Goal: Information Seeking & Learning: Learn about a topic

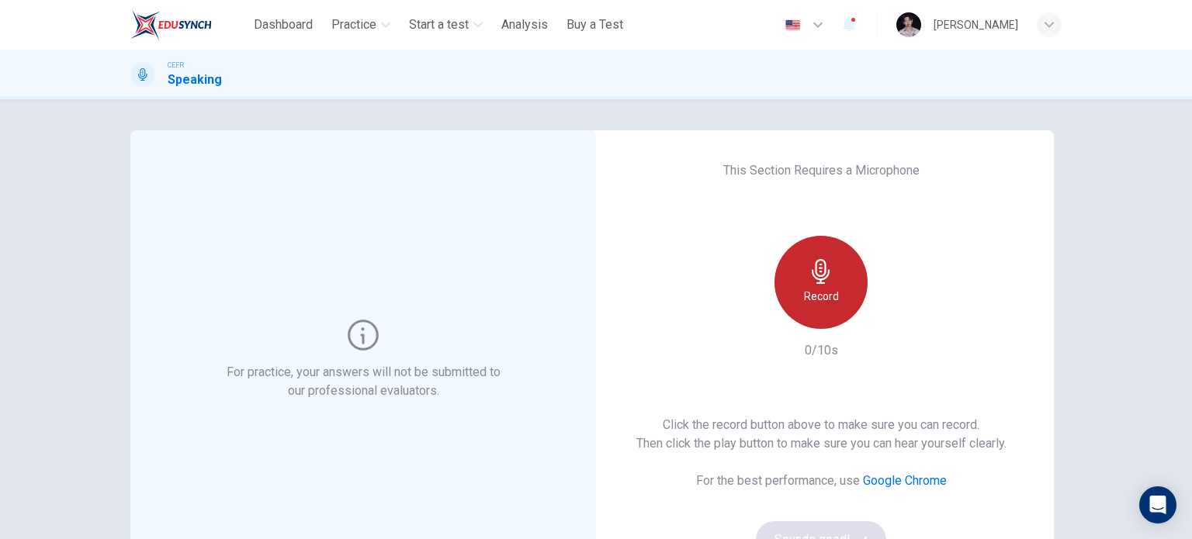
click at [823, 300] on h6 "Record" at bounding box center [821, 296] width 35 height 19
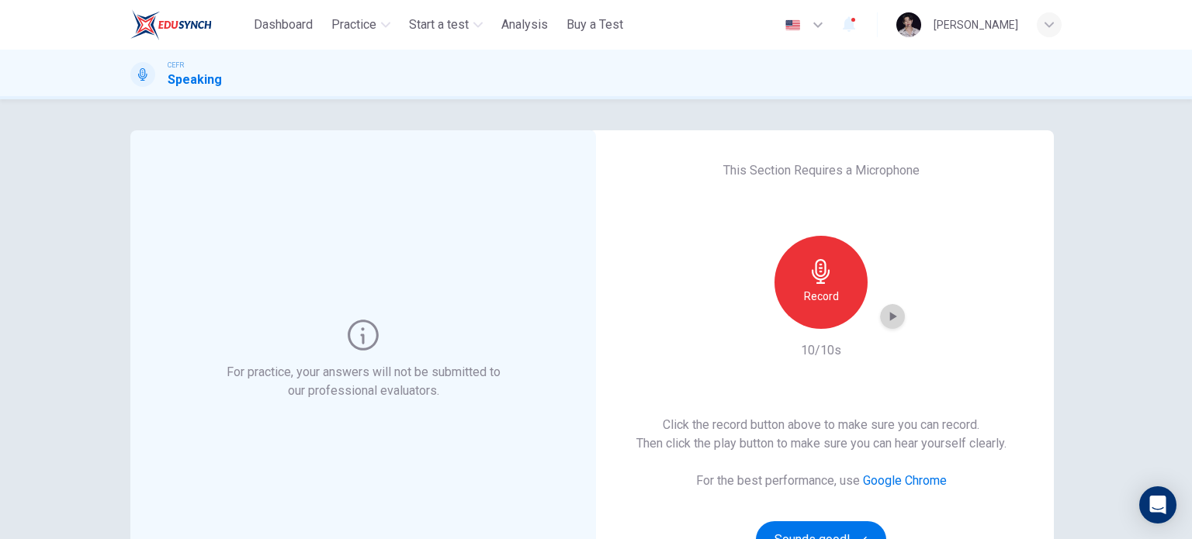
click at [891, 320] on icon "button" at bounding box center [893, 317] width 16 height 16
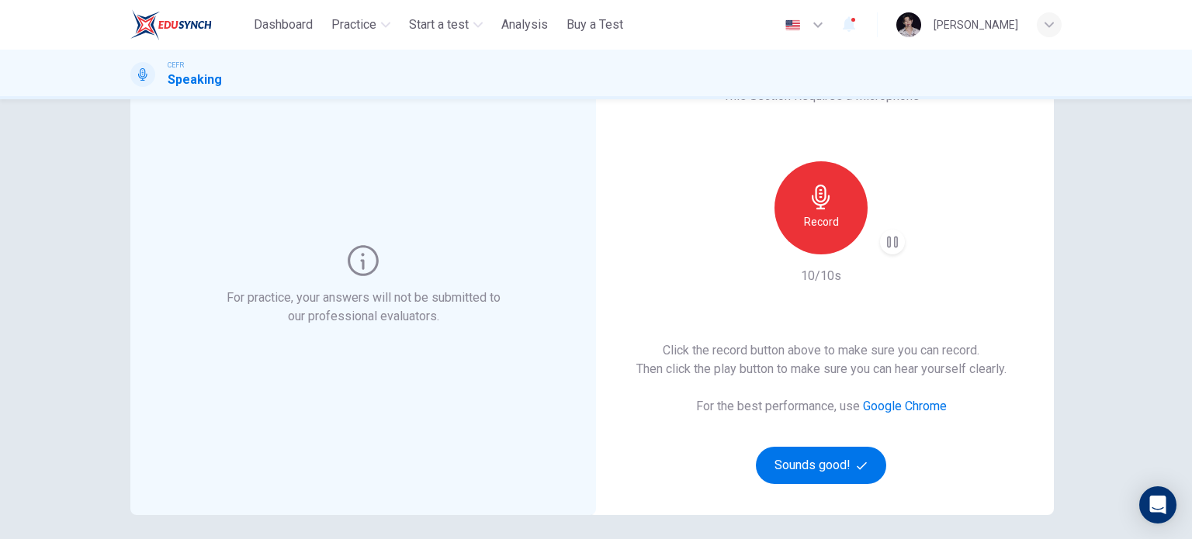
scroll to position [76, 0]
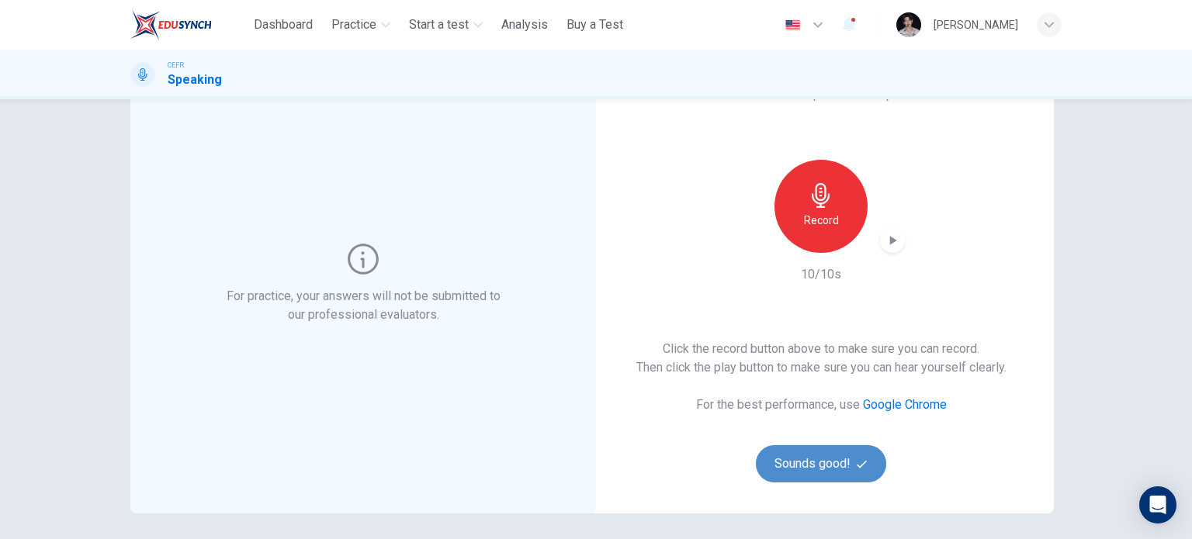
click at [845, 455] on button "Sounds good!" at bounding box center [821, 463] width 130 height 37
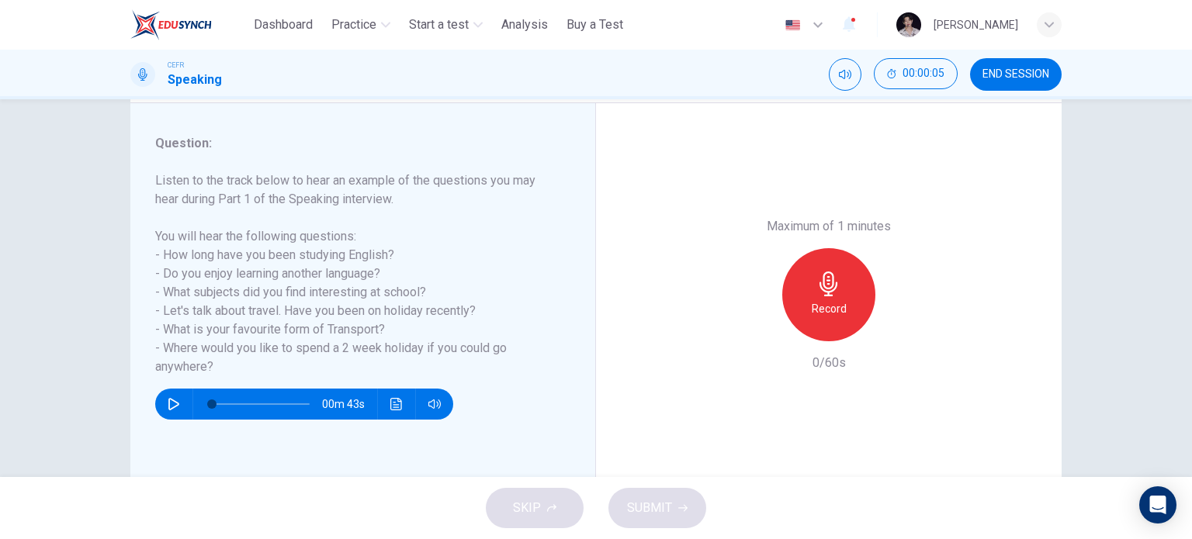
scroll to position [185, 0]
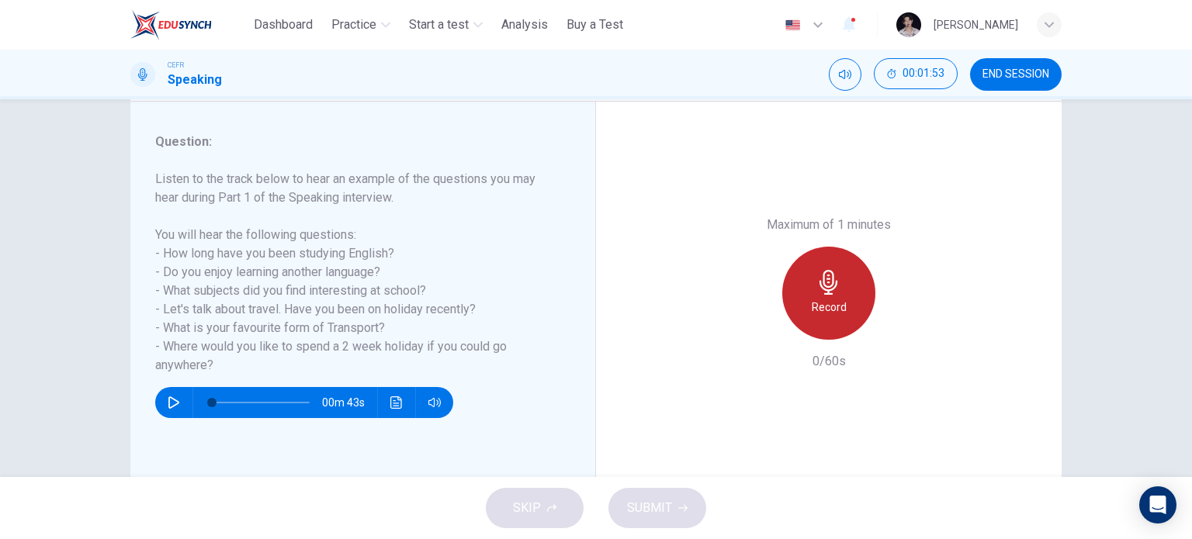
click at [819, 296] on div "Record" at bounding box center [828, 293] width 93 height 93
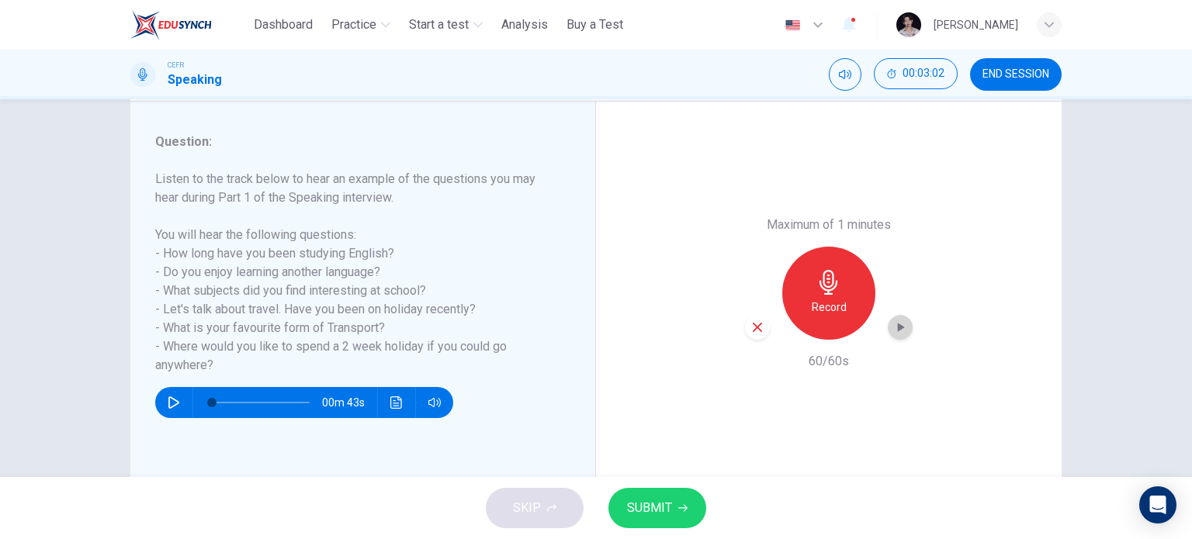
click at [902, 326] on icon "button" at bounding box center [900, 328] width 16 height 16
click at [670, 503] on button "SUBMIT" at bounding box center [657, 508] width 98 height 40
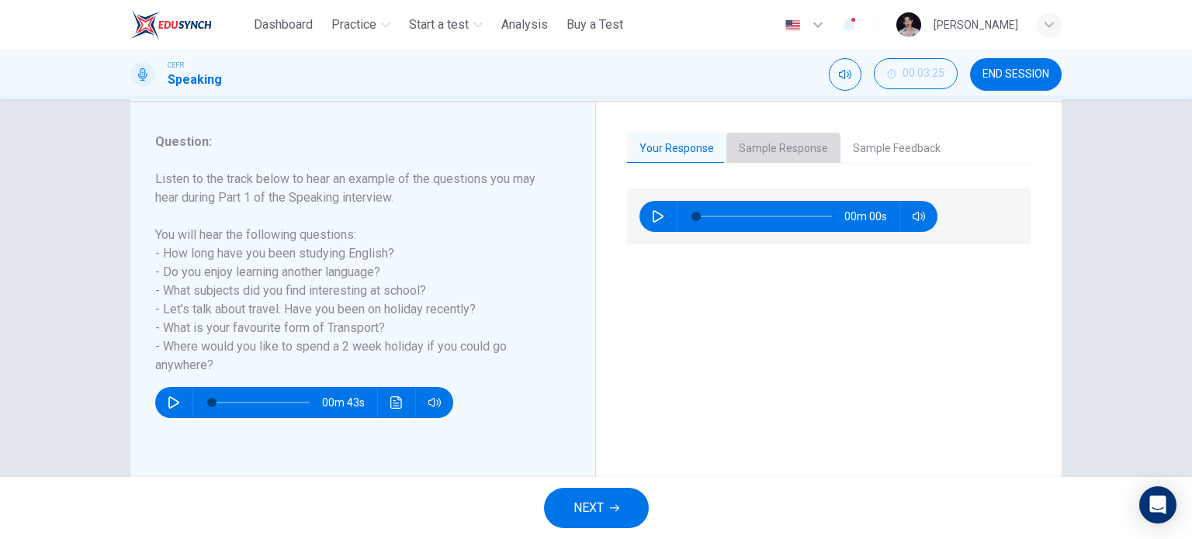
click at [788, 147] on button "Sample Response" at bounding box center [783, 149] width 114 height 33
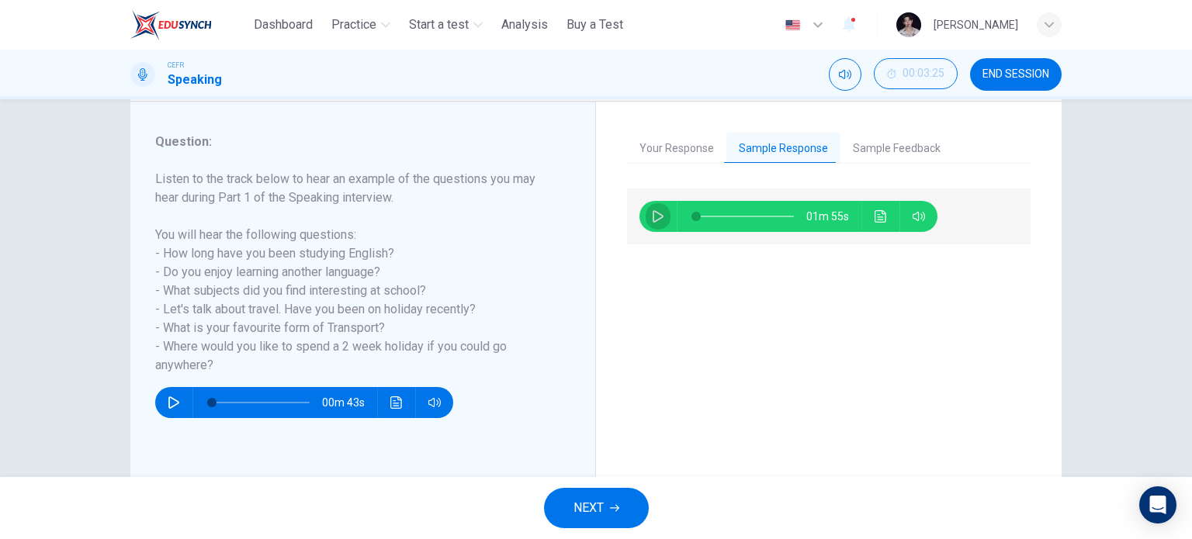
click at [664, 213] on button "button" at bounding box center [658, 216] width 25 height 31
click at [874, 216] on icon "Click to see the audio transcription" at bounding box center [880, 216] width 12 height 12
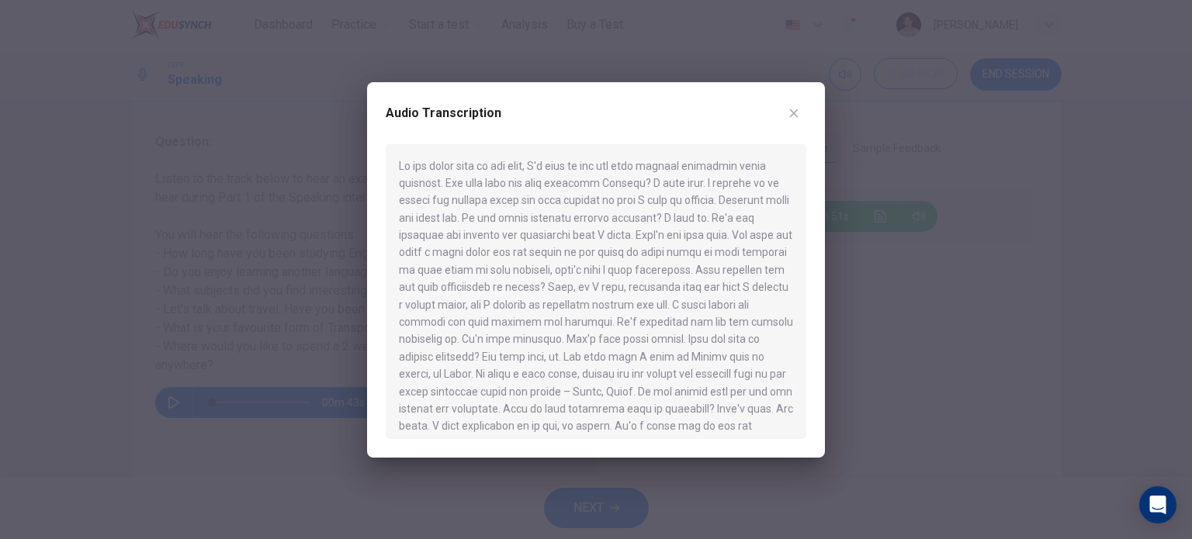
type input "*"
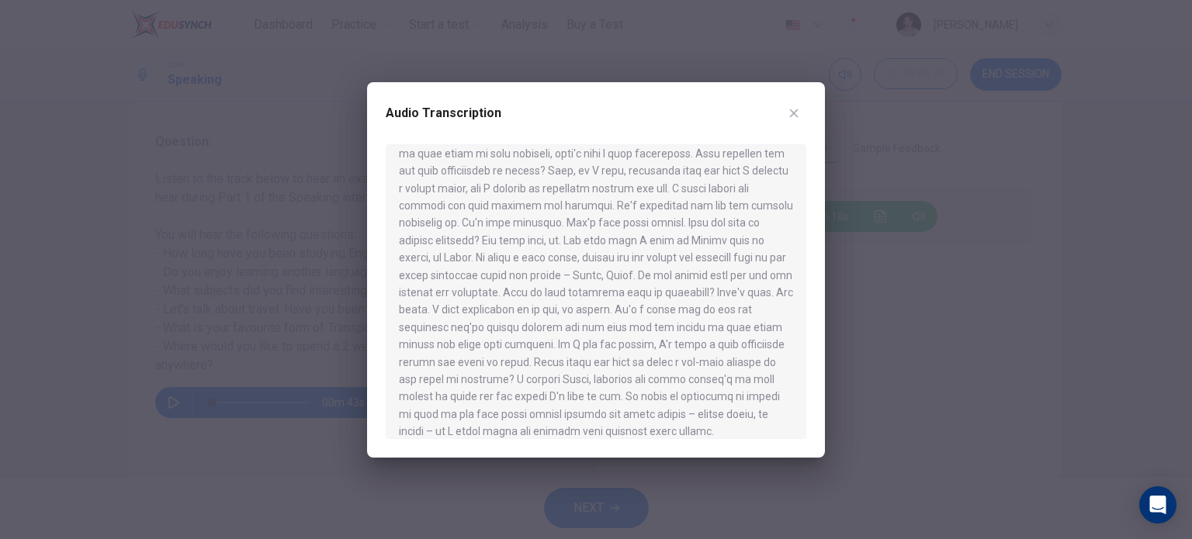
scroll to position [121, 0]
type input "*"
click at [792, 116] on icon "button" at bounding box center [794, 113] width 12 height 12
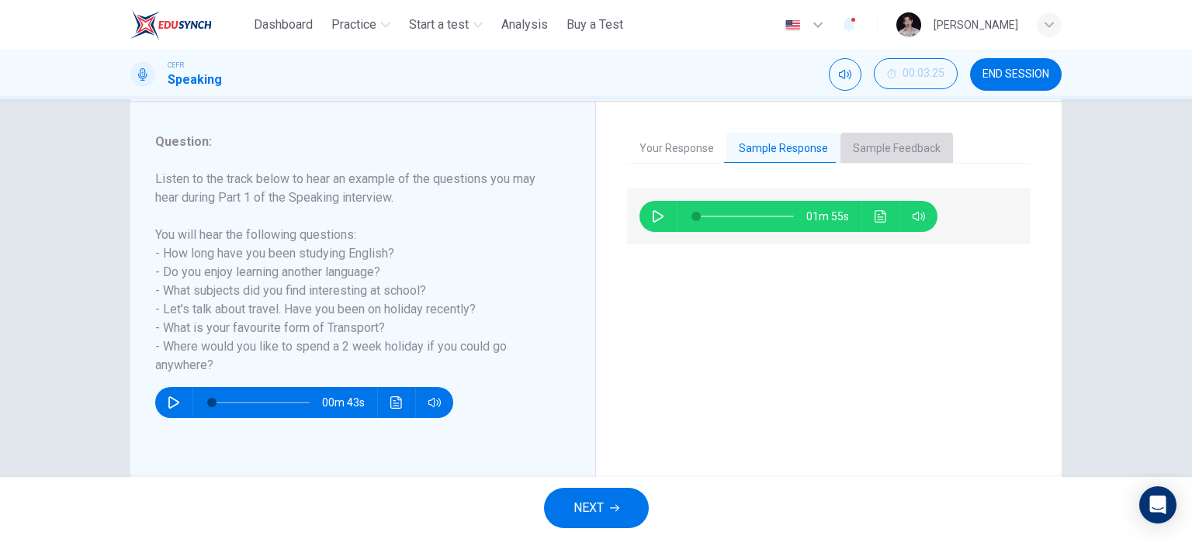
click at [872, 142] on button "Sample Feedback" at bounding box center [896, 149] width 113 height 33
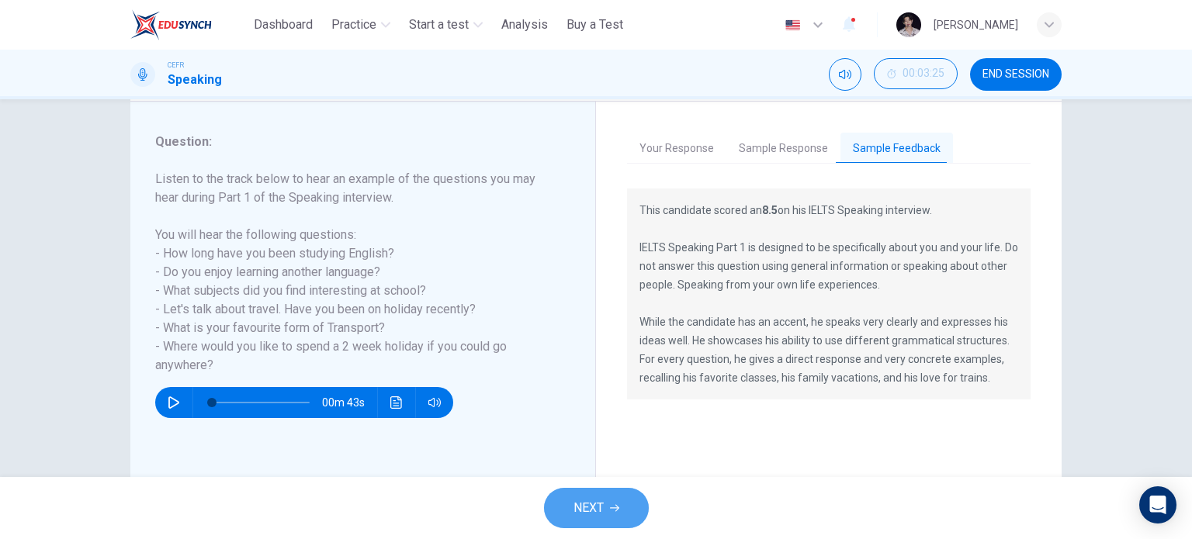
click at [613, 499] on button "NEXT" at bounding box center [596, 508] width 105 height 40
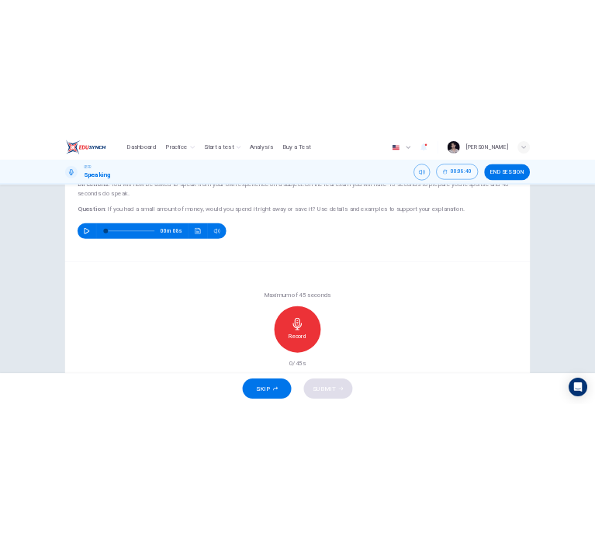
scroll to position [145, 0]
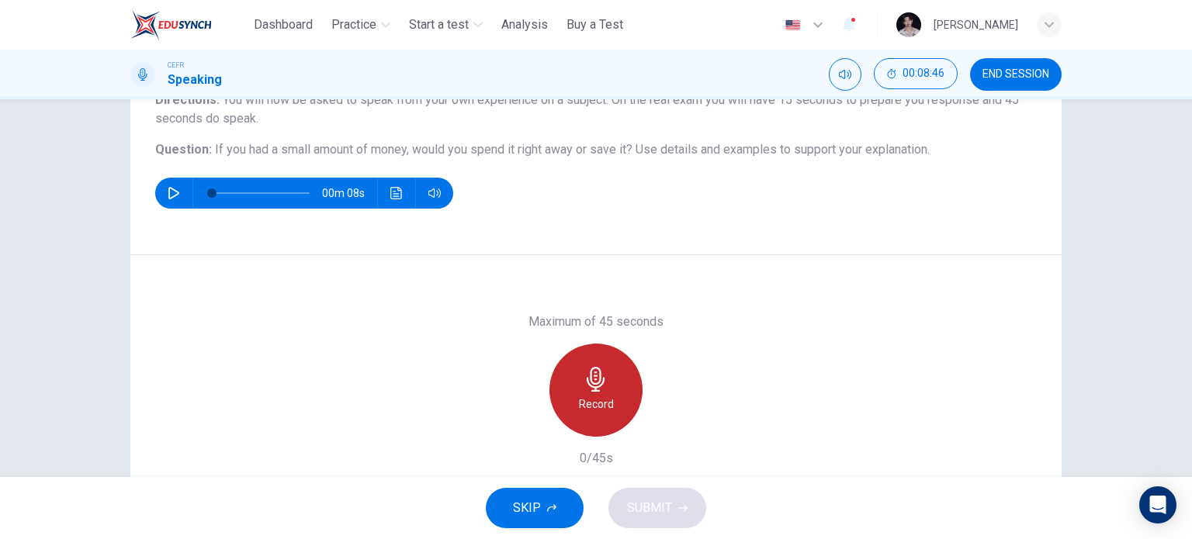
click at [617, 399] on div "Record" at bounding box center [595, 390] width 93 height 93
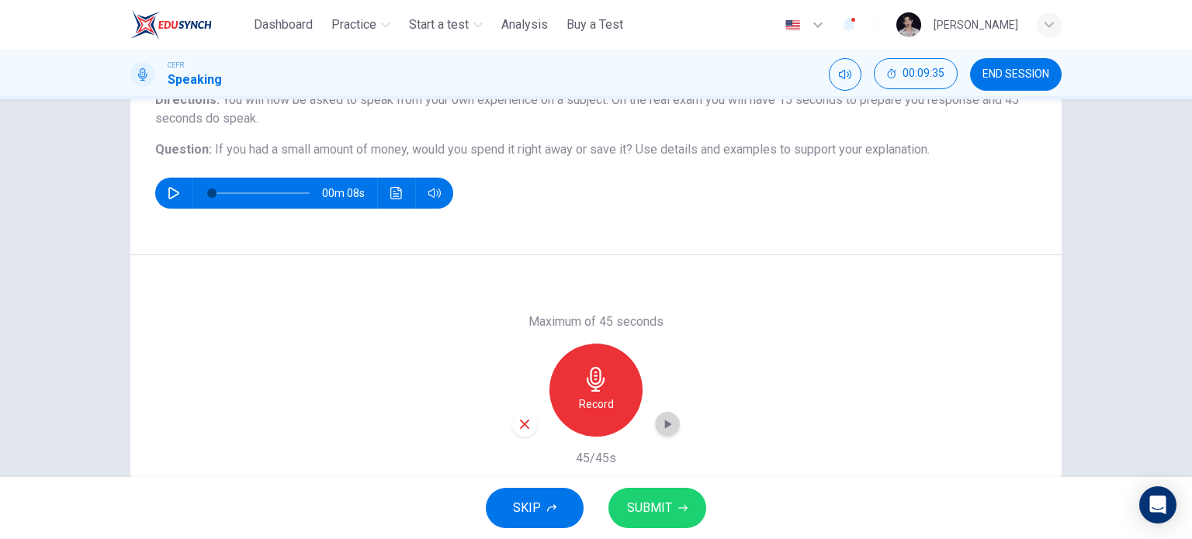
click at [667, 422] on icon "button" at bounding box center [668, 425] width 16 height 16
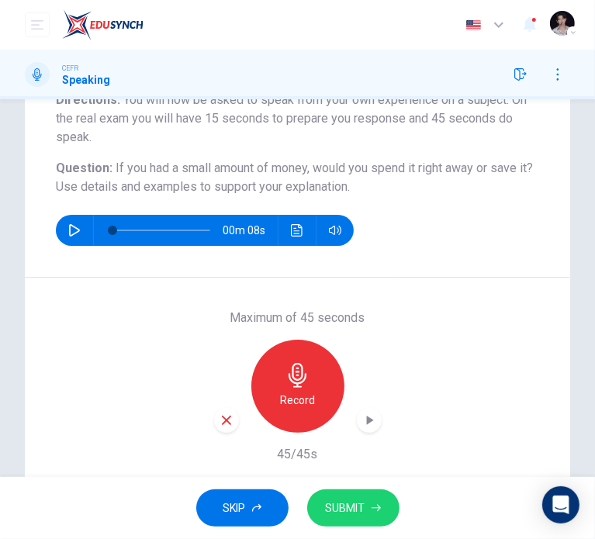
scroll to position [193, 0]
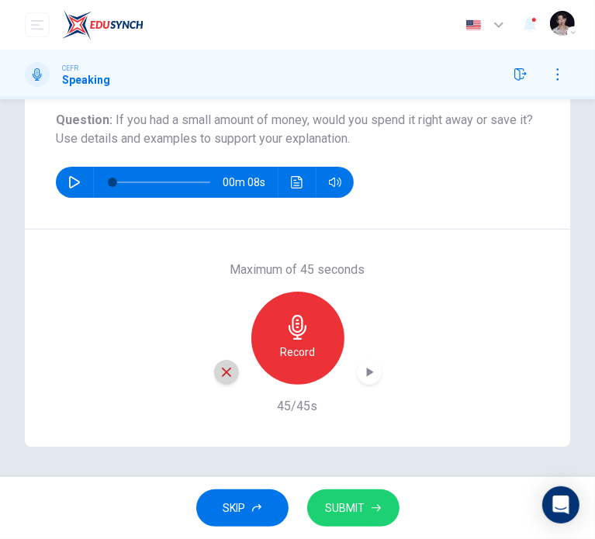
click at [220, 372] on icon "button" at bounding box center [227, 372] width 14 height 14
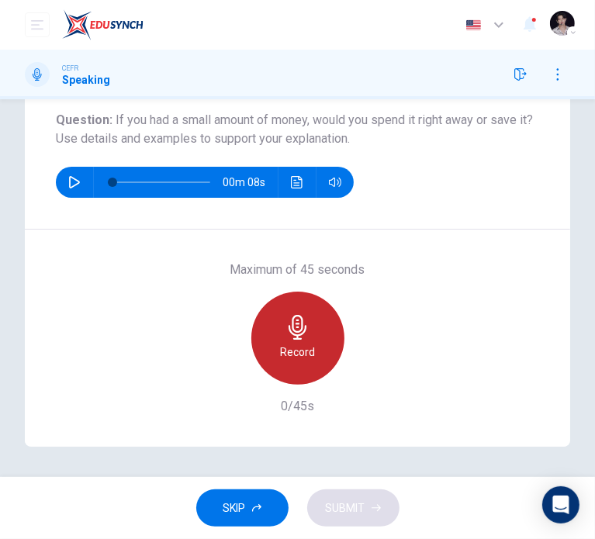
click at [317, 346] on div "Record" at bounding box center [297, 338] width 93 height 93
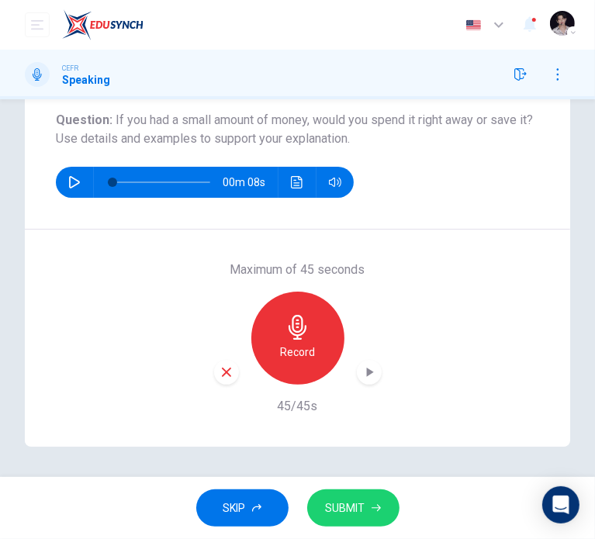
click at [230, 374] on div "button" at bounding box center [226, 372] width 25 height 25
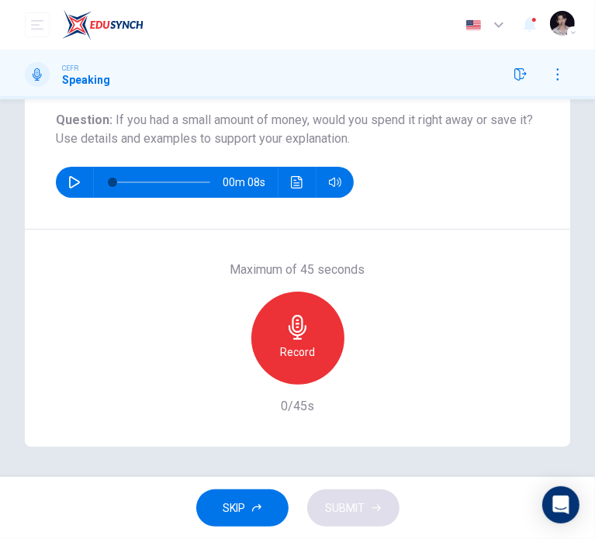
click at [312, 347] on div "Record" at bounding box center [297, 338] width 93 height 93
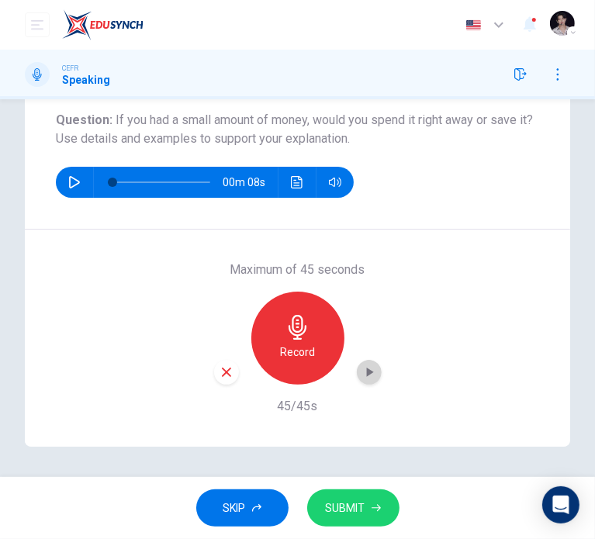
click at [372, 365] on icon "button" at bounding box center [370, 373] width 16 height 16
click at [350, 496] on button "SUBMIT" at bounding box center [353, 509] width 92 height 38
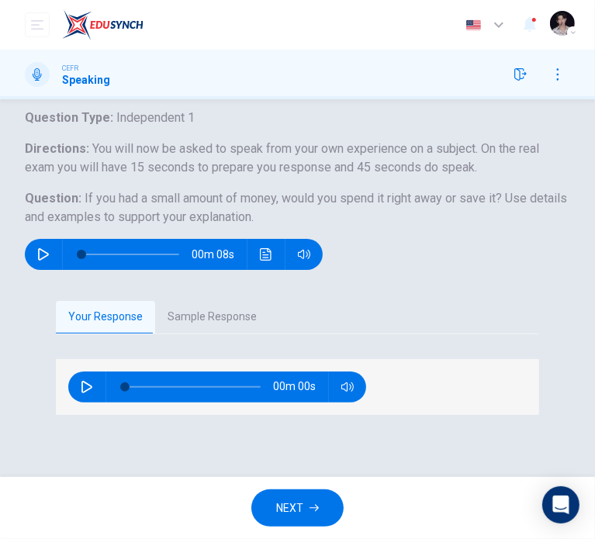
scroll to position [151, 0]
click at [209, 310] on button "Sample Response" at bounding box center [212, 317] width 114 height 33
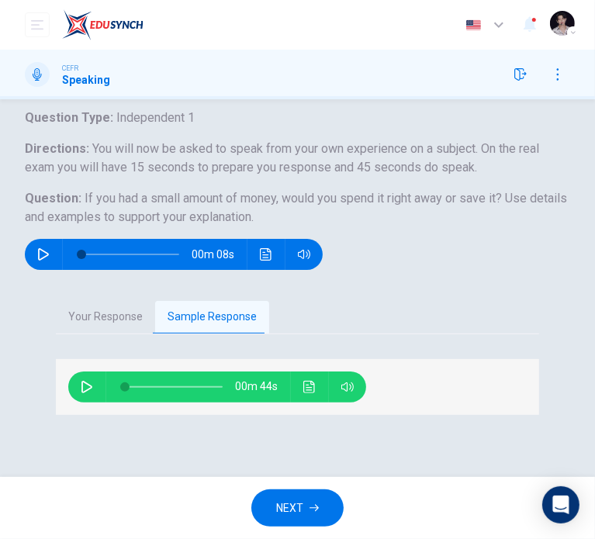
click at [87, 387] on icon "button" at bounding box center [87, 387] width 12 height 12
type input "*"
click at [310, 386] on icon "Click to see the audio transcription" at bounding box center [309, 387] width 12 height 12
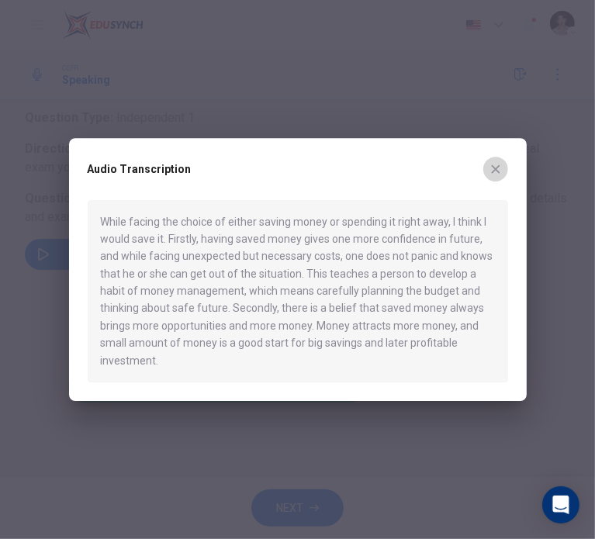
click at [497, 168] on icon "button" at bounding box center [496, 169] width 12 height 12
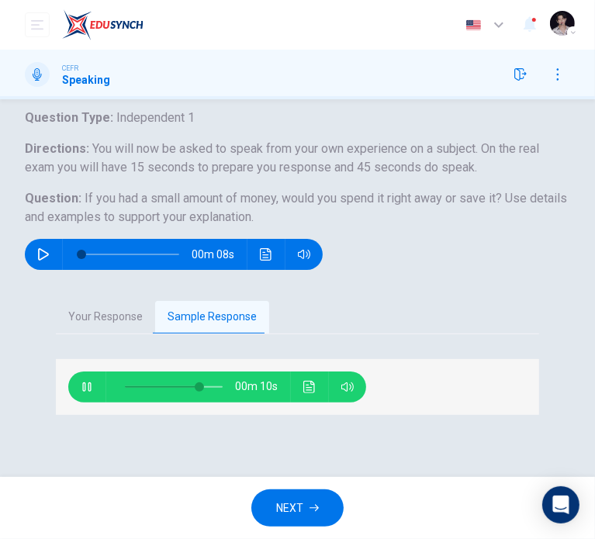
click at [307, 381] on icon "Click to see the audio transcription" at bounding box center [309, 387] width 12 height 12
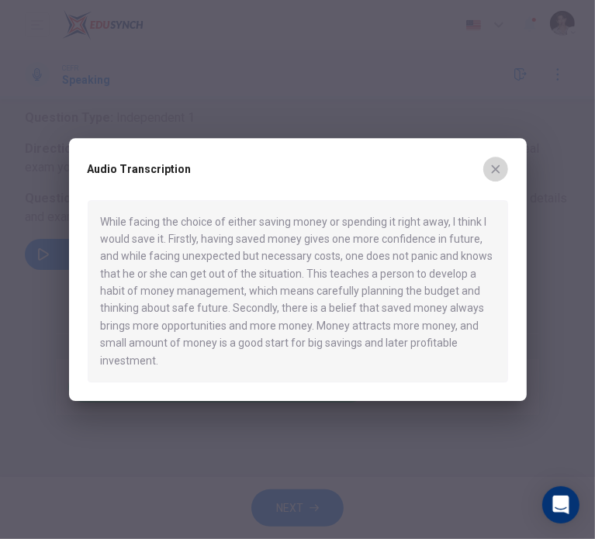
click at [484, 167] on button "button" at bounding box center [495, 169] width 25 height 25
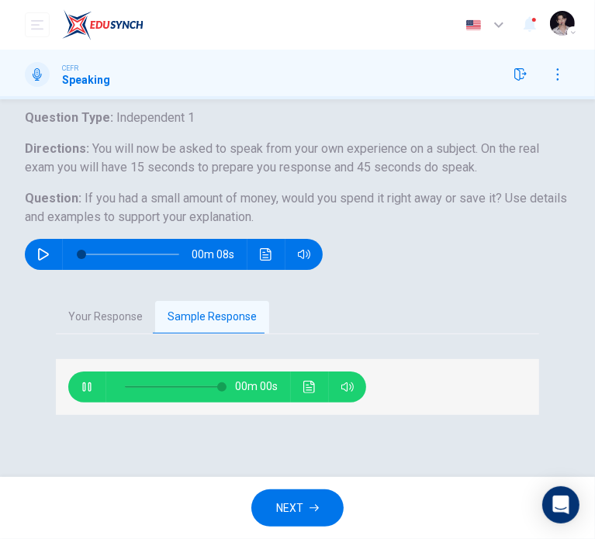
type input "*"
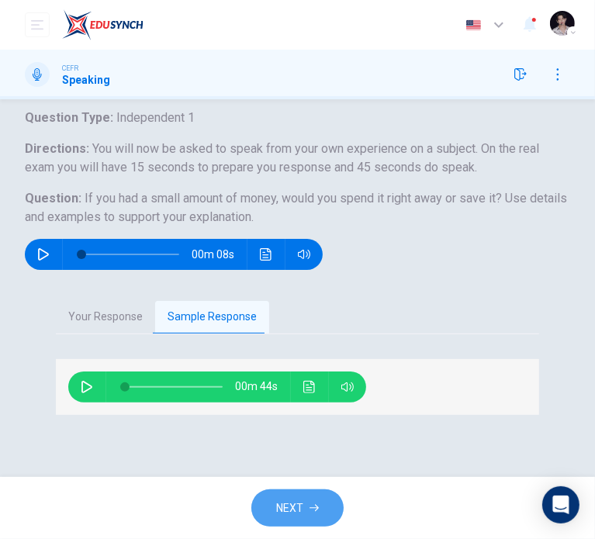
click at [284, 507] on span "NEXT" at bounding box center [289, 508] width 27 height 19
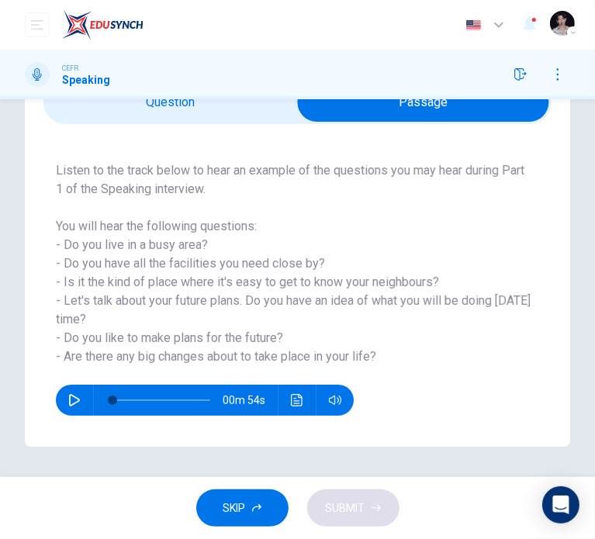
scroll to position [0, 0]
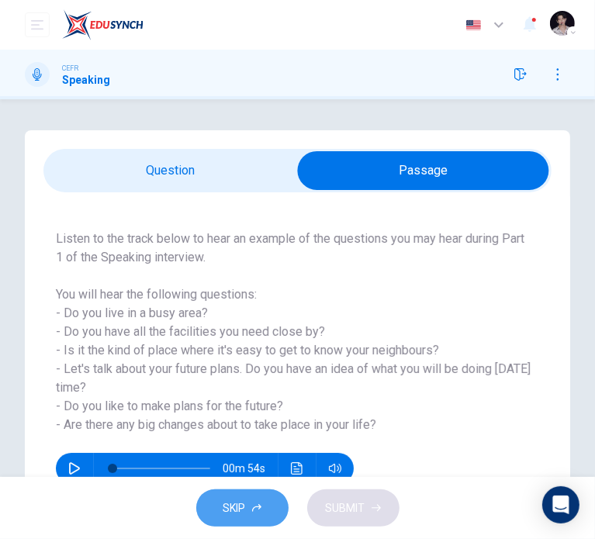
click at [249, 510] on button "SKIP" at bounding box center [242, 509] width 92 height 38
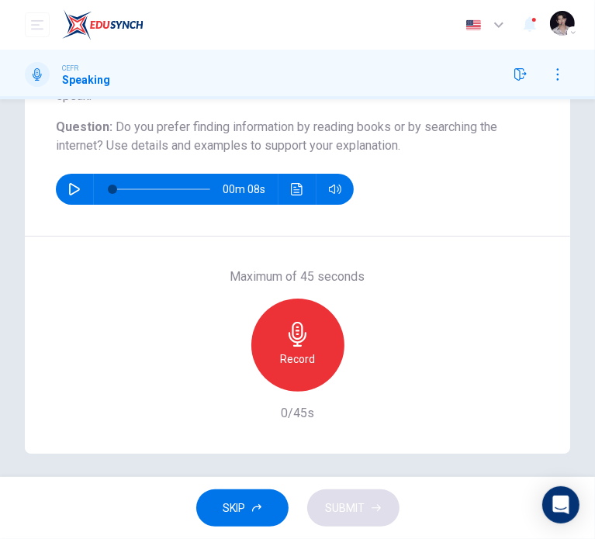
scroll to position [186, 0]
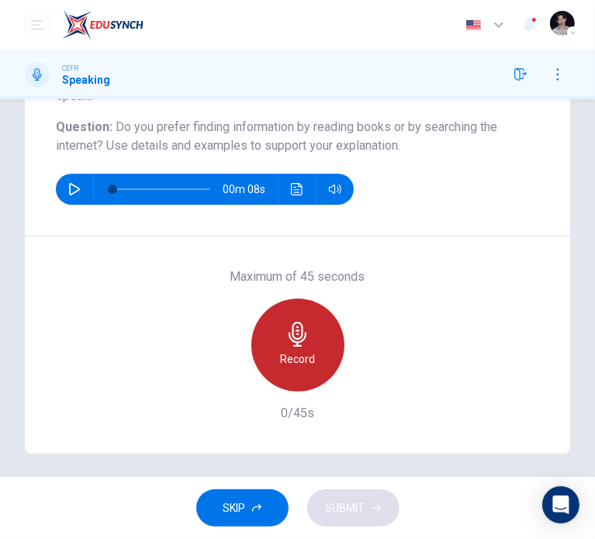
click at [307, 359] on h6 "Record" at bounding box center [297, 359] width 35 height 19
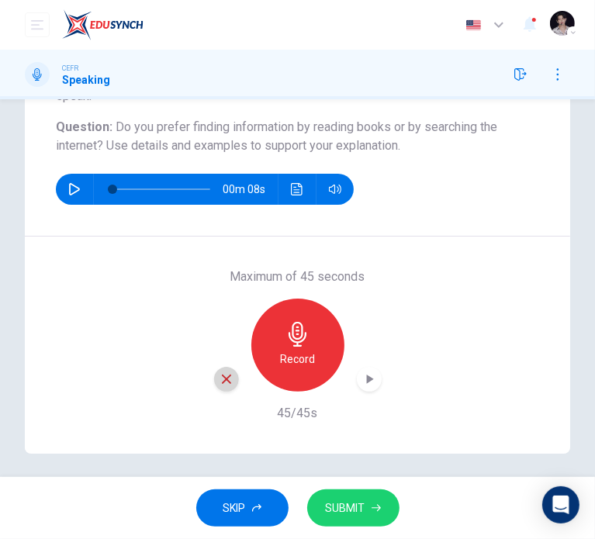
click at [224, 386] on div "button" at bounding box center [226, 379] width 25 height 25
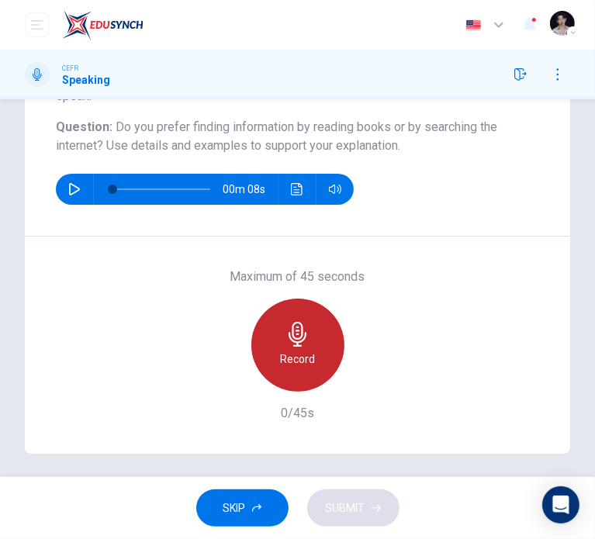
click at [301, 350] on h6 "Record" at bounding box center [297, 359] width 35 height 19
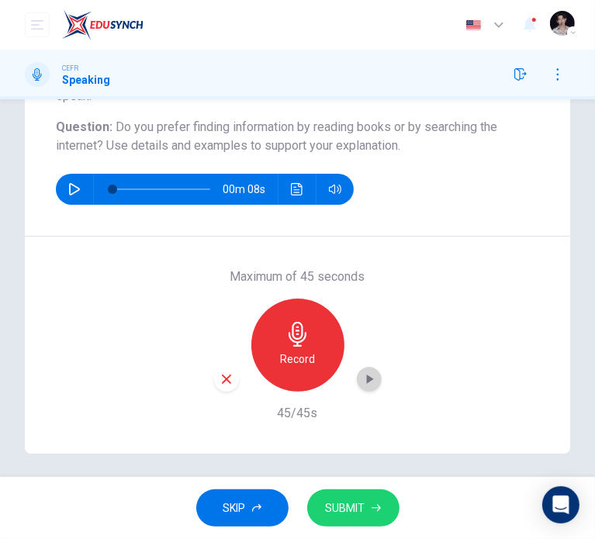
click at [368, 378] on icon "button" at bounding box center [369, 379] width 7 height 9
click at [328, 503] on span "SUBMIT" at bounding box center [346, 508] width 40 height 19
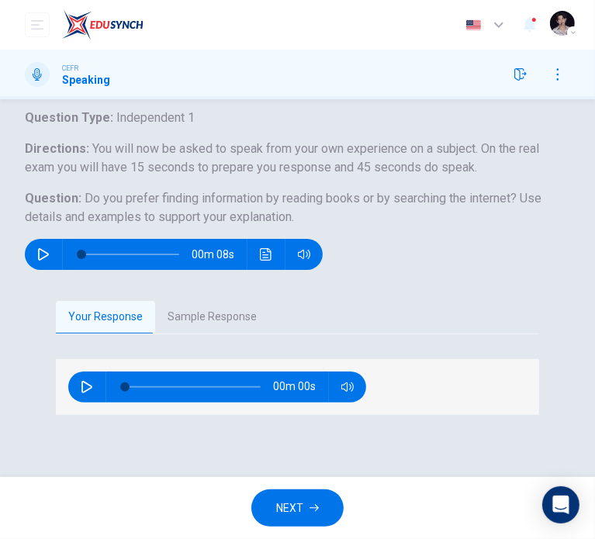
scroll to position [151, 0]
click at [239, 306] on button "Sample Response" at bounding box center [212, 317] width 114 height 33
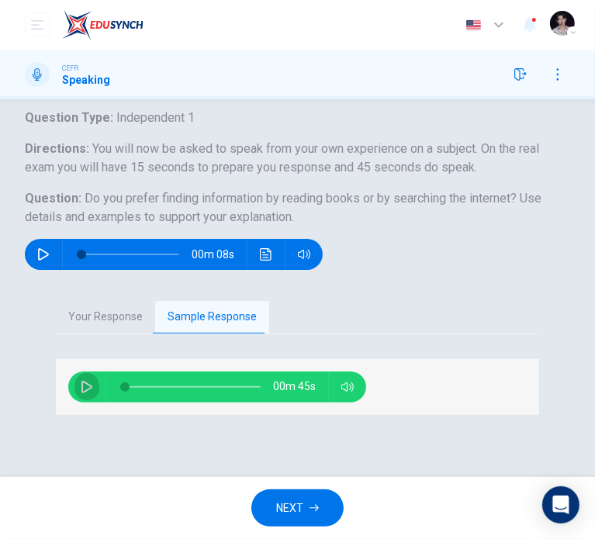
click at [90, 381] on icon "button" at bounding box center [87, 387] width 12 height 12
type input "*"
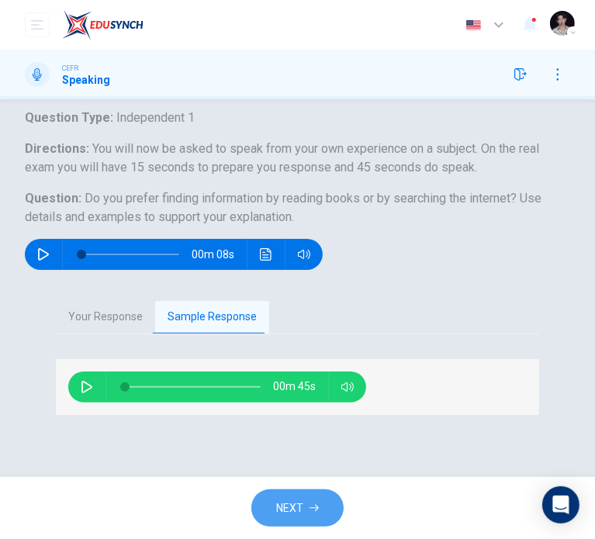
click at [299, 502] on span "NEXT" at bounding box center [289, 508] width 27 height 19
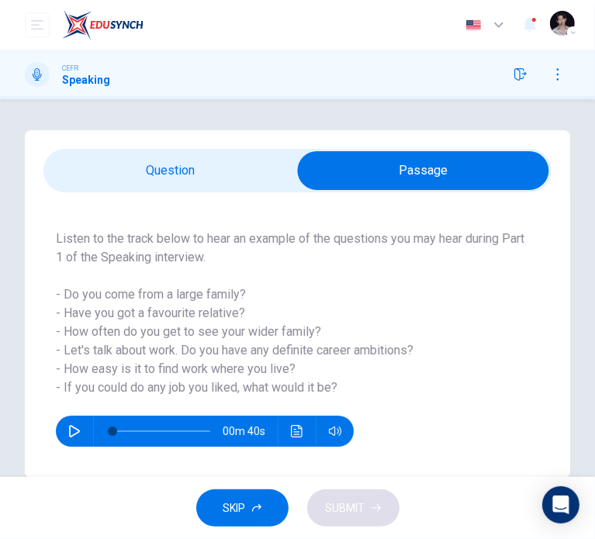
scroll to position [31, 0]
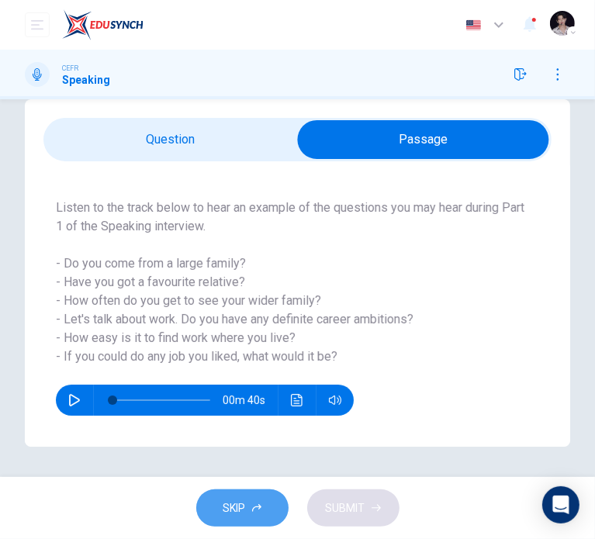
click at [228, 508] on span "SKIP" at bounding box center [234, 508] width 23 height 19
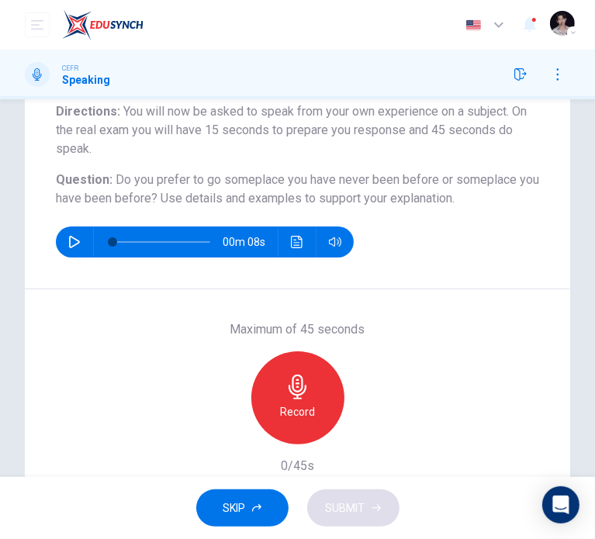
scroll to position [124, 0]
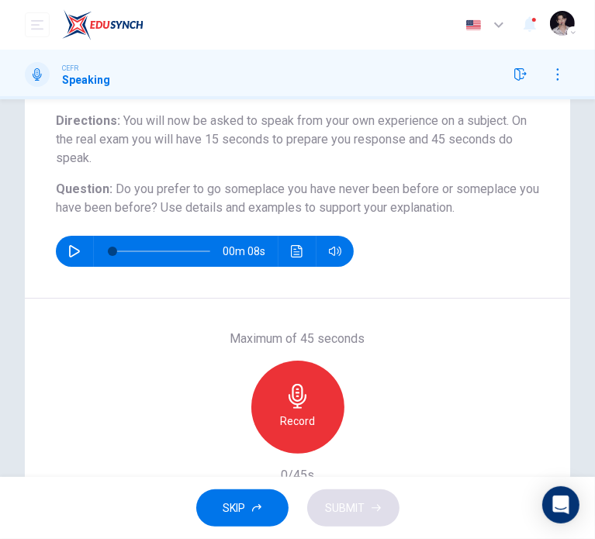
click at [295, 421] on h6 "Record" at bounding box center [297, 421] width 35 height 19
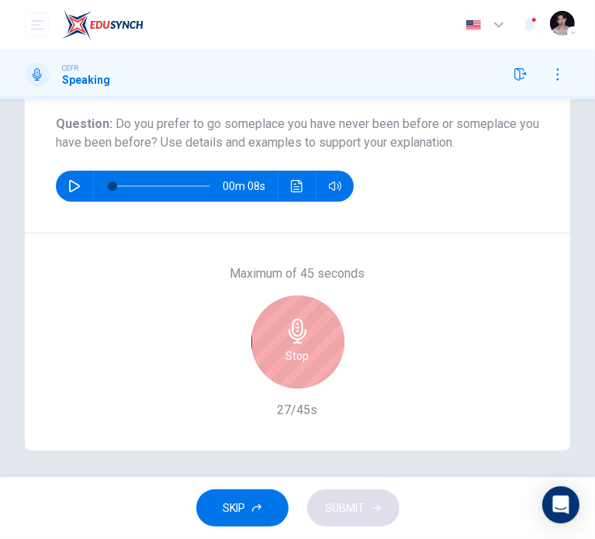
scroll to position [189, 0]
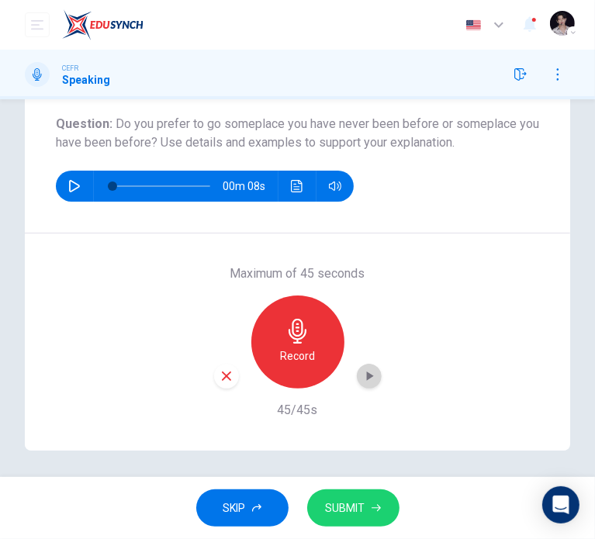
click at [367, 379] on icon "button" at bounding box center [370, 377] width 16 height 16
click at [227, 378] on icon "button" at bounding box center [227, 376] width 14 height 14
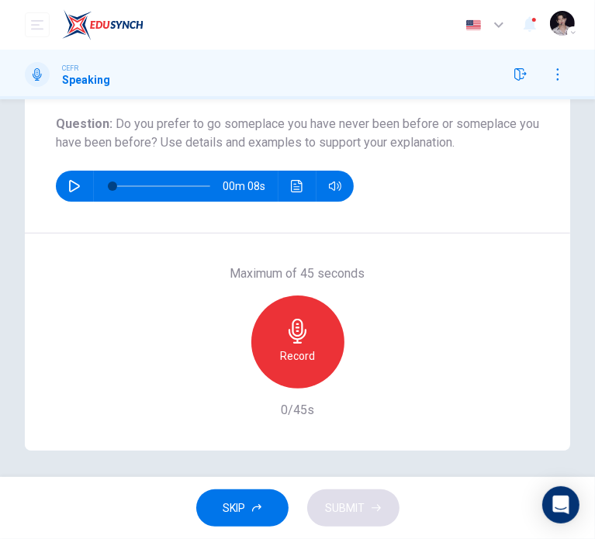
scroll to position [193, 0]
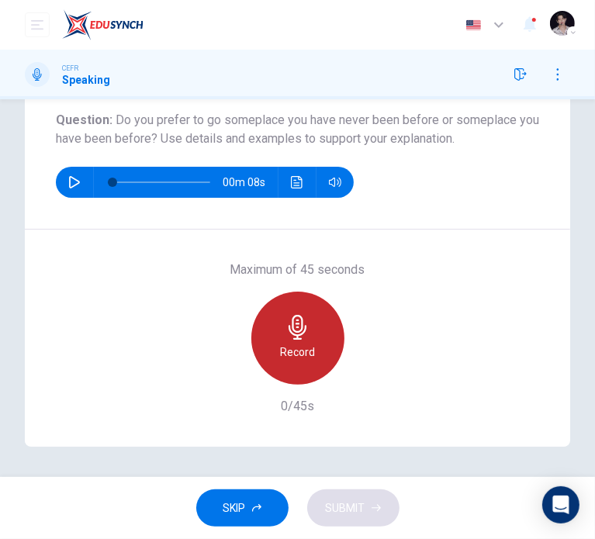
click at [296, 339] on div "Record" at bounding box center [297, 338] width 93 height 93
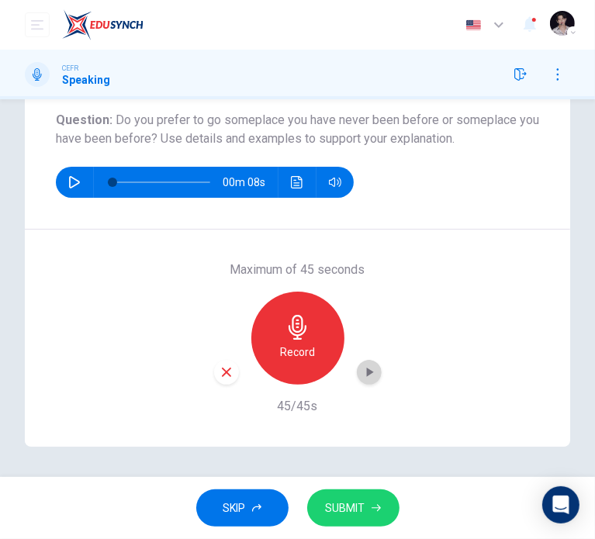
click at [369, 378] on icon "button" at bounding box center [370, 373] width 16 height 16
click at [363, 502] on span "SUBMIT" at bounding box center [346, 508] width 40 height 19
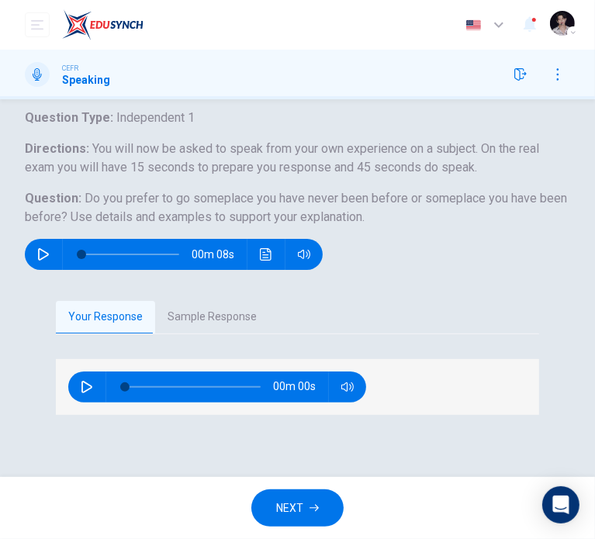
scroll to position [151, 0]
click at [191, 306] on button "Sample Response" at bounding box center [212, 317] width 114 height 33
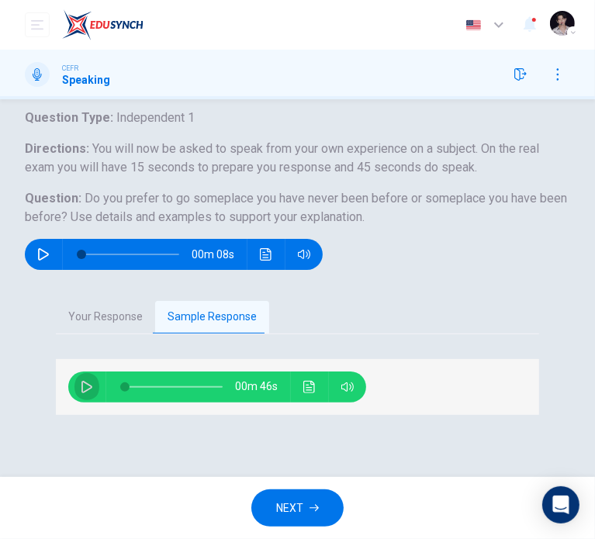
click at [87, 387] on icon "button" at bounding box center [87, 387] width 12 height 12
type input "**"
click at [301, 506] on span "NEXT" at bounding box center [289, 508] width 27 height 19
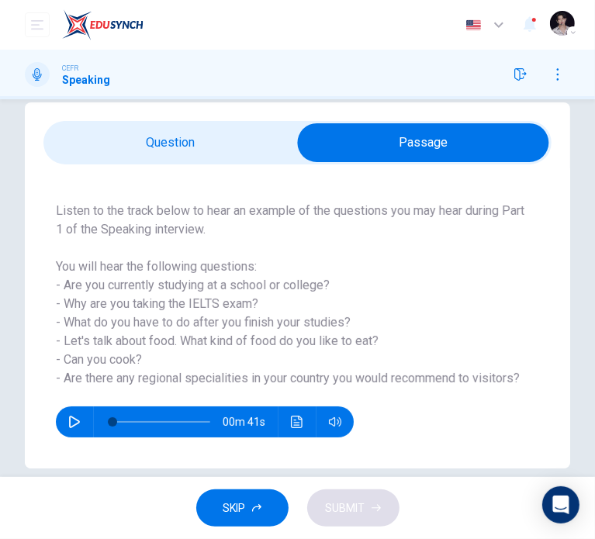
scroll to position [50, 0]
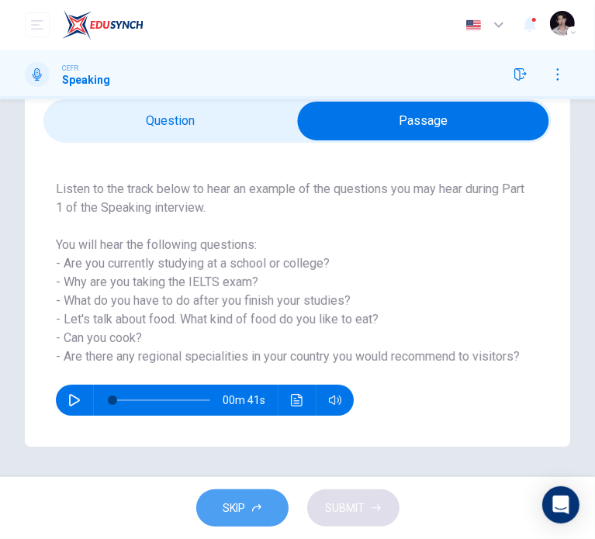
click at [248, 512] on button "SKIP" at bounding box center [242, 509] width 92 height 38
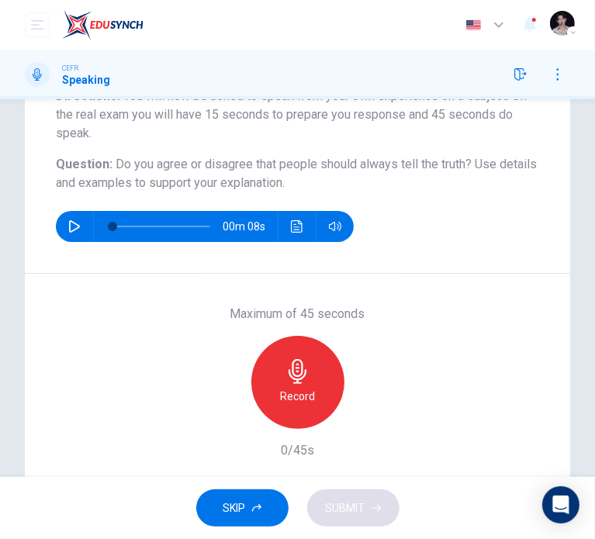
scroll to position [155, 0]
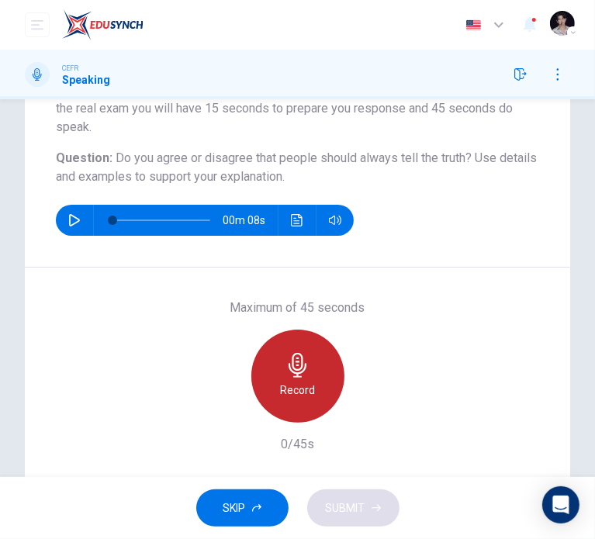
click at [298, 383] on h6 "Record" at bounding box center [297, 390] width 35 height 19
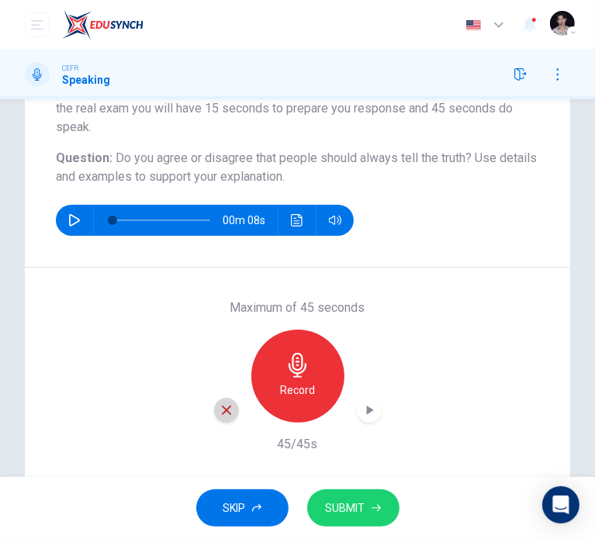
click at [220, 404] on icon "button" at bounding box center [227, 410] width 14 height 14
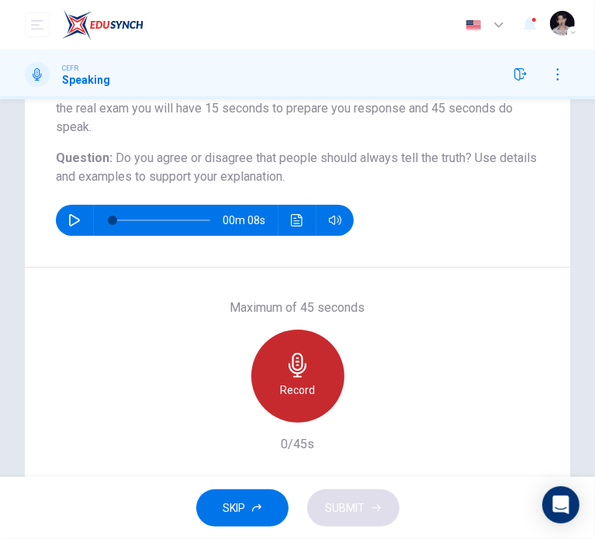
click at [315, 396] on div "Record" at bounding box center [297, 376] width 93 height 93
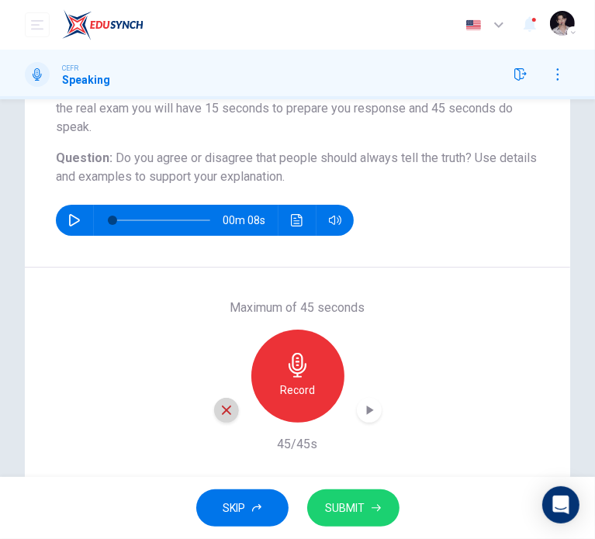
click at [226, 408] on icon "button" at bounding box center [227, 410] width 14 height 14
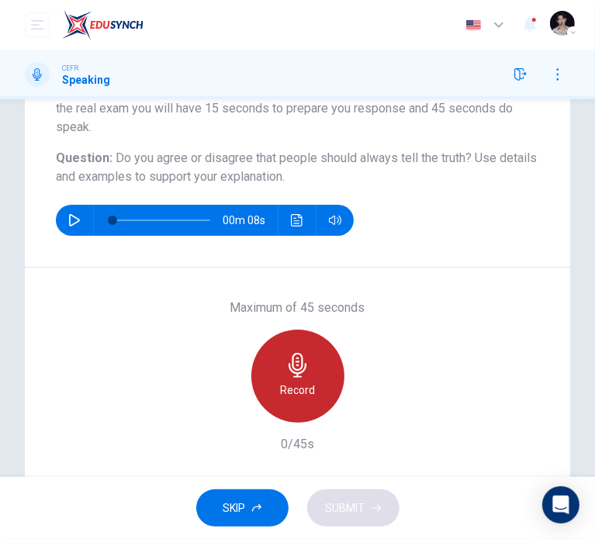
click at [308, 386] on h6 "Record" at bounding box center [297, 390] width 35 height 19
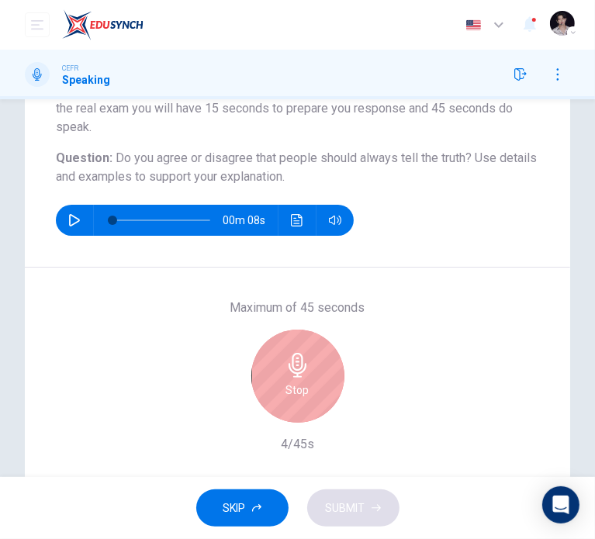
click at [308, 386] on div "Stop" at bounding box center [297, 376] width 93 height 93
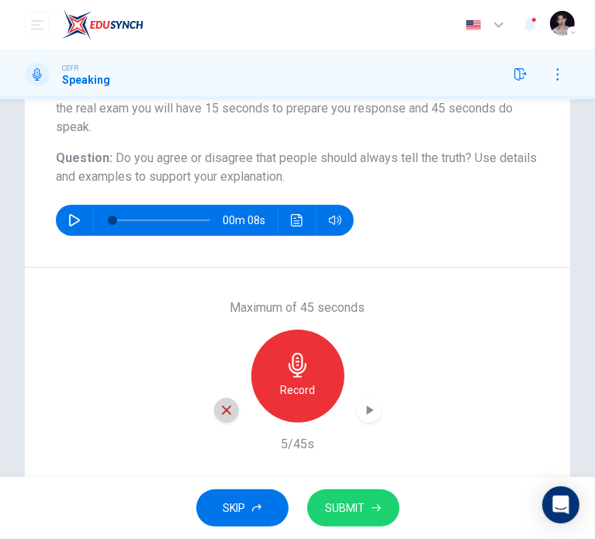
click at [223, 415] on icon "button" at bounding box center [227, 410] width 14 height 14
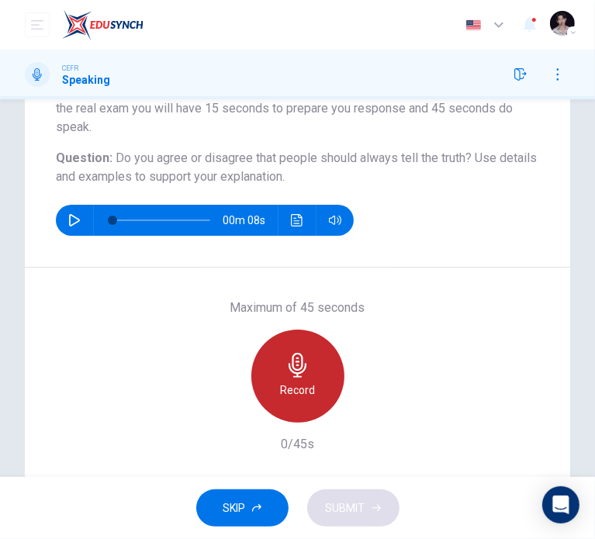
click at [303, 386] on h6 "Record" at bounding box center [297, 390] width 35 height 19
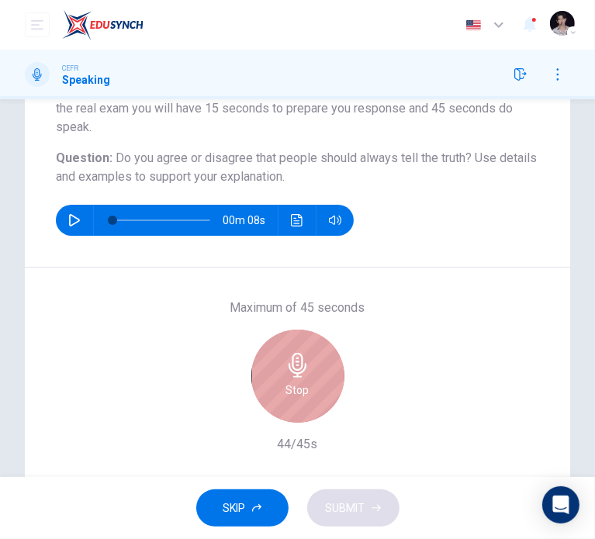
click at [303, 386] on h6 "Stop" at bounding box center [297, 390] width 23 height 19
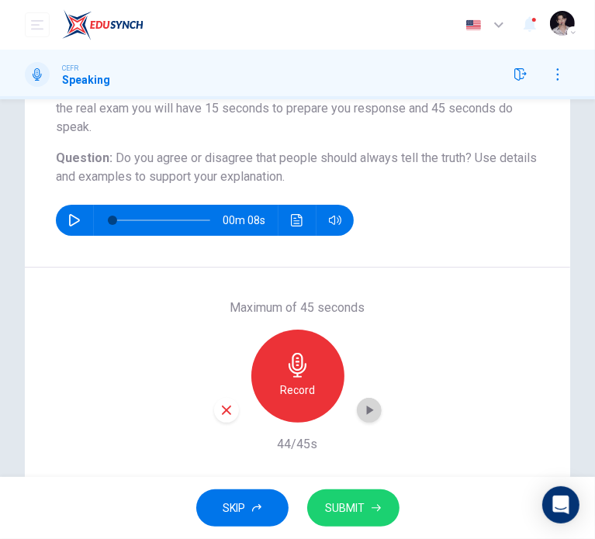
click at [366, 413] on icon "button" at bounding box center [370, 411] width 16 height 16
click at [336, 509] on span "SUBMIT" at bounding box center [346, 508] width 40 height 19
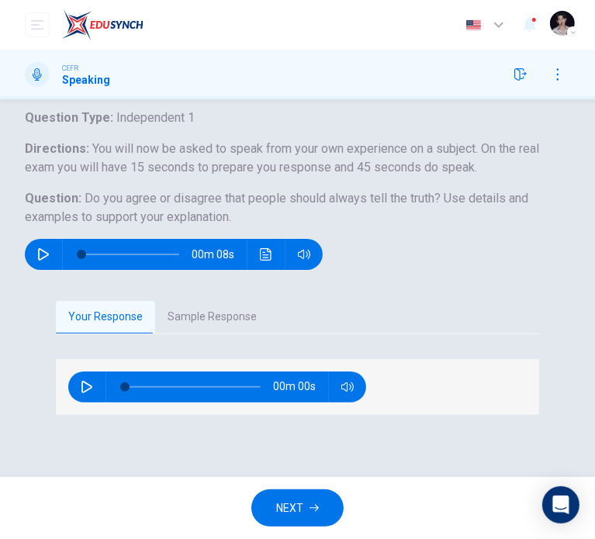
scroll to position [151, 0]
click at [231, 320] on button "Sample Response" at bounding box center [212, 317] width 114 height 33
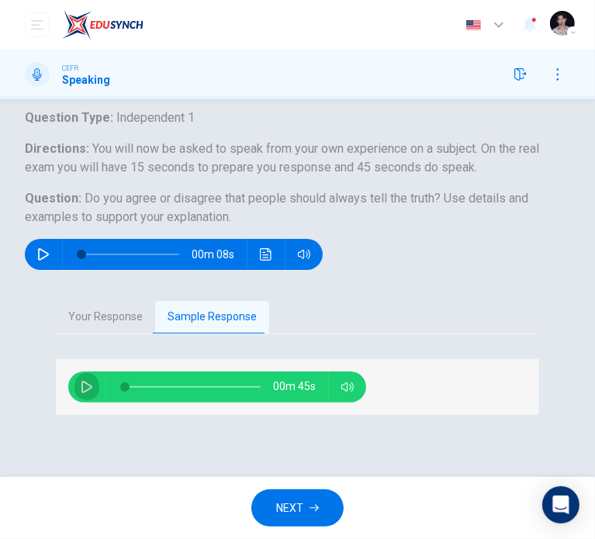
click at [84, 378] on button "button" at bounding box center [86, 387] width 25 height 31
type input "*"
type input "**"
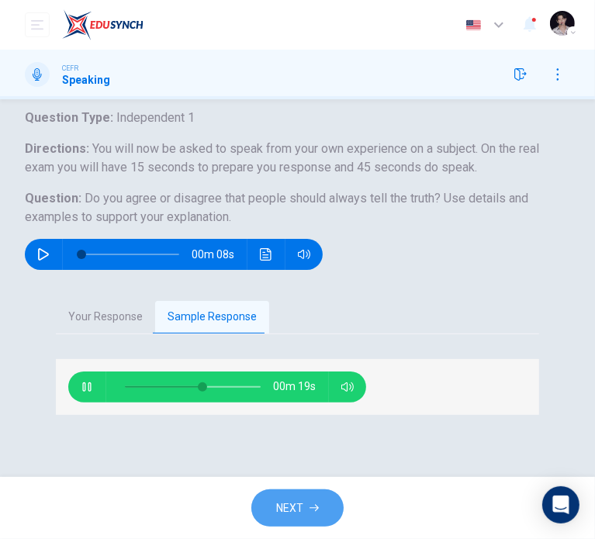
click at [292, 504] on span "NEXT" at bounding box center [289, 508] width 27 height 19
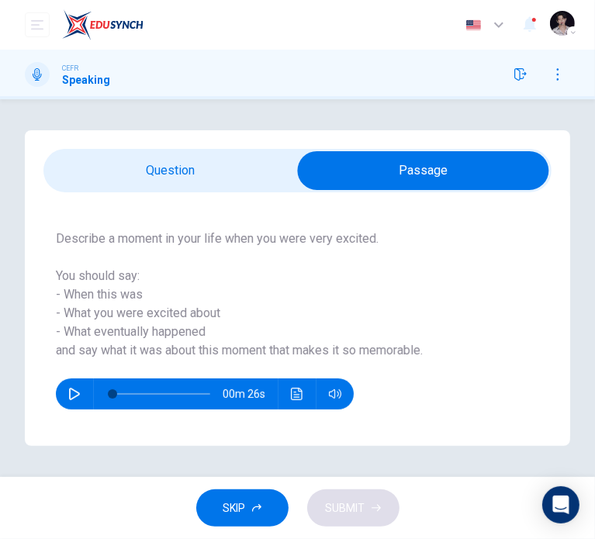
scroll to position [0, 0]
click at [247, 514] on button "SKIP" at bounding box center [242, 509] width 92 height 38
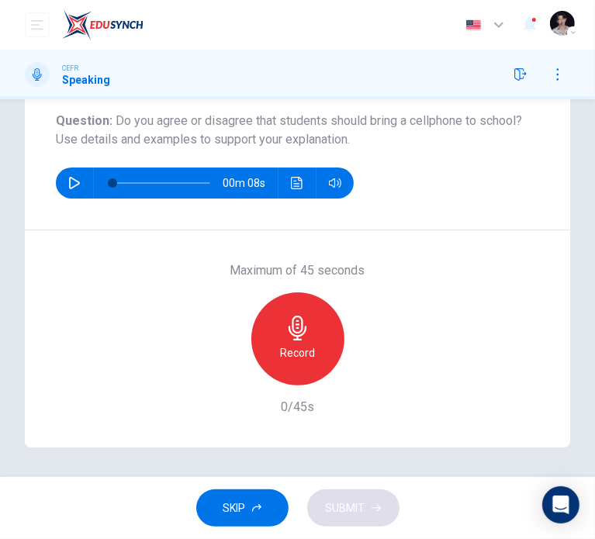
scroll to position [193, 0]
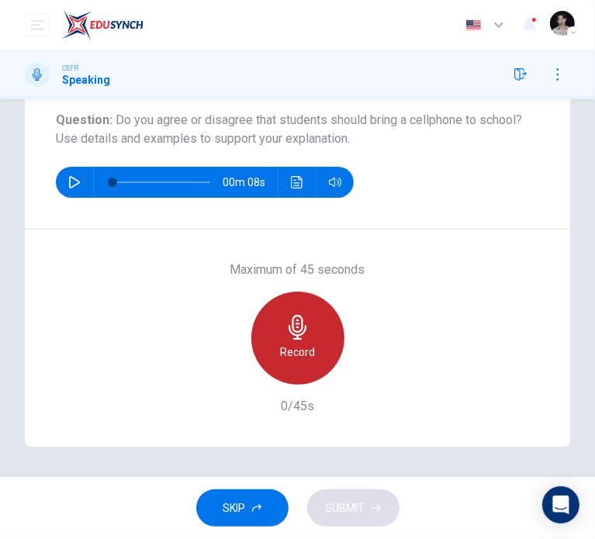
click at [304, 338] on icon "button" at bounding box center [298, 327] width 25 height 25
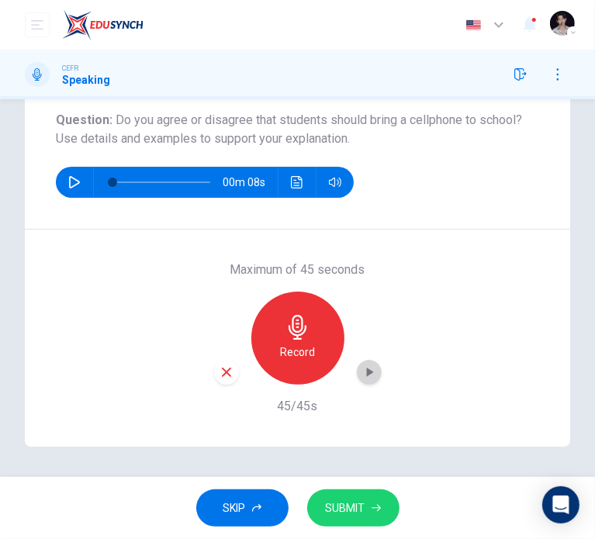
click at [371, 372] on icon "button" at bounding box center [370, 373] width 16 height 16
click at [353, 503] on span "SUBMIT" at bounding box center [346, 508] width 40 height 19
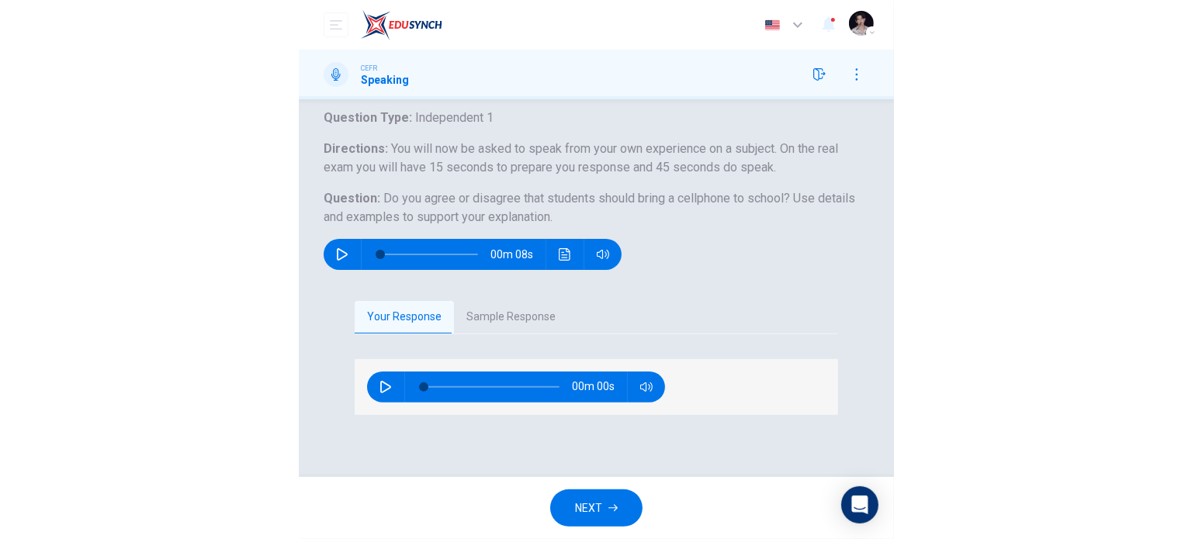
scroll to position [151, 0]
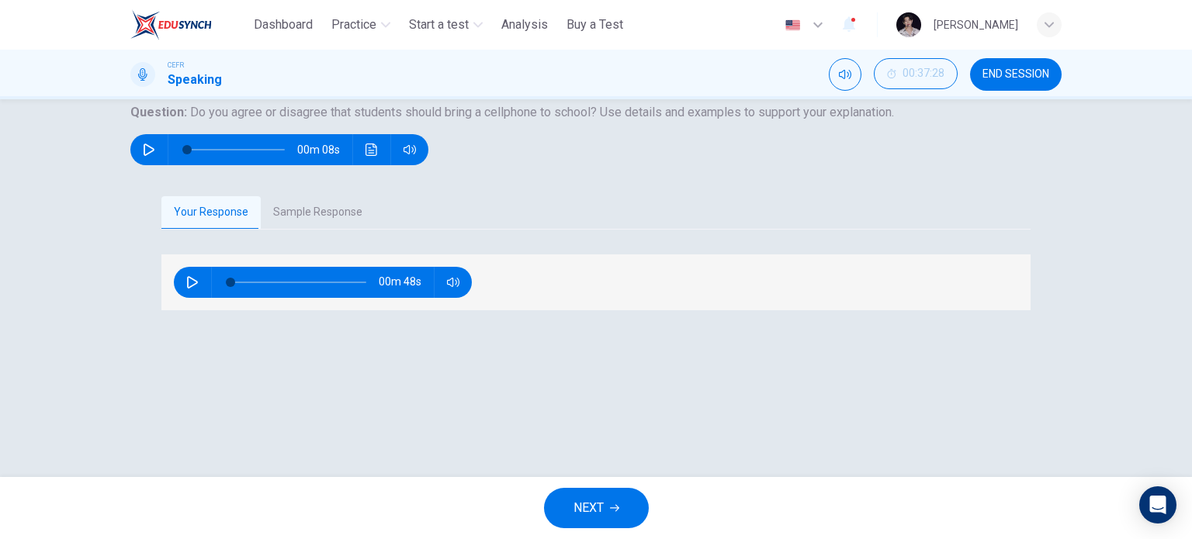
click at [320, 229] on button "Sample Response" at bounding box center [318, 212] width 114 height 33
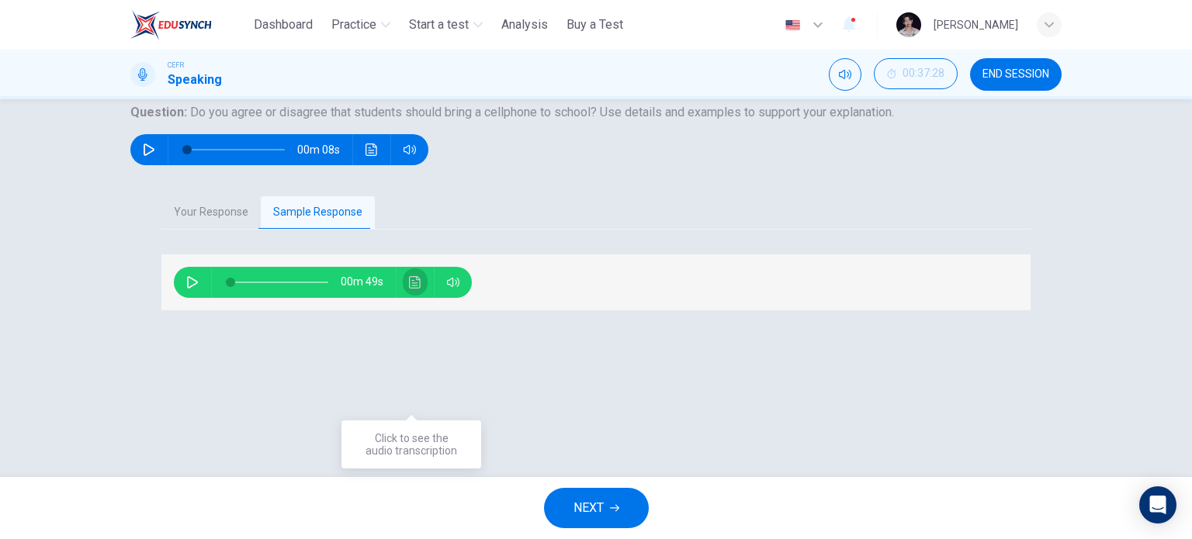
click at [409, 289] on icon "Click to see the audio transcription" at bounding box center [415, 282] width 12 height 12
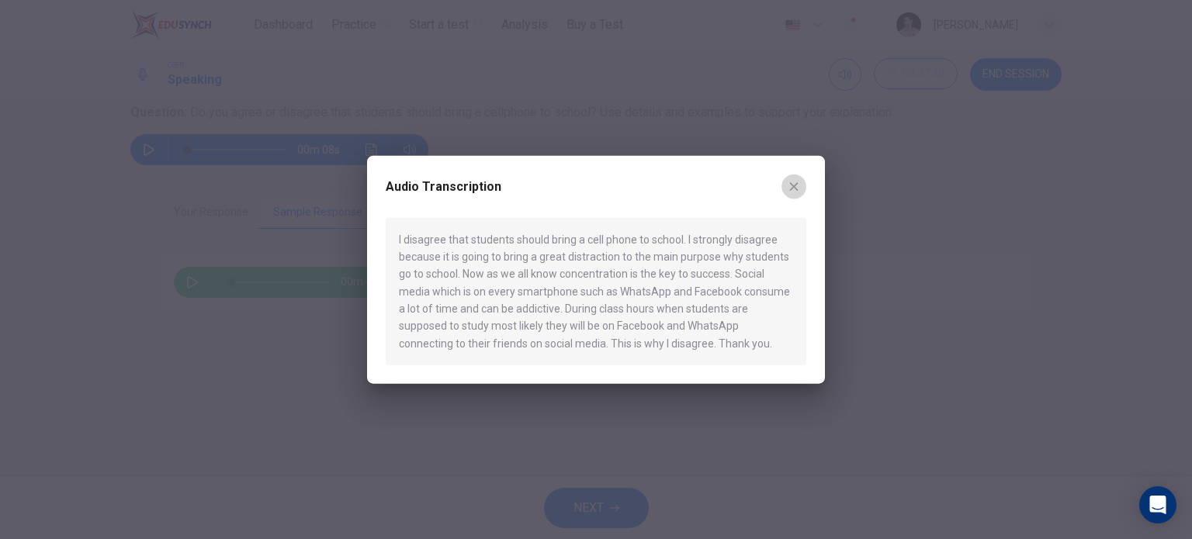
click at [798, 188] on icon "button" at bounding box center [794, 186] width 12 height 12
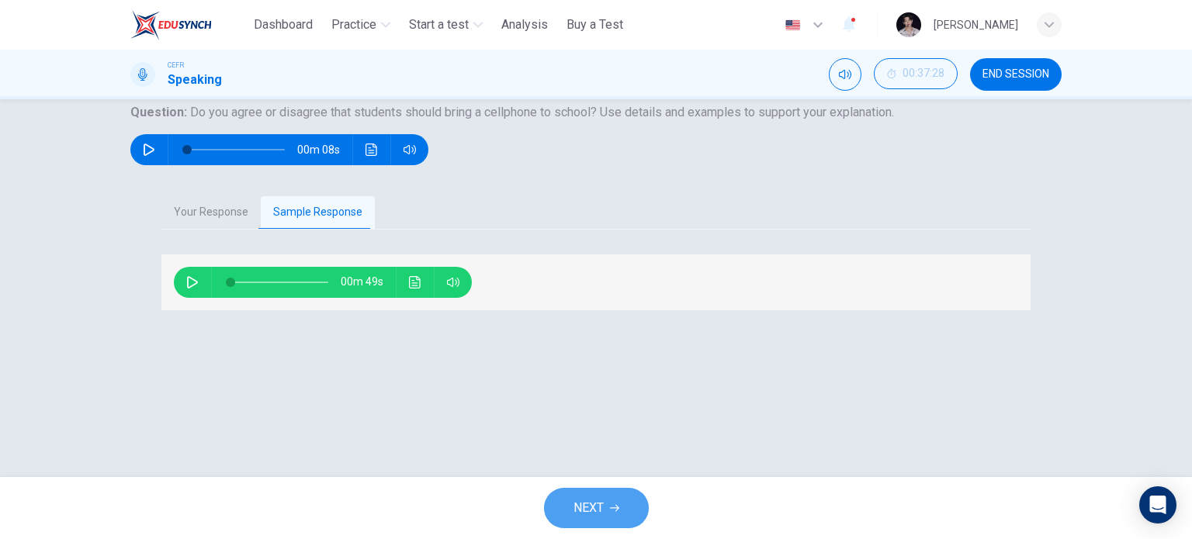
click at [594, 506] on span "NEXT" at bounding box center [588, 508] width 30 height 22
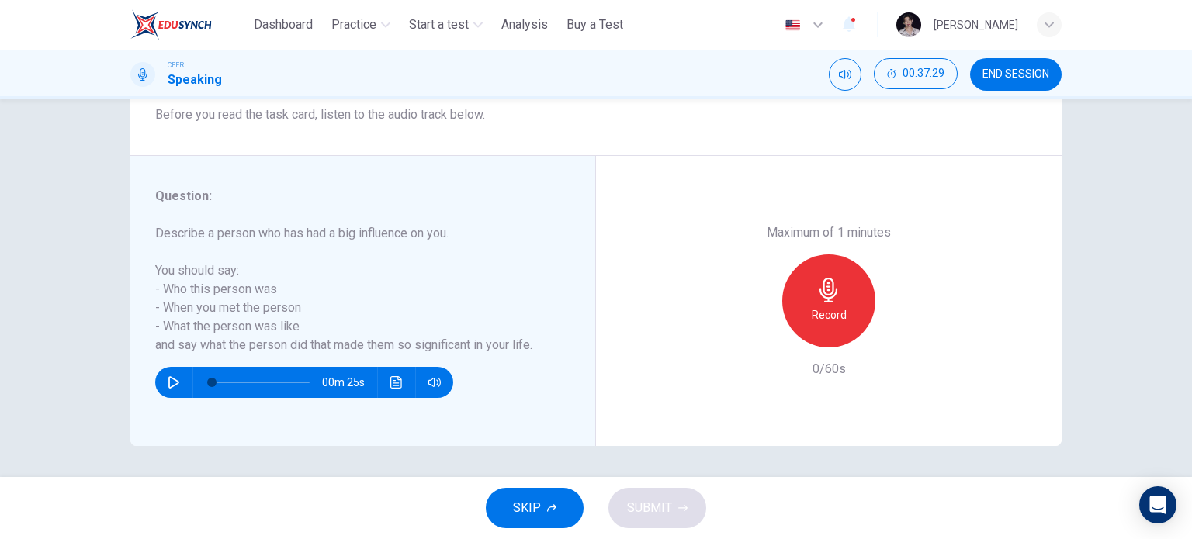
scroll to position [0, 0]
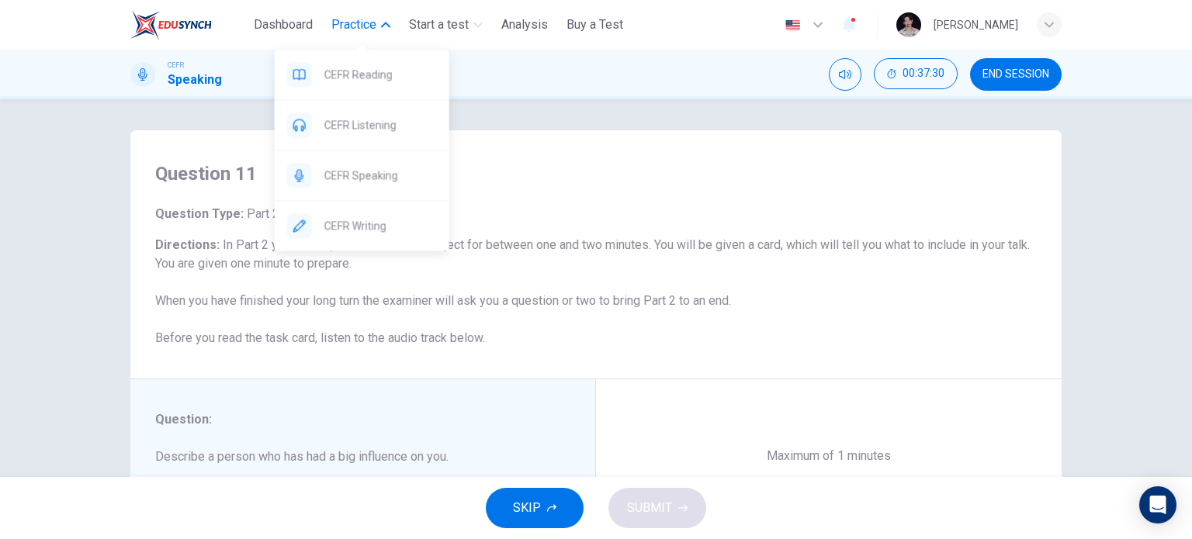
click at [365, 16] on span "Practice" at bounding box center [353, 25] width 45 height 19
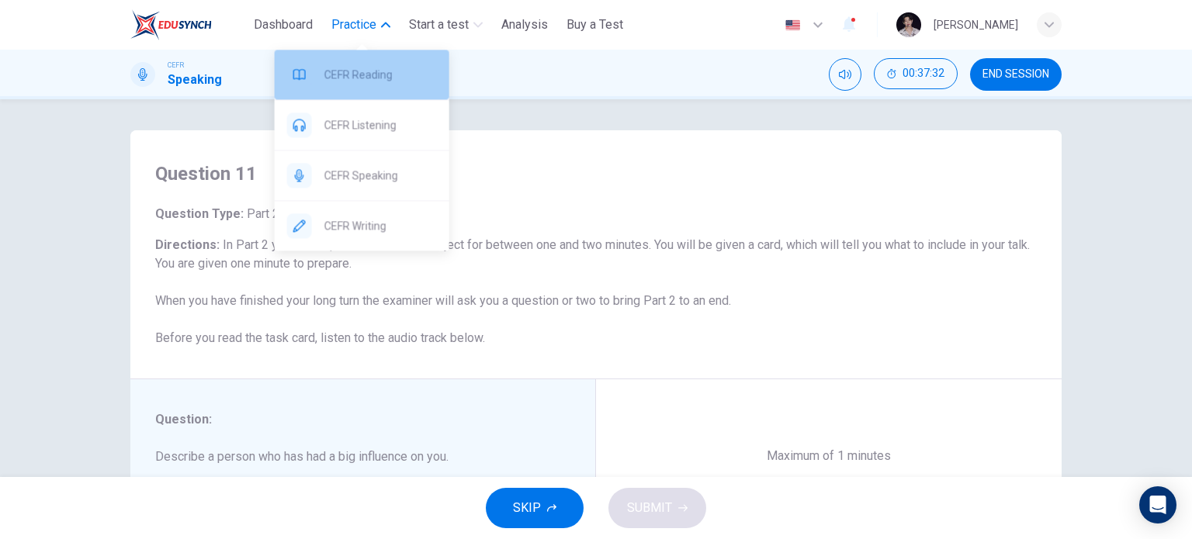
click at [365, 74] on span "CEFR Reading" at bounding box center [380, 74] width 113 height 19
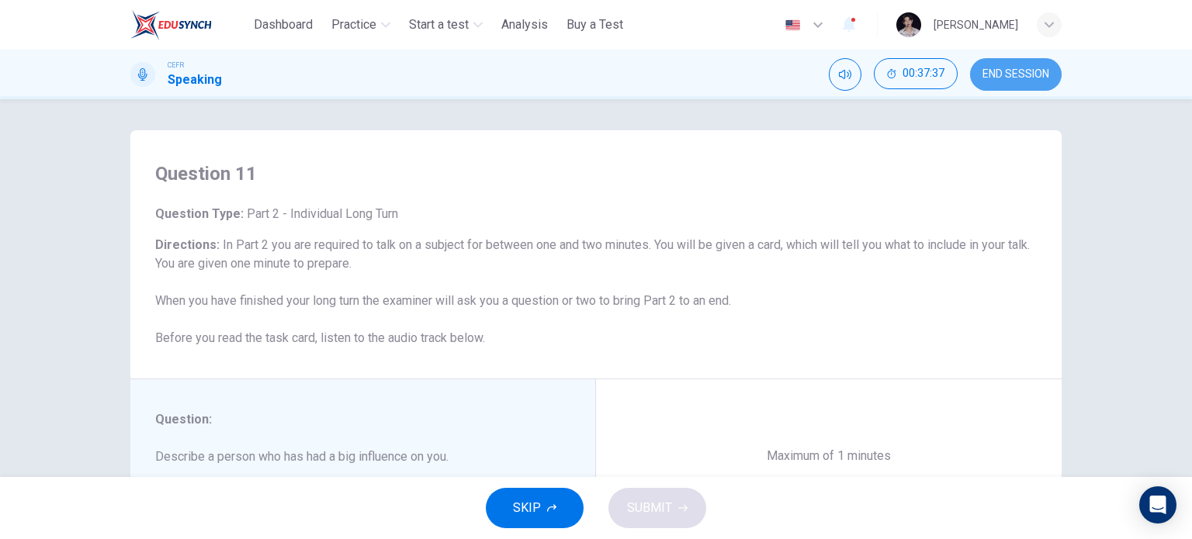
click at [1021, 68] on span "END SESSION" at bounding box center [1015, 74] width 67 height 12
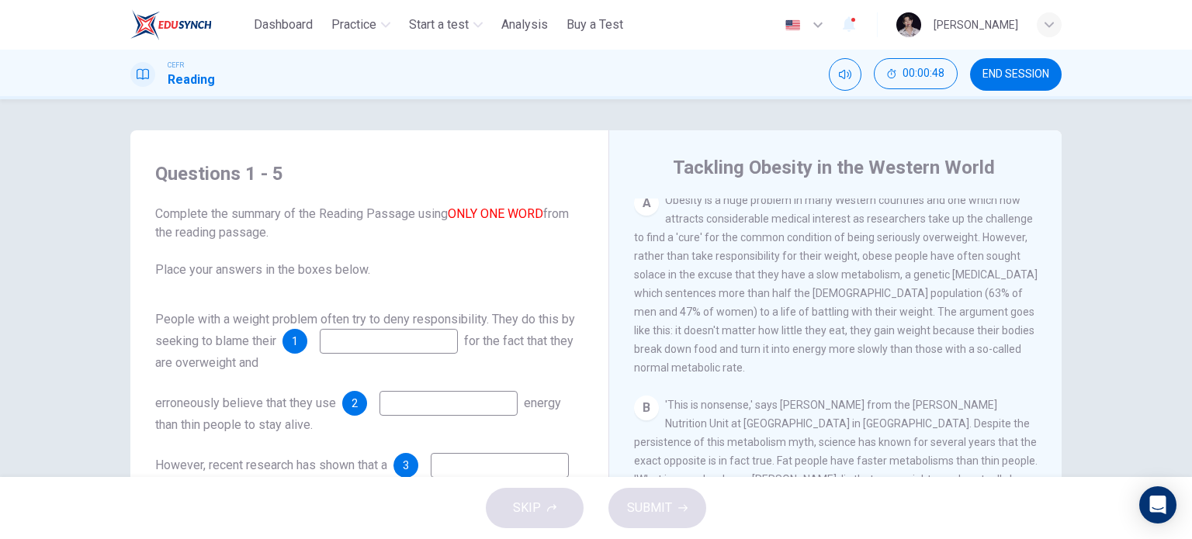
click at [382, 351] on input at bounding box center [389, 341] width 138 height 25
type input "*"
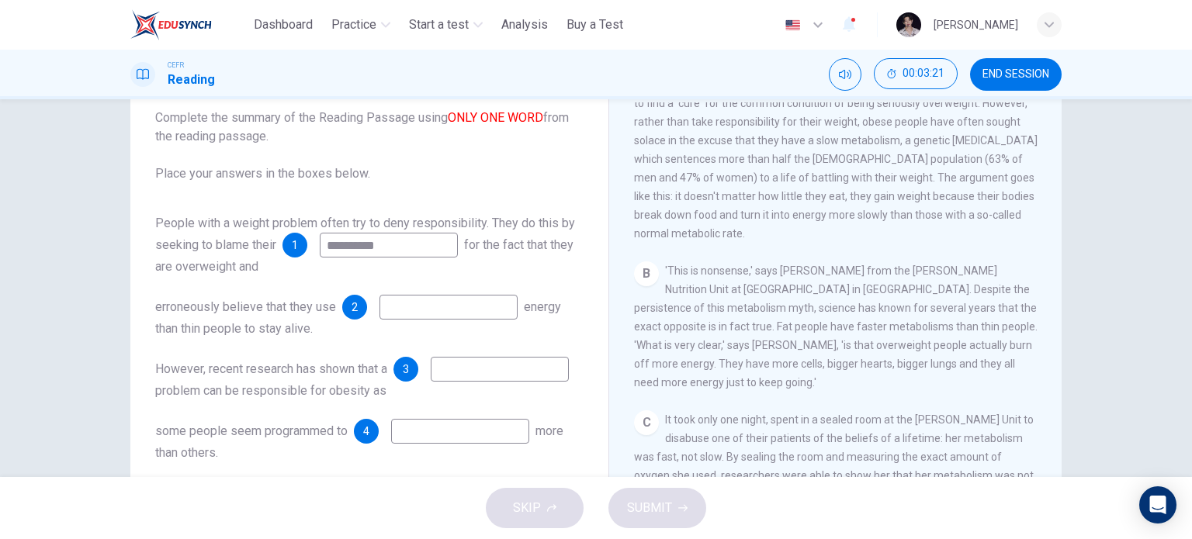
scroll to position [372, 0]
type input "**********"
click at [445, 310] on input at bounding box center [448, 307] width 138 height 25
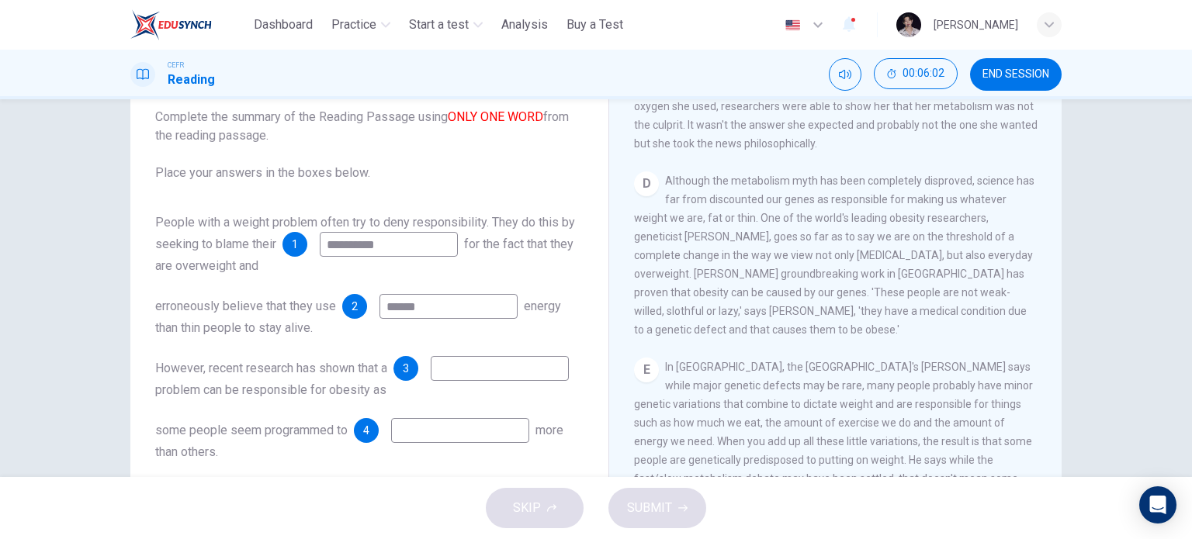
scroll to position [741, 0]
type input "******"
click at [431, 372] on input at bounding box center [500, 368] width 138 height 25
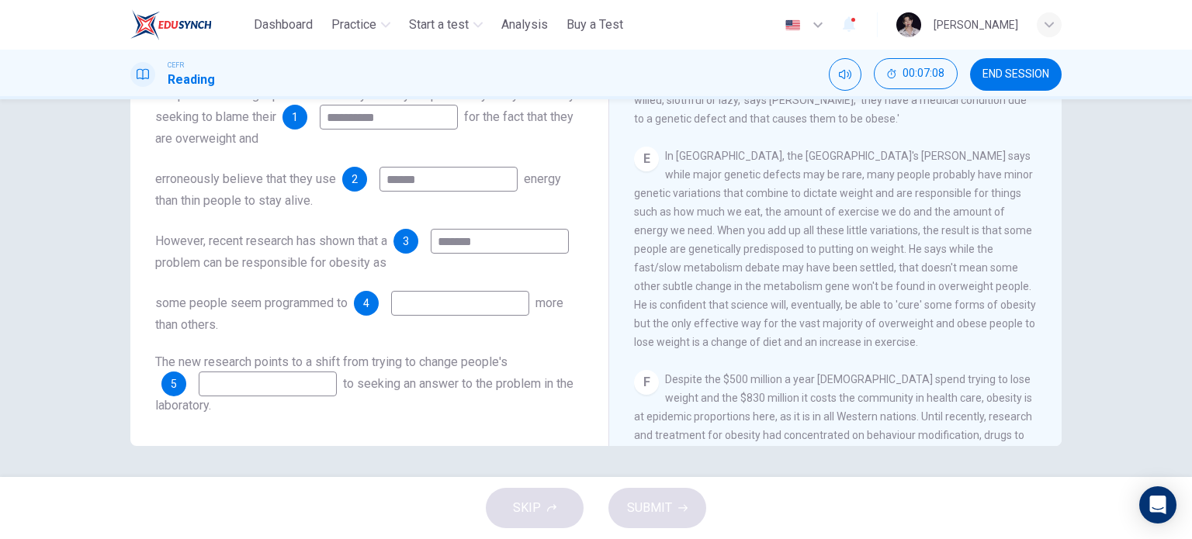
scroll to position [798, 0]
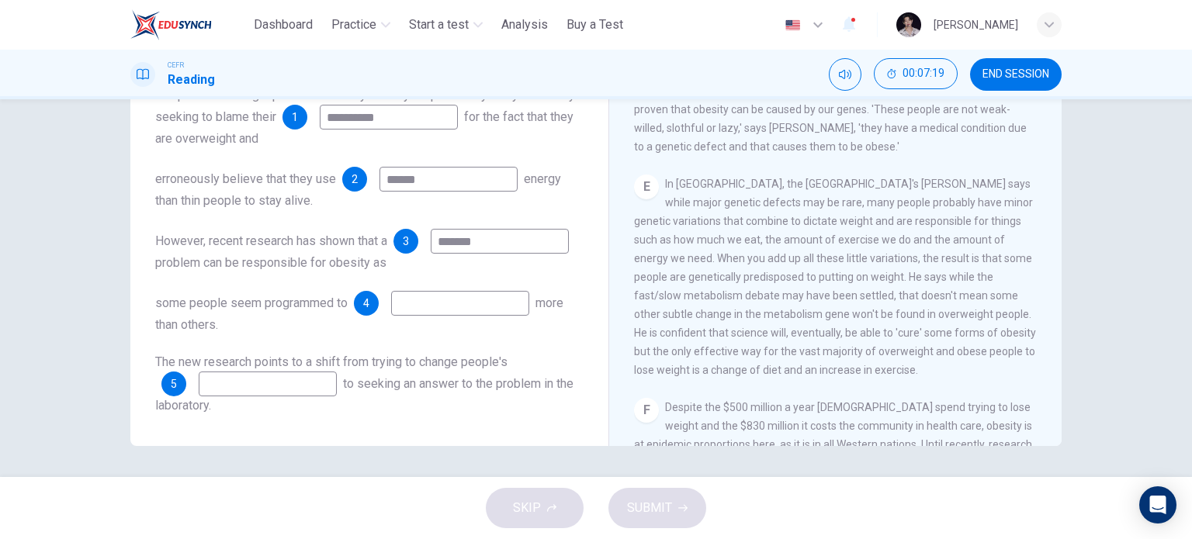
type input "*******"
click at [424, 310] on input at bounding box center [460, 303] width 138 height 25
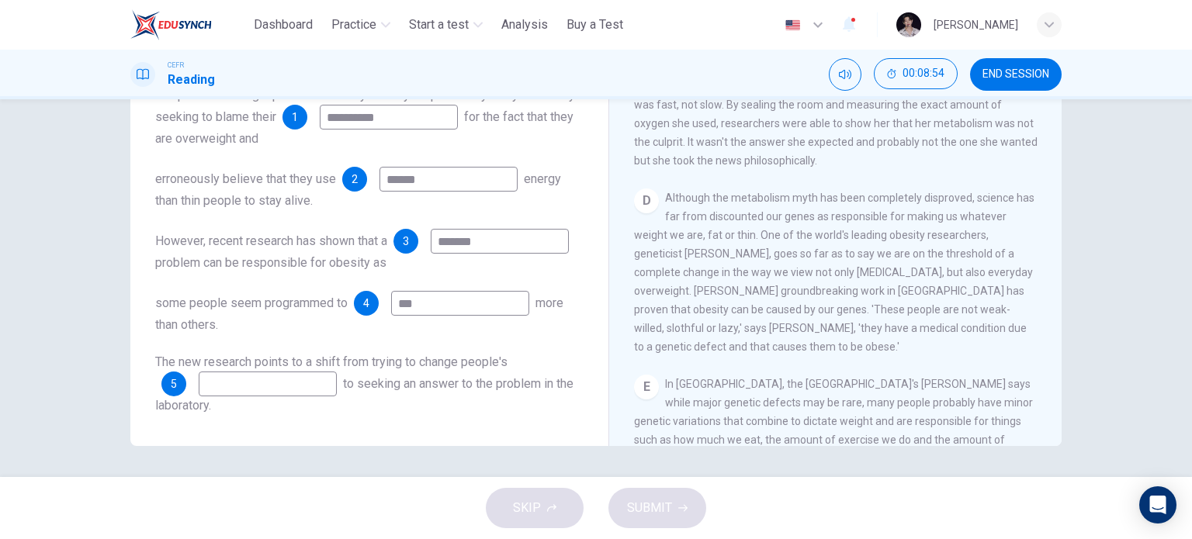
scroll to position [596, 0]
type input "***"
click at [270, 385] on input at bounding box center [268, 384] width 138 height 25
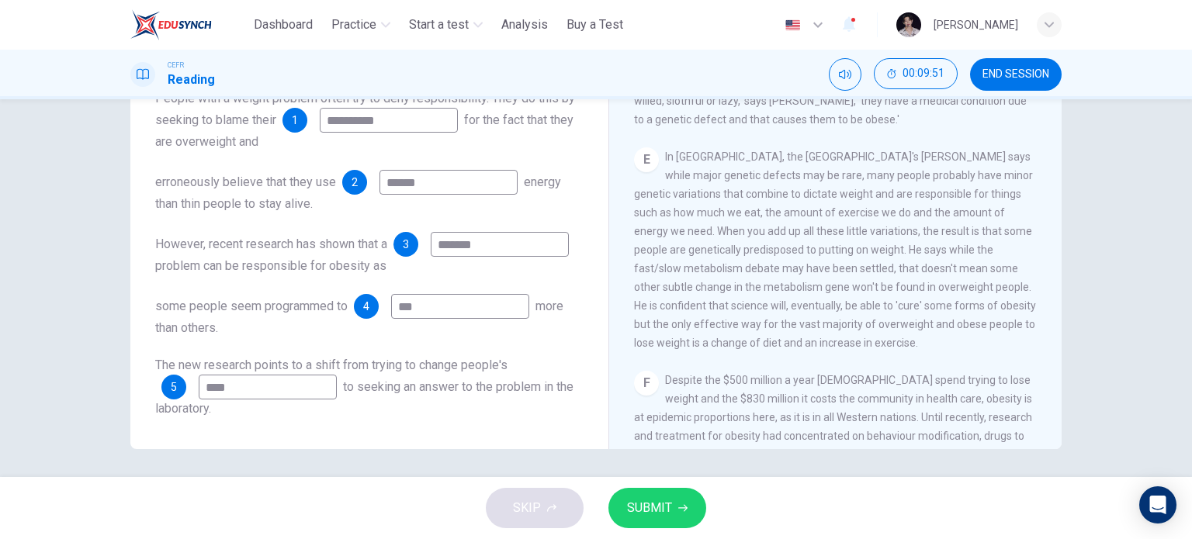
scroll to position [829, 0]
type input "*"
type input "****"
click at [667, 507] on span "SUBMIT" at bounding box center [649, 508] width 45 height 22
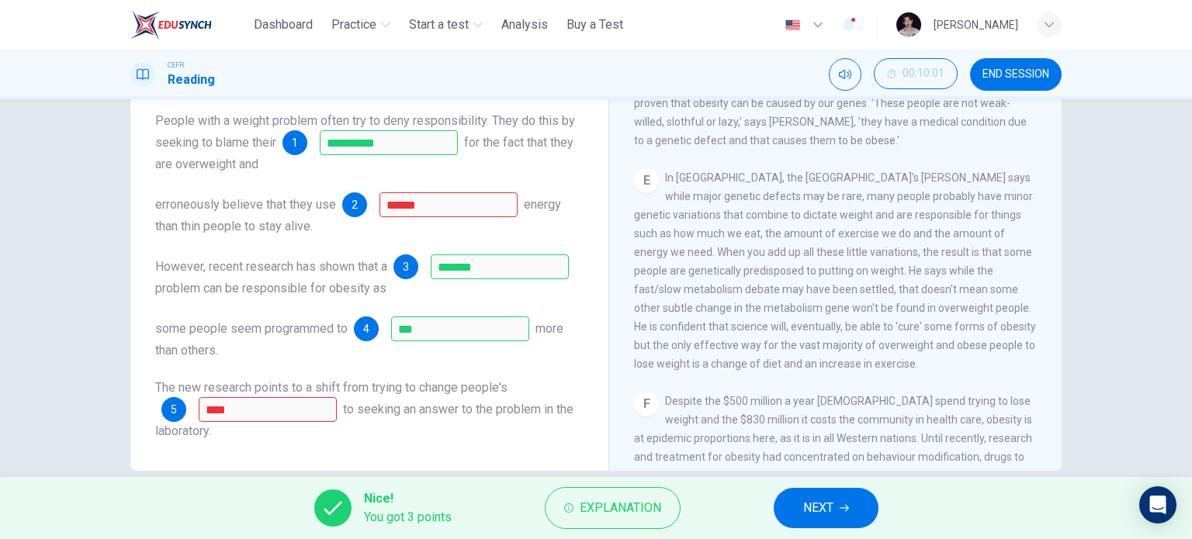
scroll to position [19, 0]
click at [821, 511] on span "NEXT" at bounding box center [818, 508] width 30 height 22
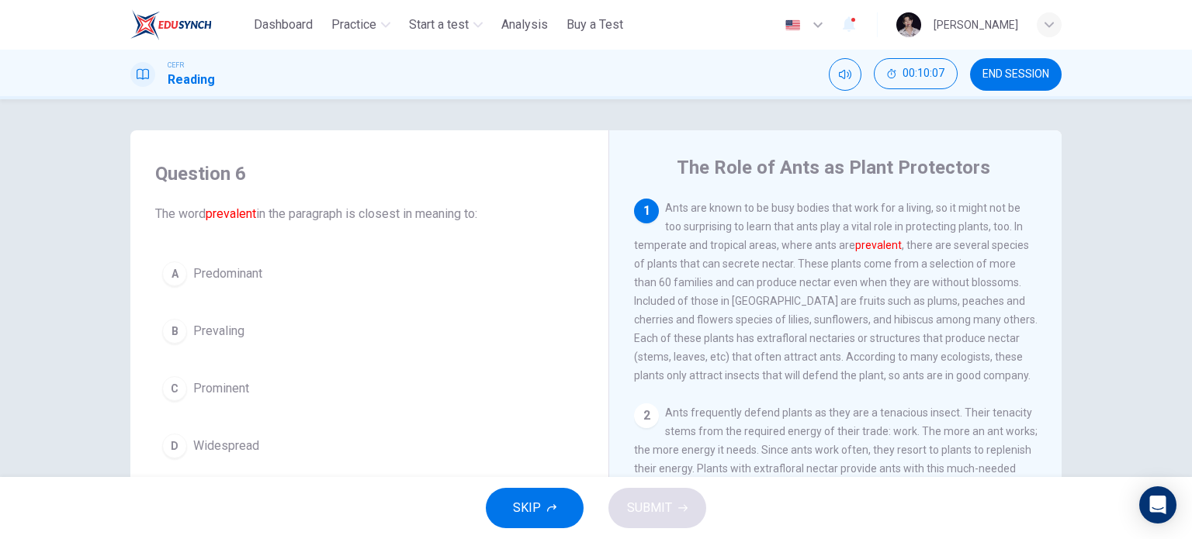
scroll to position [26, 0]
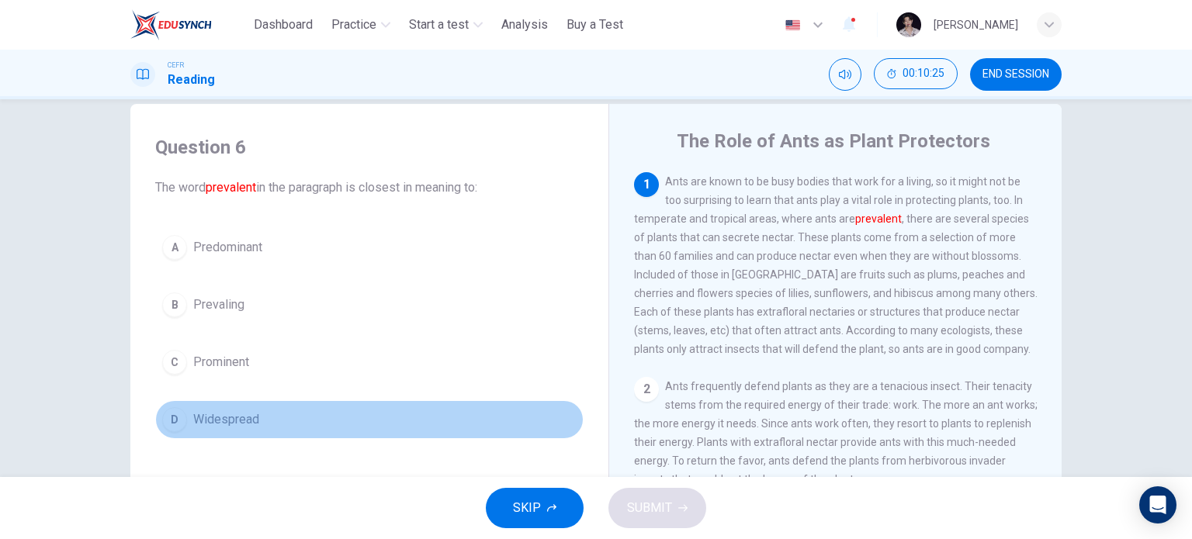
click at [214, 422] on span "Widespread" at bounding box center [226, 419] width 66 height 19
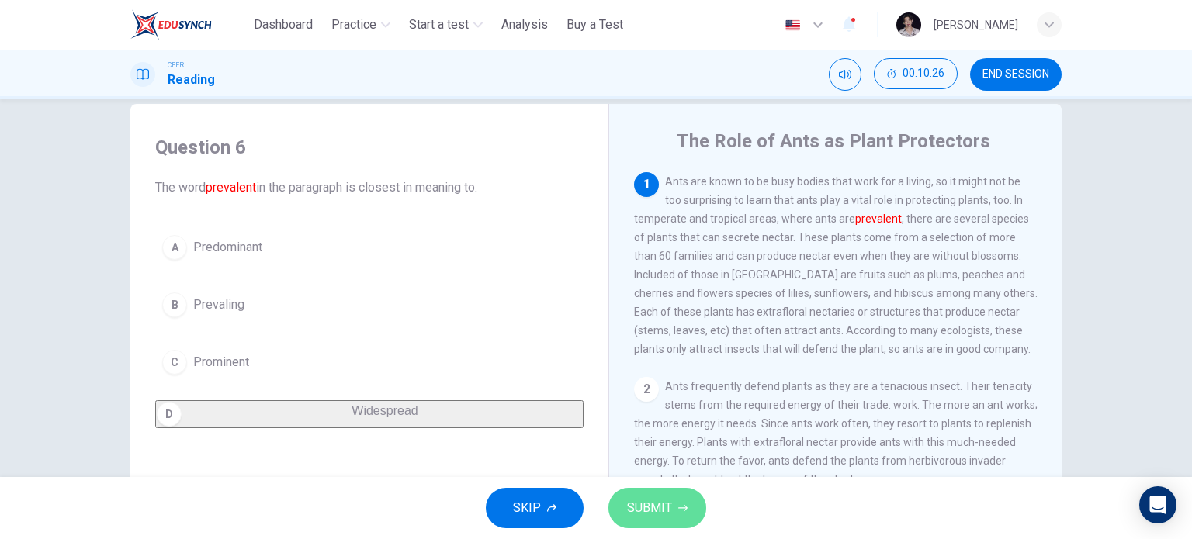
click at [677, 501] on button "SUBMIT" at bounding box center [657, 508] width 98 height 40
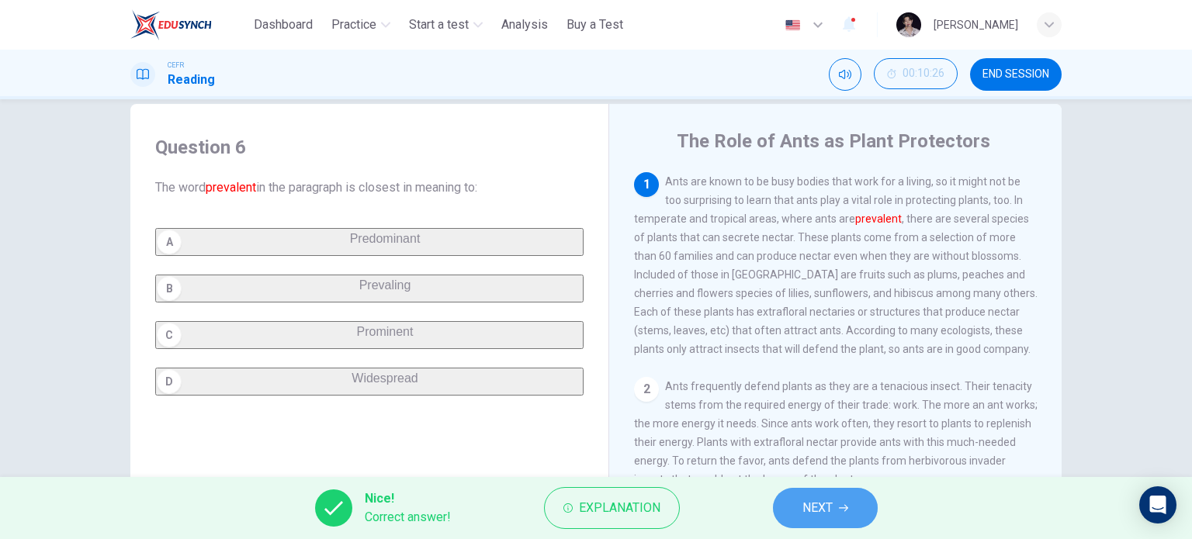
click at [817, 502] on span "NEXT" at bounding box center [817, 508] width 30 height 22
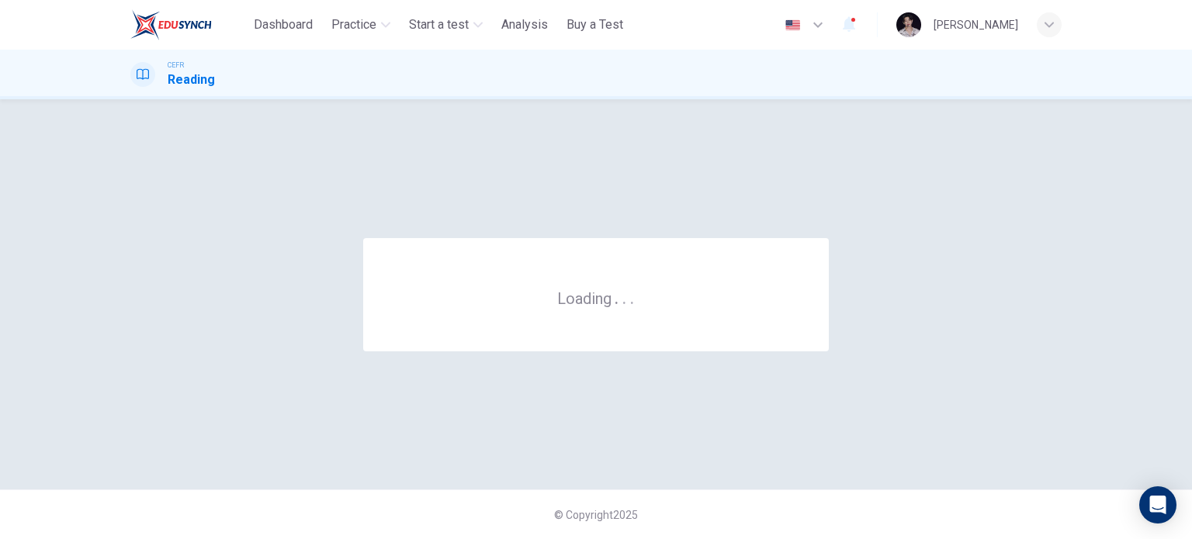
scroll to position [0, 0]
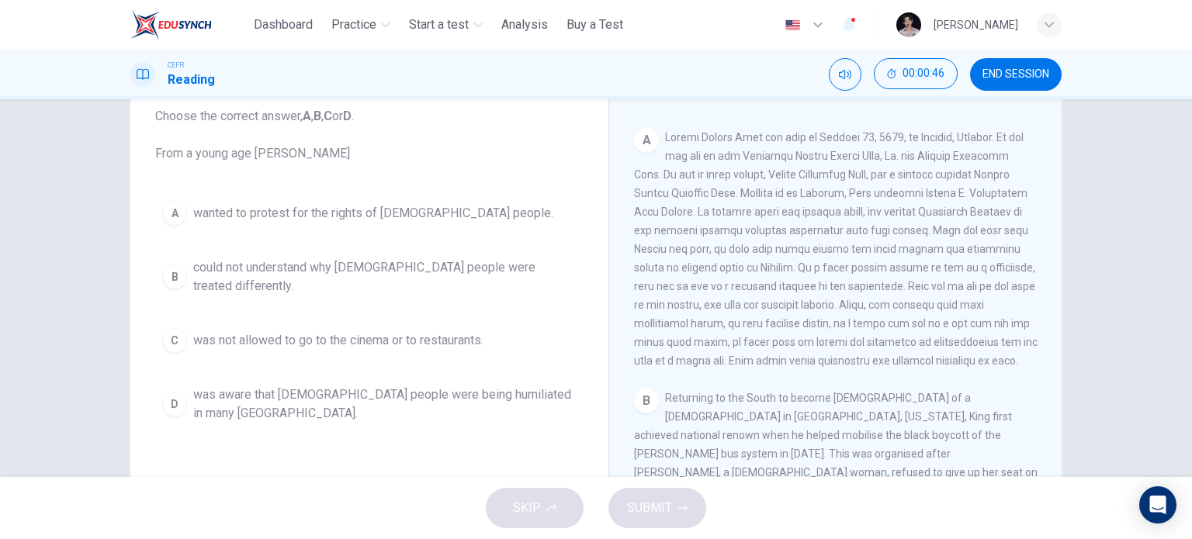
scroll to position [300, 0]
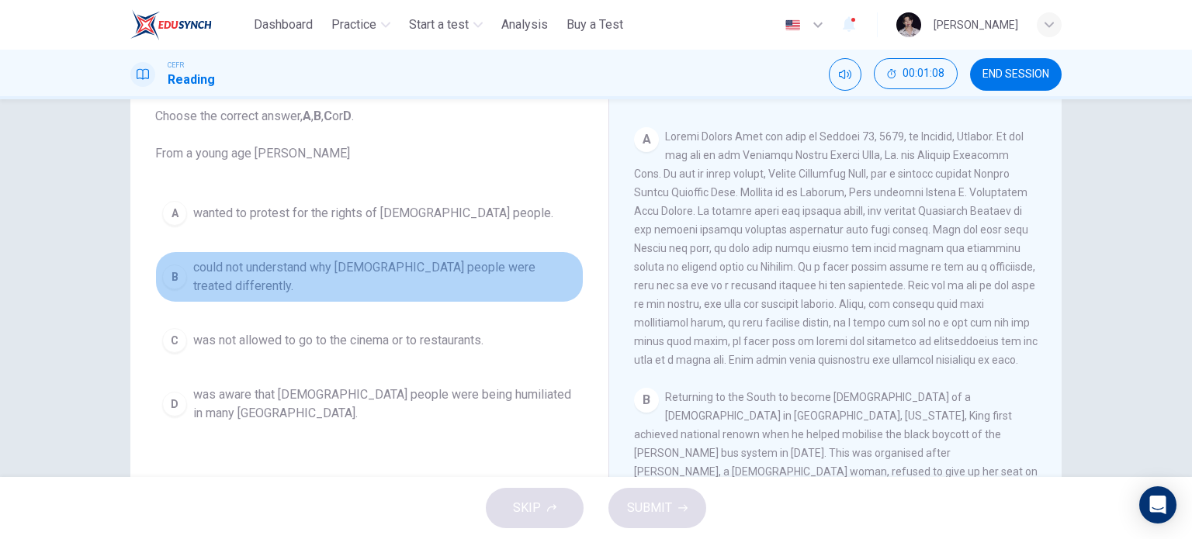
click at [263, 270] on span "could not understand why black people were treated differently." at bounding box center [384, 276] width 383 height 37
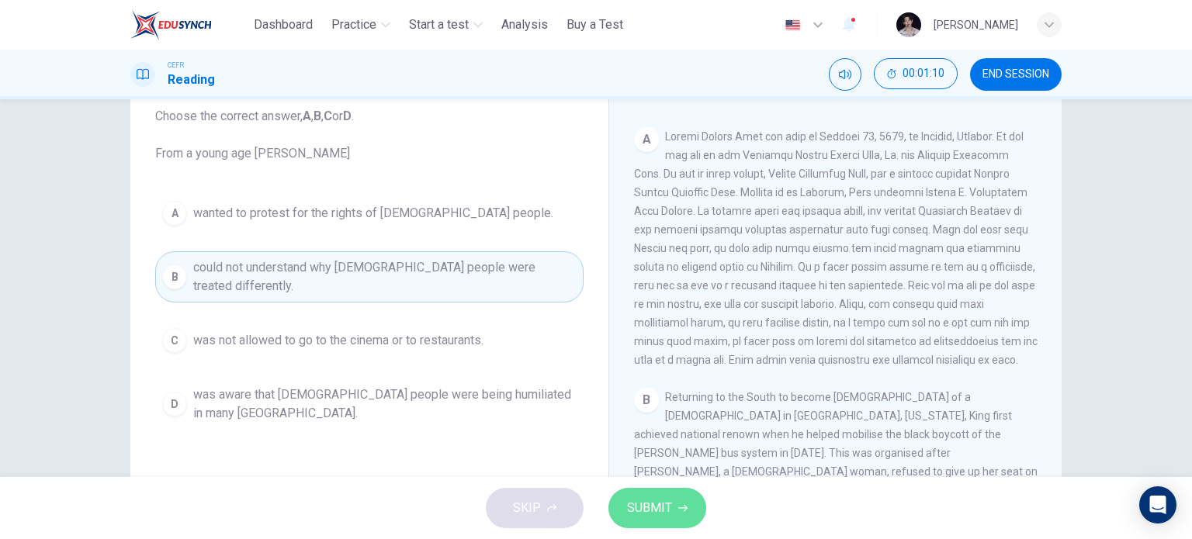
click at [678, 509] on icon "button" at bounding box center [682, 508] width 9 height 9
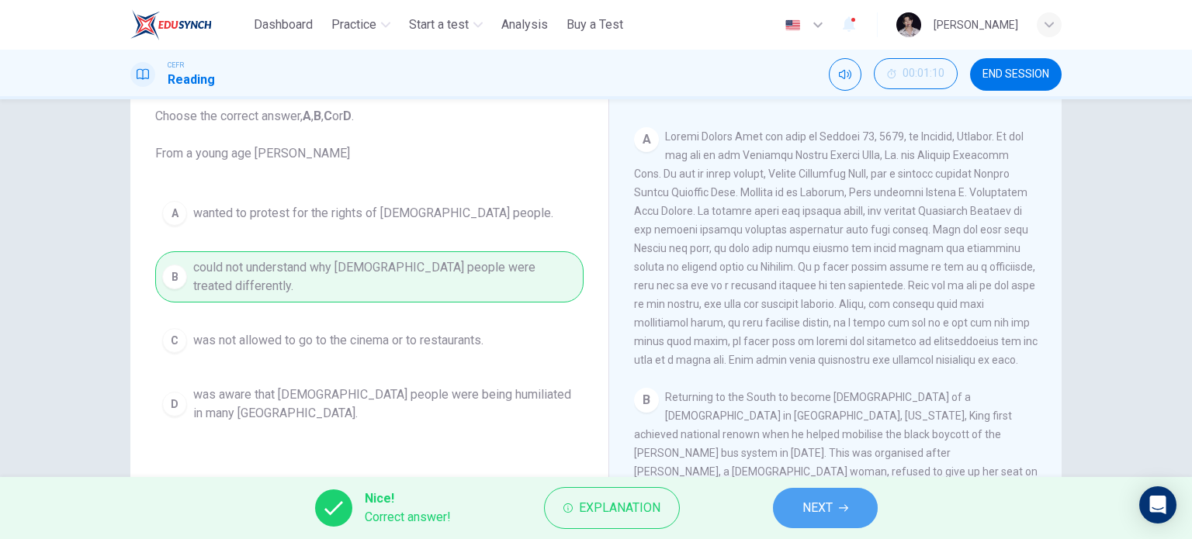
click at [832, 514] on span "NEXT" at bounding box center [817, 508] width 30 height 22
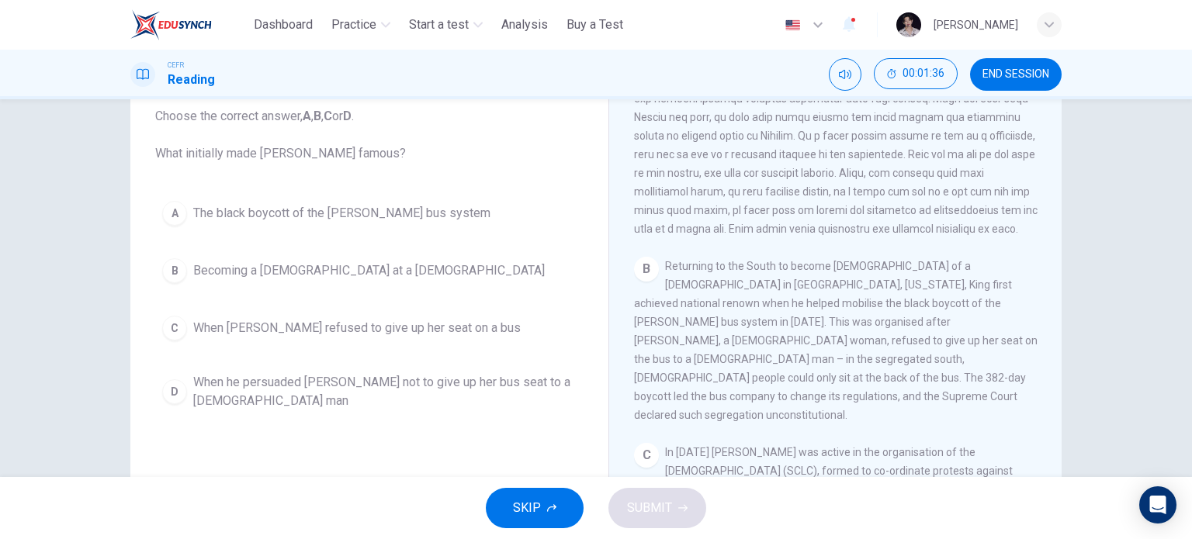
scroll to position [587, 0]
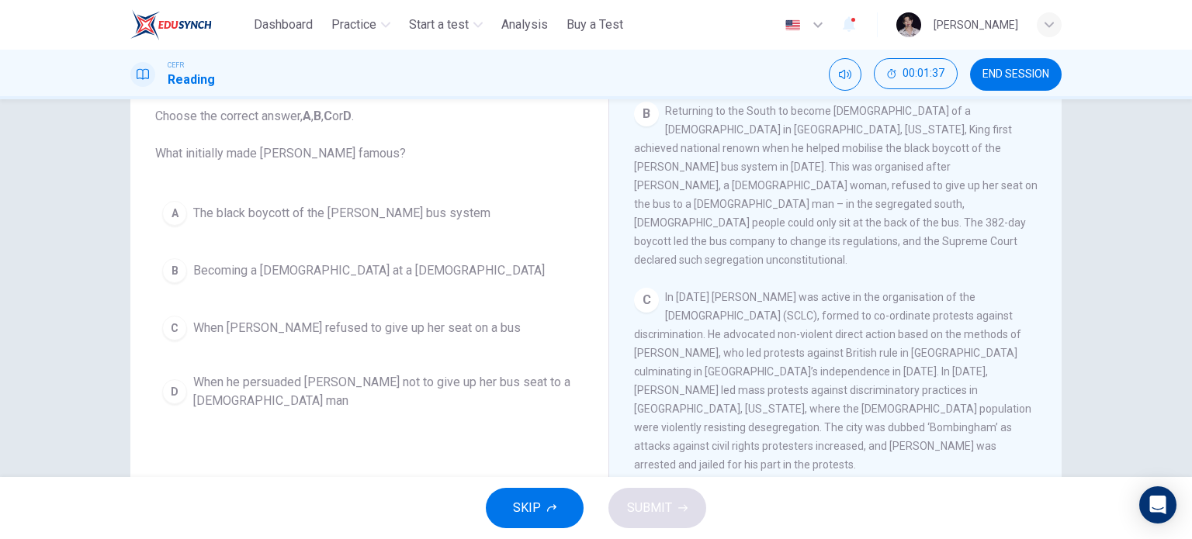
click at [962, 291] on span "In 1957 King was active in the organisation of the Southern Leadership Christia…" at bounding box center [832, 381] width 397 height 180
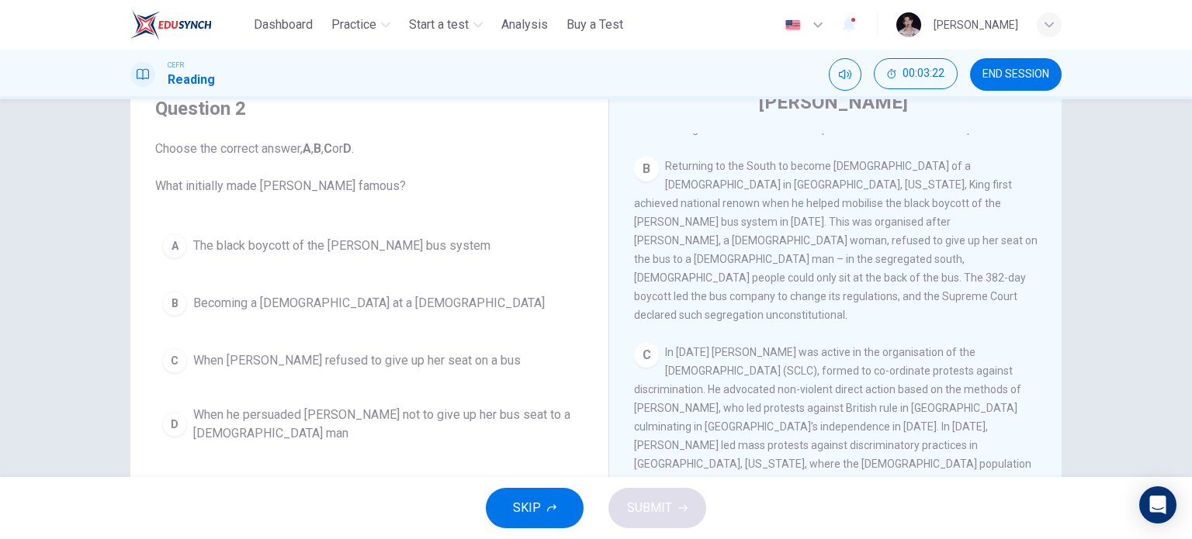
scroll to position [65, 0]
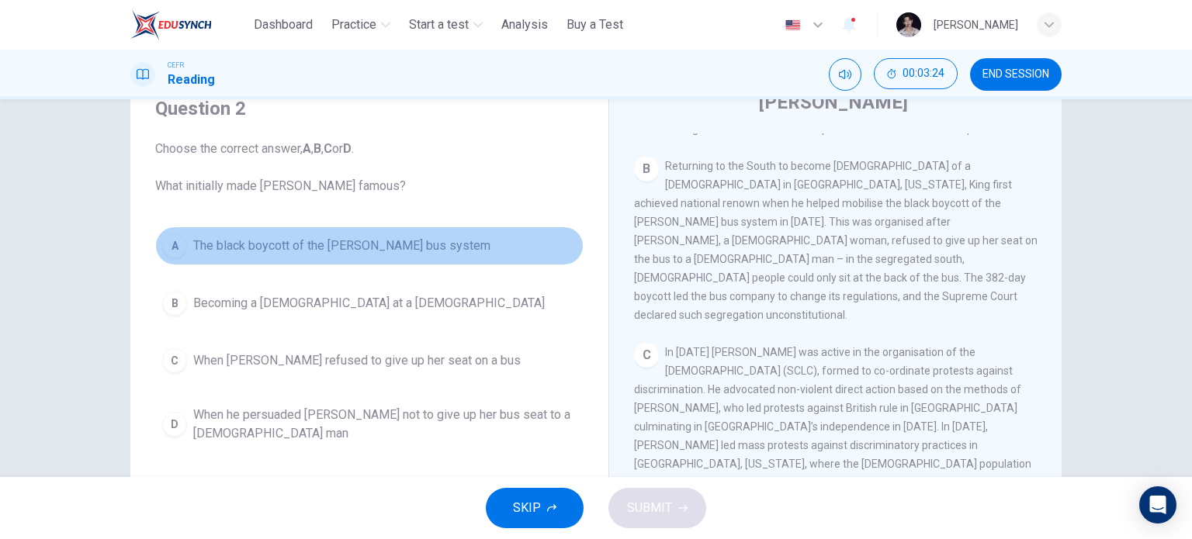
click at [352, 242] on span "The black boycott of the Montgomery bus system" at bounding box center [341, 246] width 297 height 19
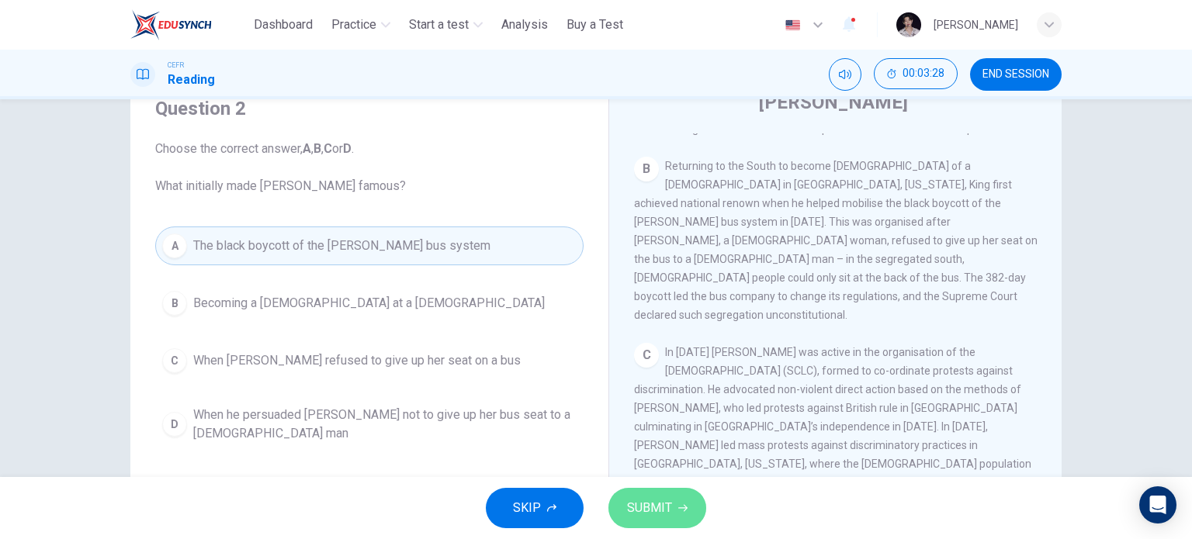
click at [664, 510] on span "SUBMIT" at bounding box center [649, 508] width 45 height 22
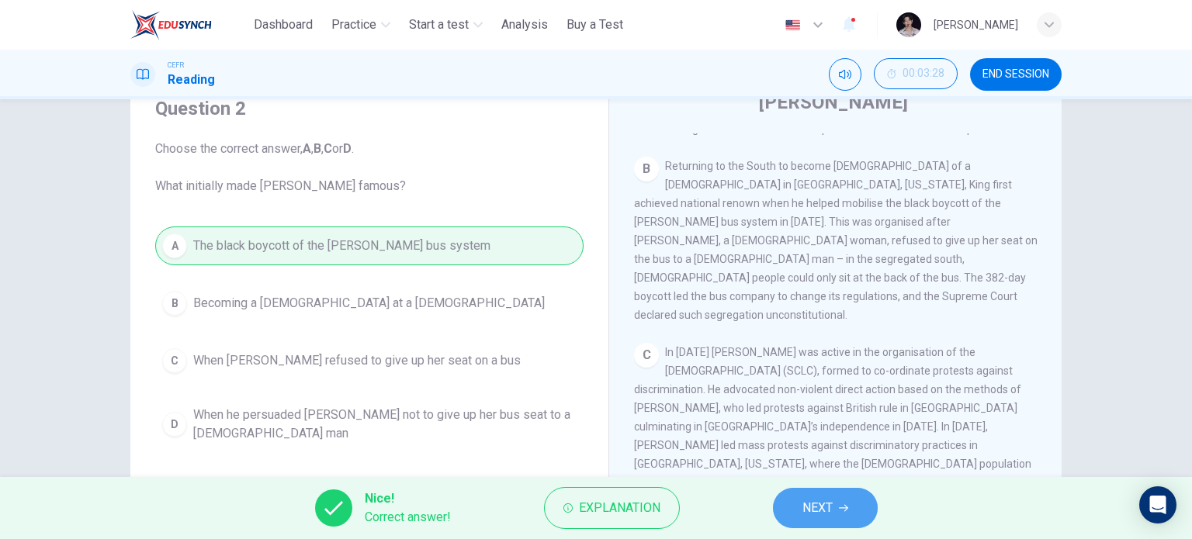
click at [830, 502] on span "NEXT" at bounding box center [817, 508] width 30 height 22
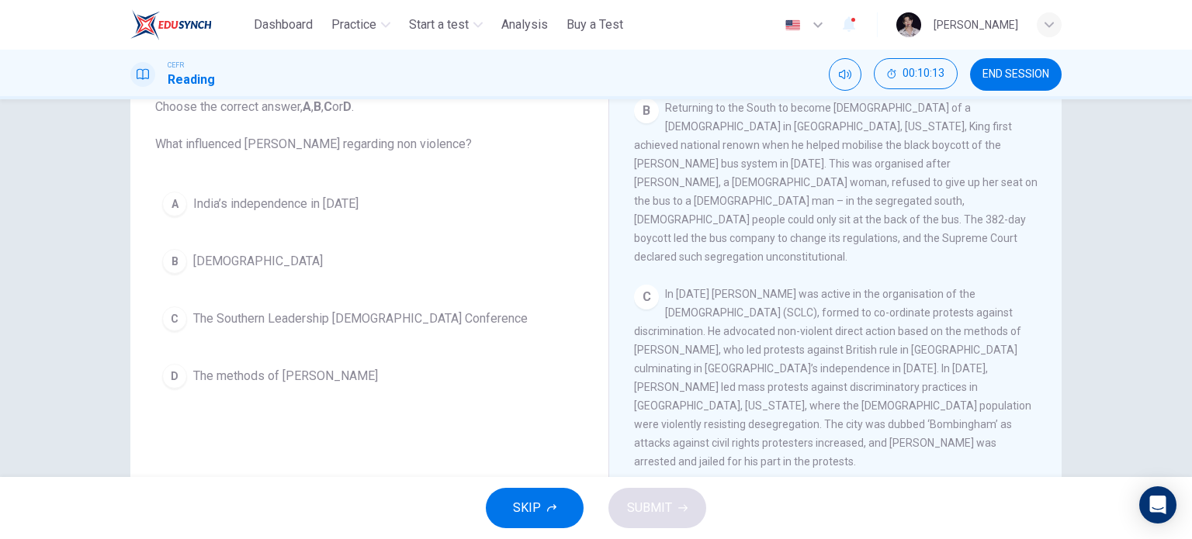
scroll to position [105, 0]
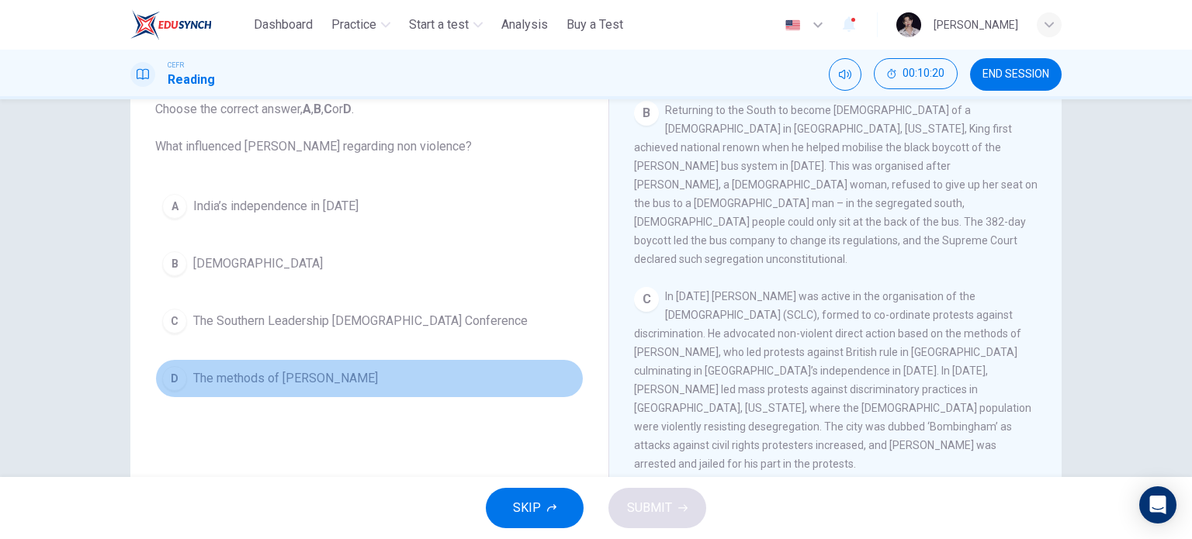
click at [209, 375] on span "The methods of Gandhi" at bounding box center [285, 378] width 185 height 19
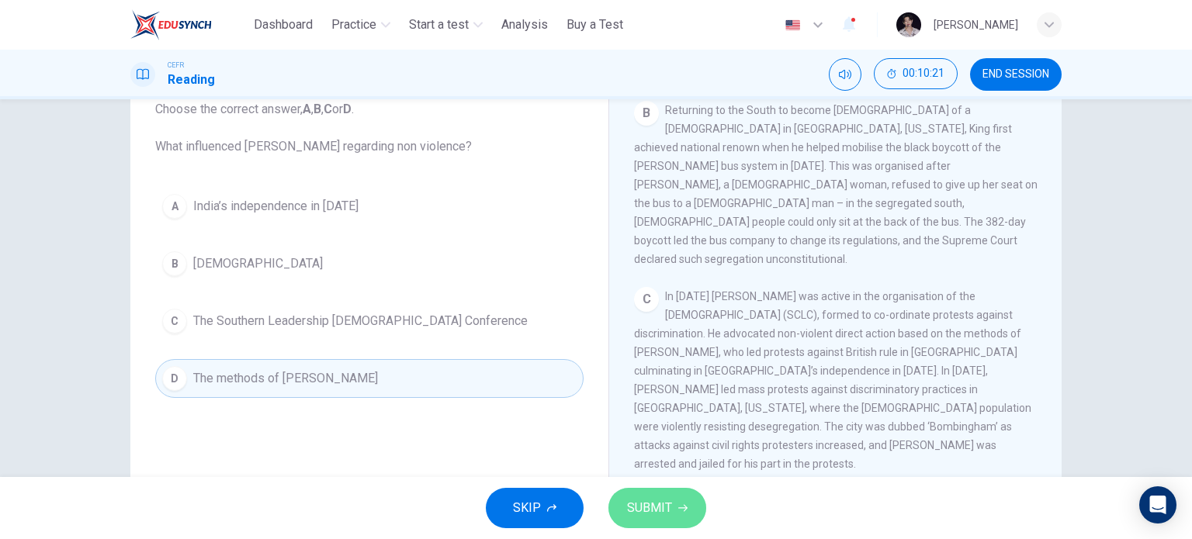
click at [654, 517] on span "SUBMIT" at bounding box center [649, 508] width 45 height 22
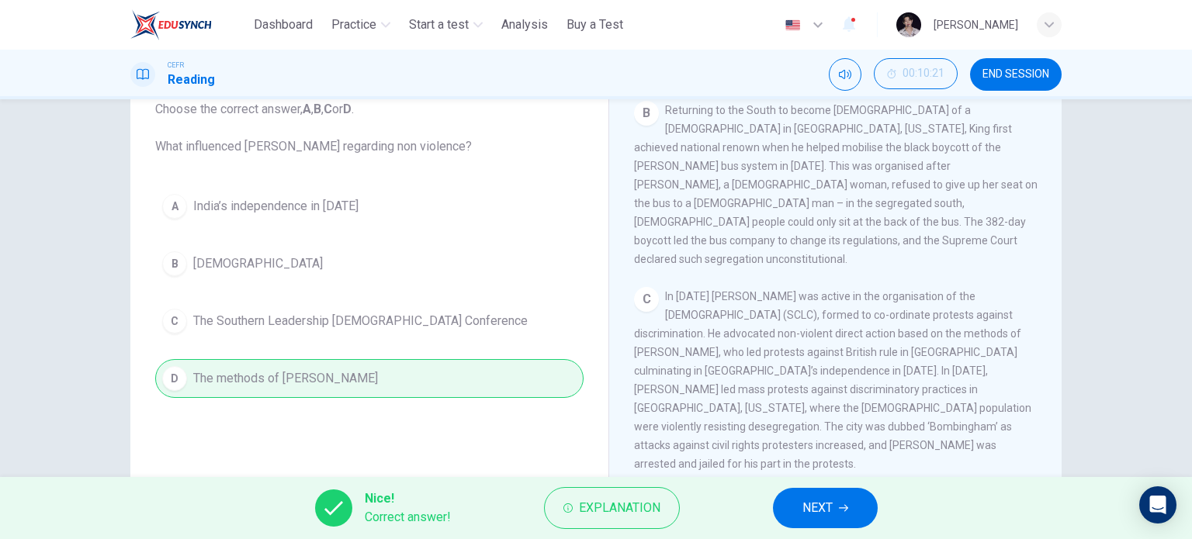
click at [822, 506] on span "NEXT" at bounding box center [817, 508] width 30 height 22
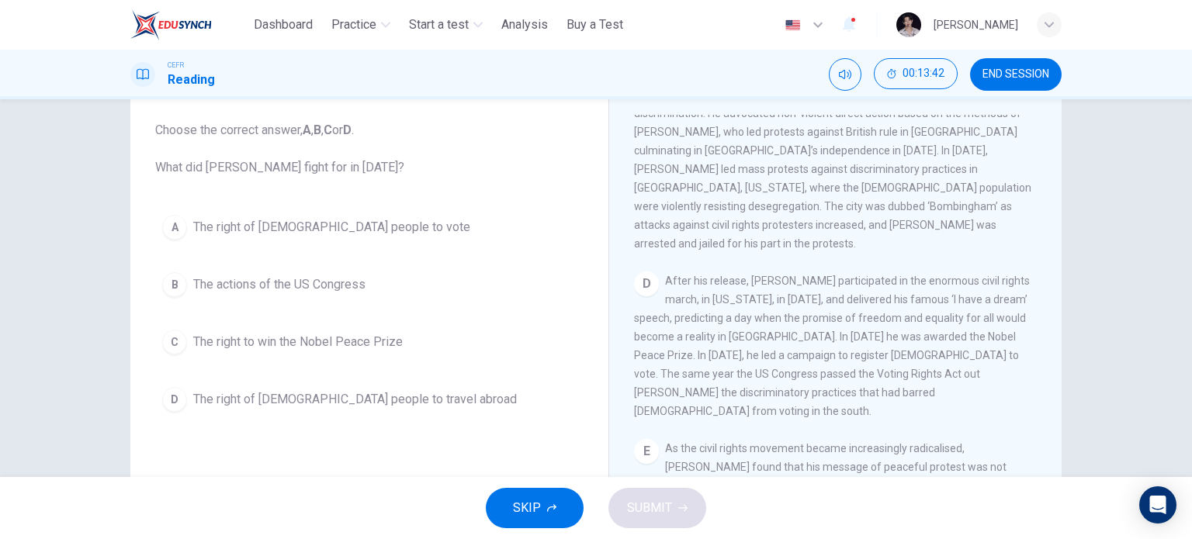
scroll to position [829, 0]
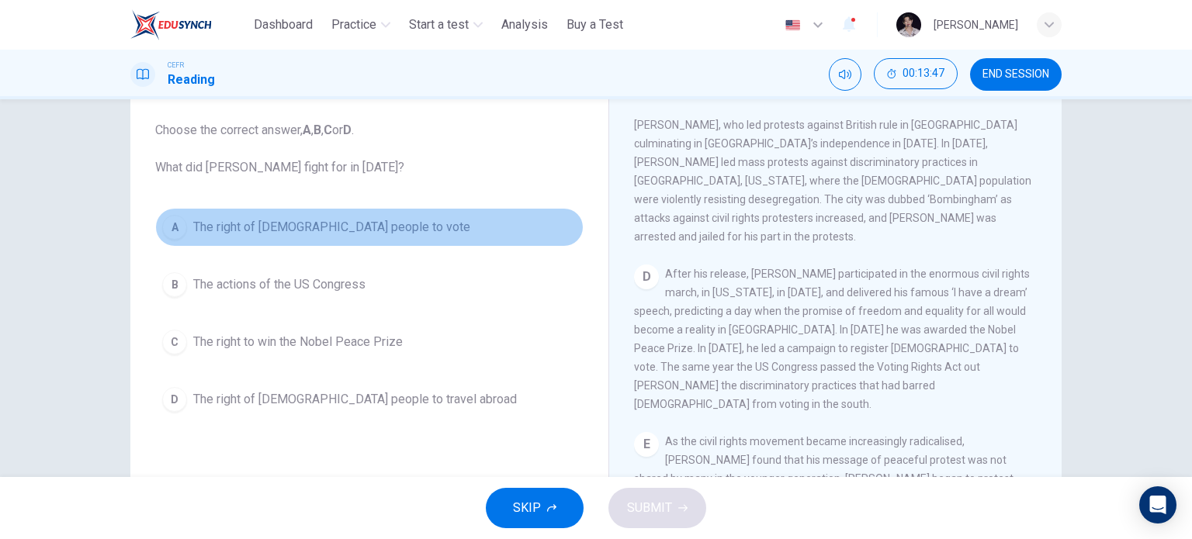
click at [275, 225] on span "The right of black people to vote" at bounding box center [331, 227] width 277 height 19
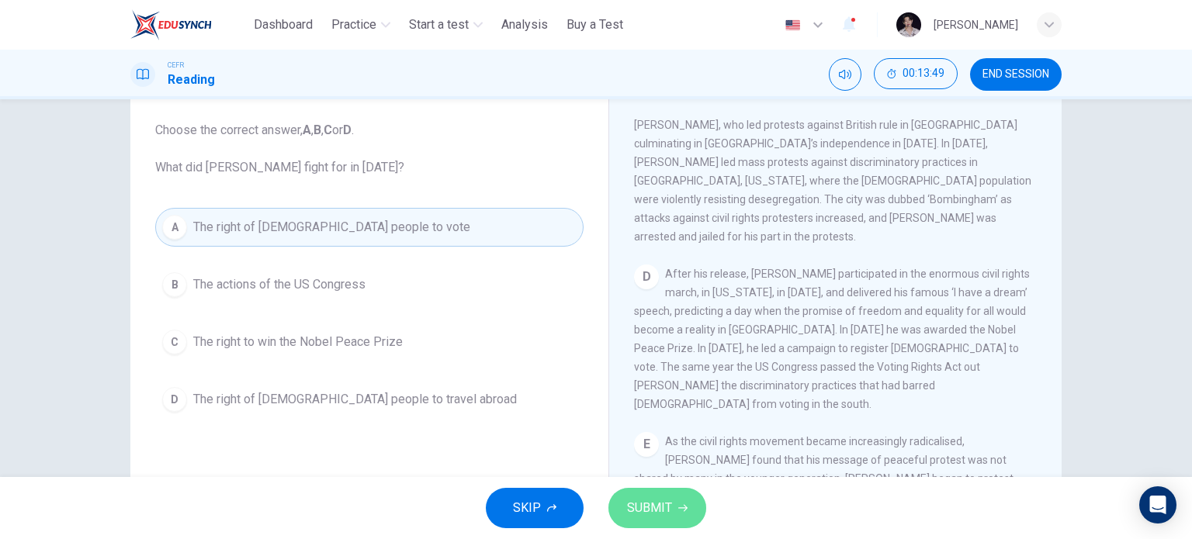
click at [642, 494] on button "SUBMIT" at bounding box center [657, 508] width 98 height 40
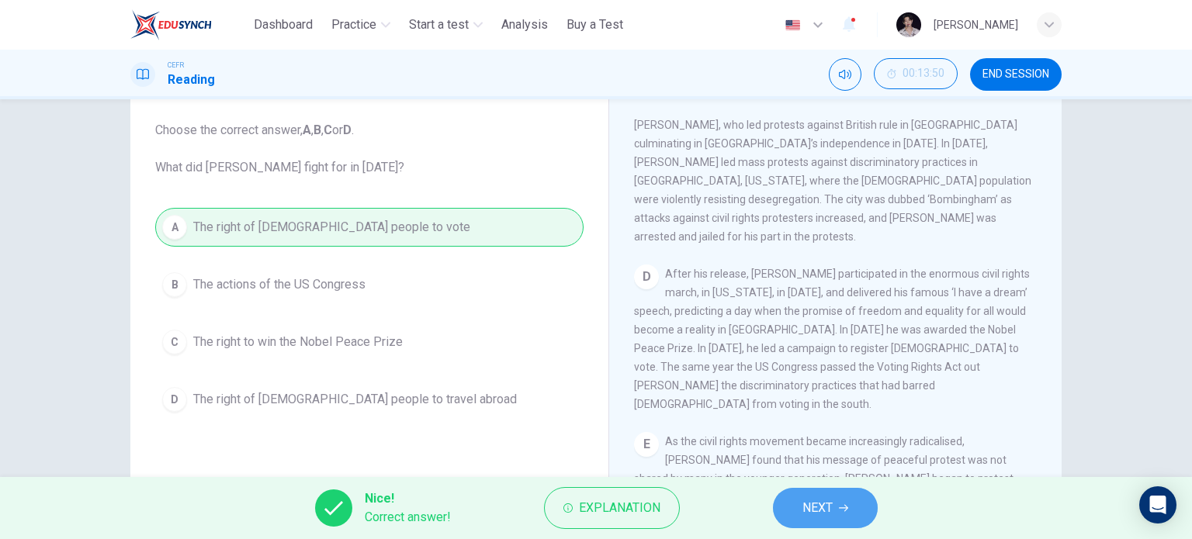
click at [834, 497] on button "NEXT" at bounding box center [825, 508] width 105 height 40
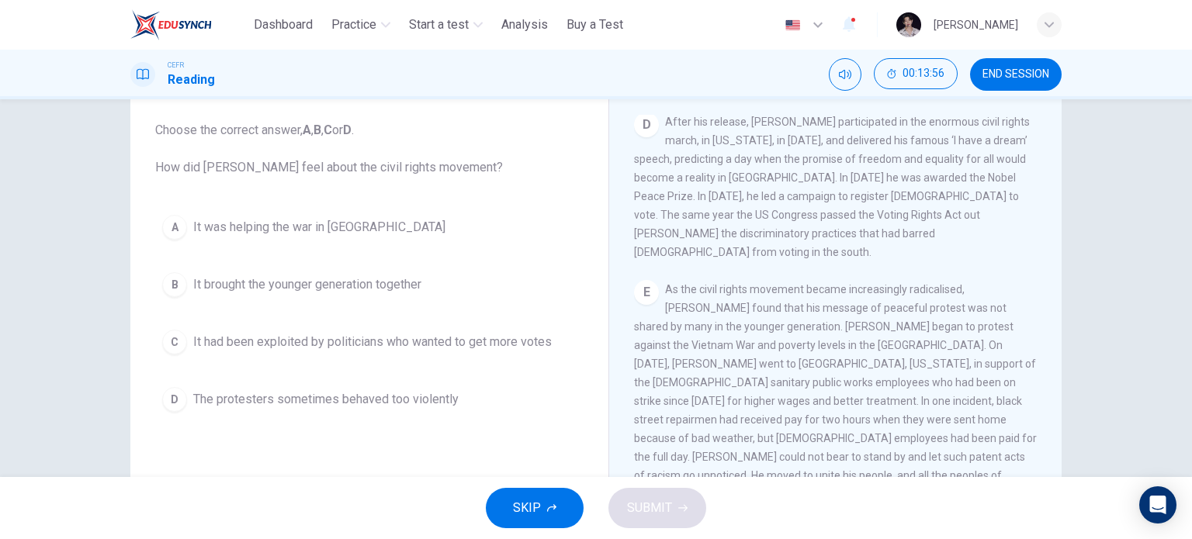
scroll to position [987, 0]
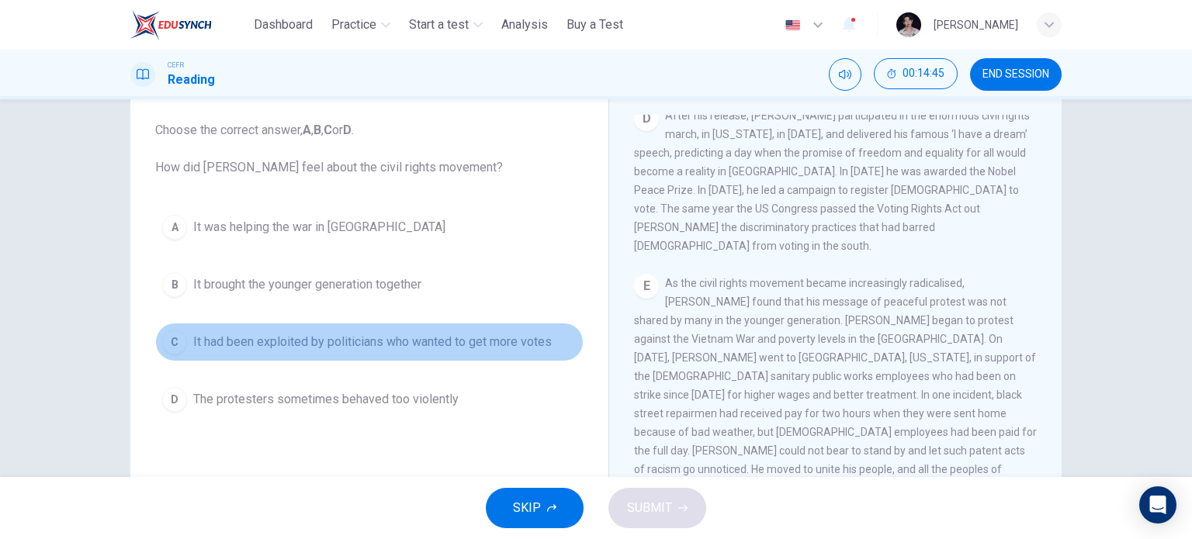
click at [255, 340] on span "It had been exploited by politicians who wanted to get more votes" at bounding box center [372, 342] width 358 height 19
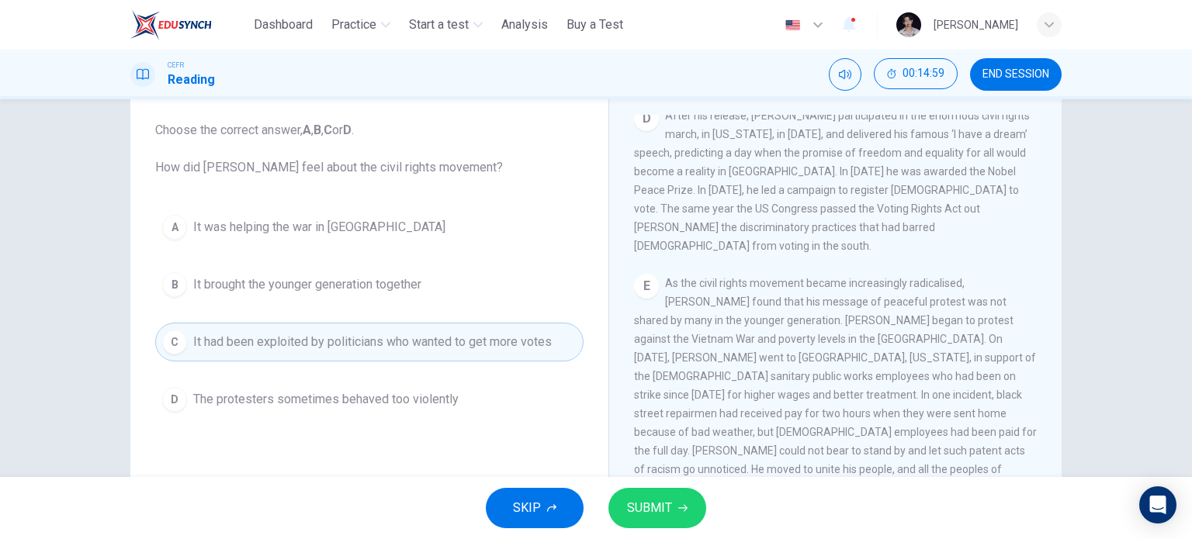
click at [754, 393] on div "E As the civil rights movement became increasingly radicalised, King found that…" at bounding box center [835, 395] width 403 height 242
click at [678, 508] on icon "button" at bounding box center [682, 508] width 9 height 7
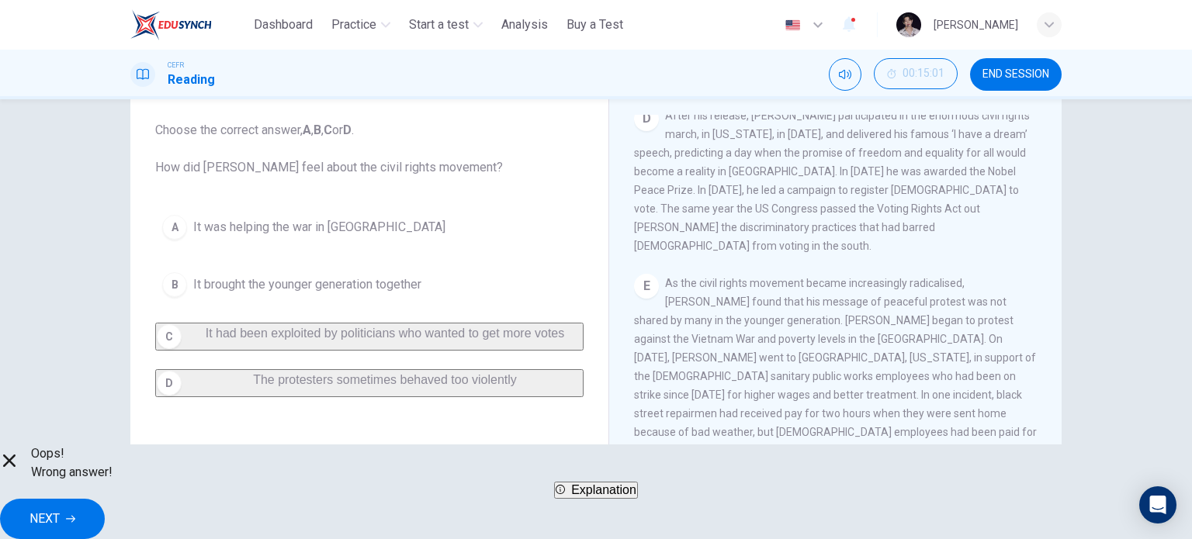
click at [500, 383] on div "A It was helping the war in Vietnam B It brought the younger generation togethe…" at bounding box center [369, 302] width 428 height 189
click at [60, 508] on span "NEXT" at bounding box center [44, 519] width 30 height 22
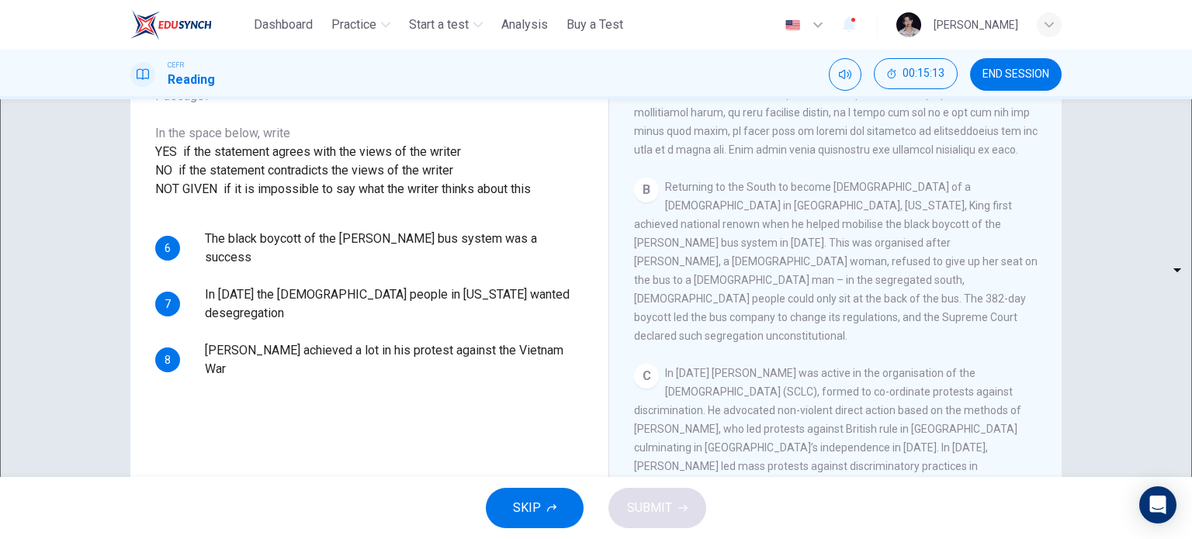
scroll to position [474, 0]
click at [254, 337] on body "This site uses cookies, as explained in our Privacy Policy . If you agree to th…" at bounding box center [596, 269] width 1192 height 539
click at [252, 538] on li "YES" at bounding box center [596, 548] width 1192 height 19
type input "***"
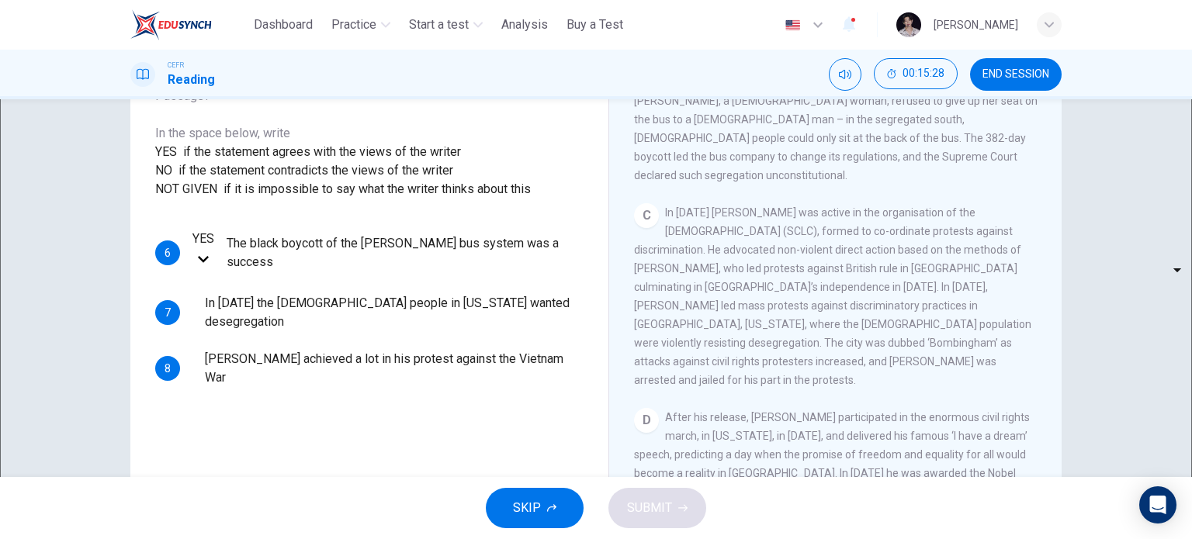
scroll to position [633, 0]
click at [229, 381] on body "This site uses cookies, as explained in our Privacy Policy . If you agree to th…" at bounding box center [596, 269] width 1192 height 539
type input "**"
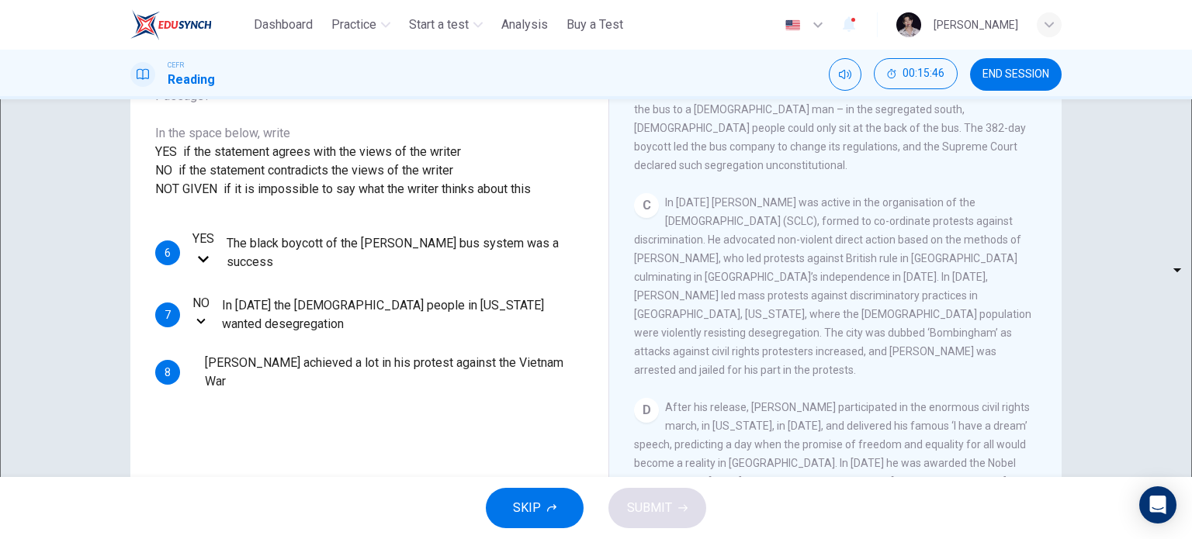
scroll to position [636, 0]
click at [247, 422] on body "This site uses cookies, as explained in our Privacy Policy . If you agree to th…" at bounding box center [596, 269] width 1192 height 539
type input "*********"
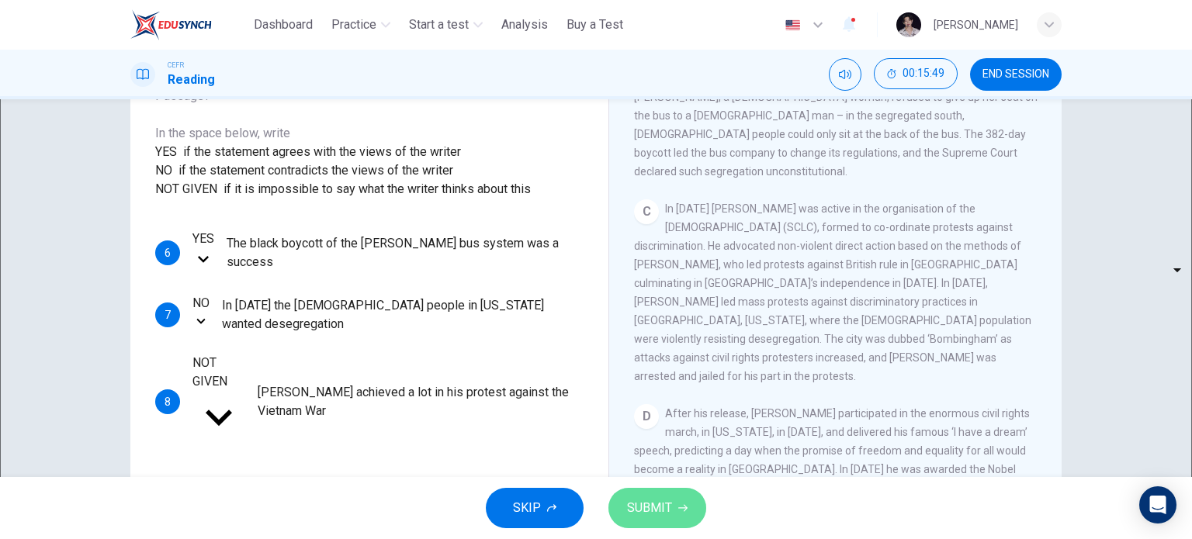
click at [636, 498] on span "SUBMIT" at bounding box center [649, 508] width 45 height 22
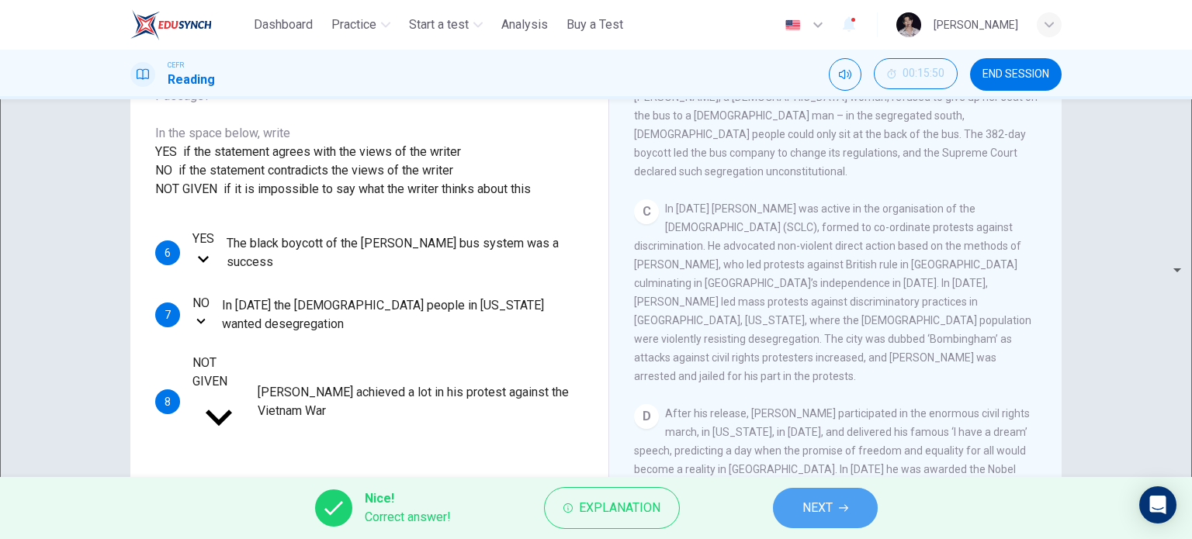
click at [809, 497] on span "NEXT" at bounding box center [817, 508] width 30 height 22
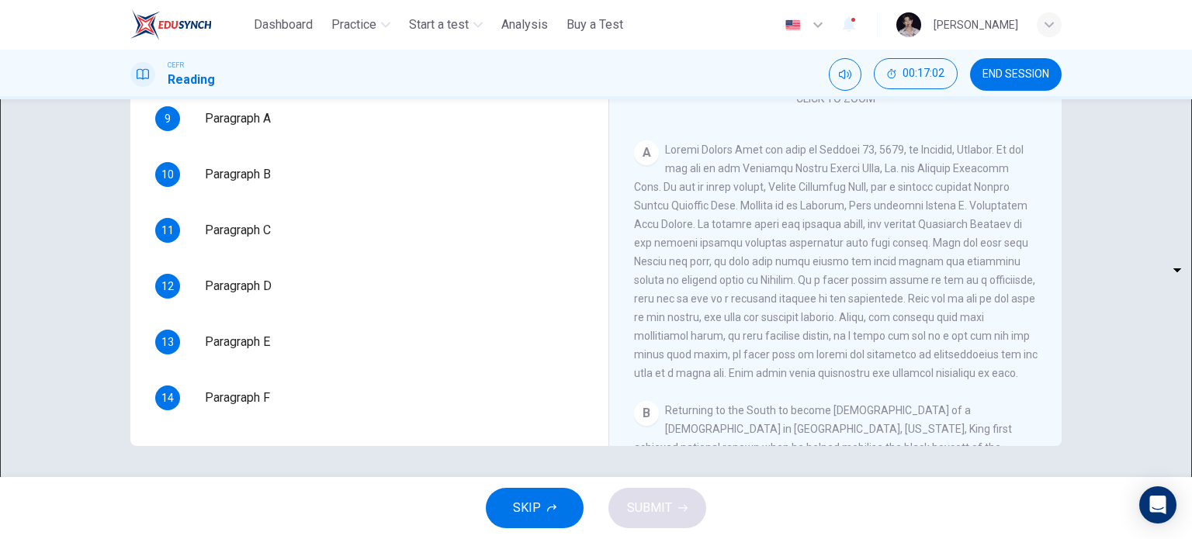
scroll to position [174, 0]
click at [260, 293] on body "This site uses cookies, as explained in our Privacy Policy . If you agree to th…" at bounding box center [596, 269] width 1192 height 539
type input "*"
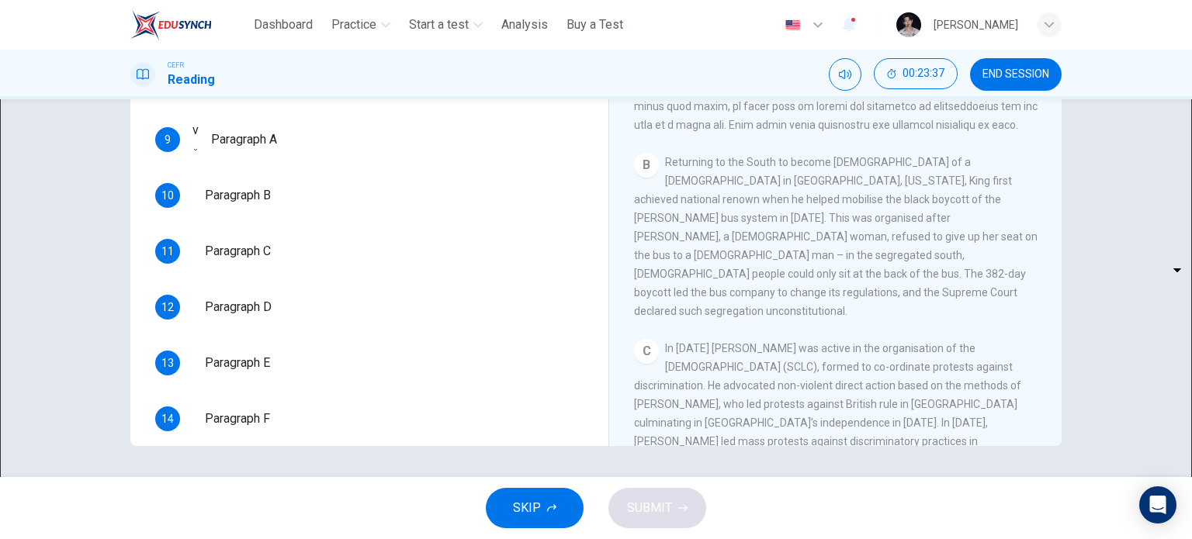
scroll to position [152, 0]
click at [252, 350] on body "This site uses cookies, as explained in our Privacy Policy . If you agree to th…" at bounding box center [596, 269] width 1192 height 539
type input "**"
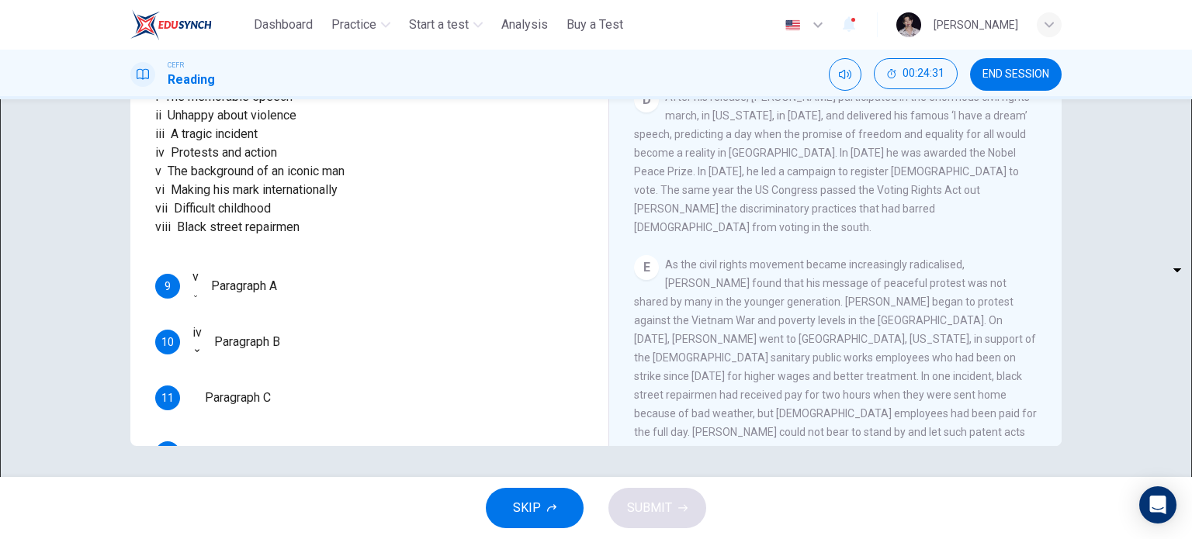
scroll to position [273, 0]
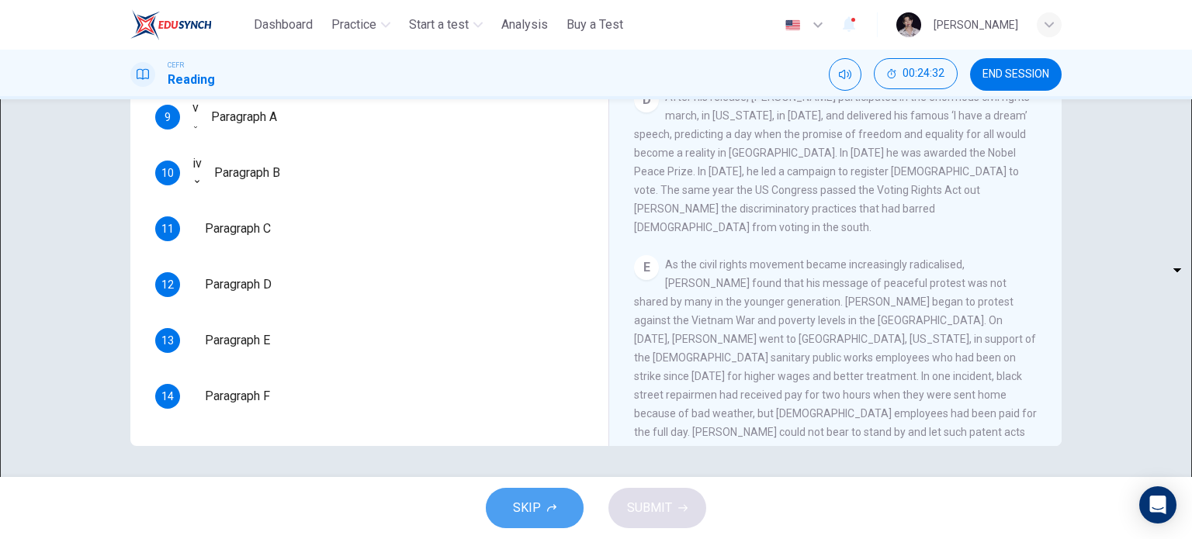
click at [540, 520] on button "SKIP" at bounding box center [535, 508] width 98 height 40
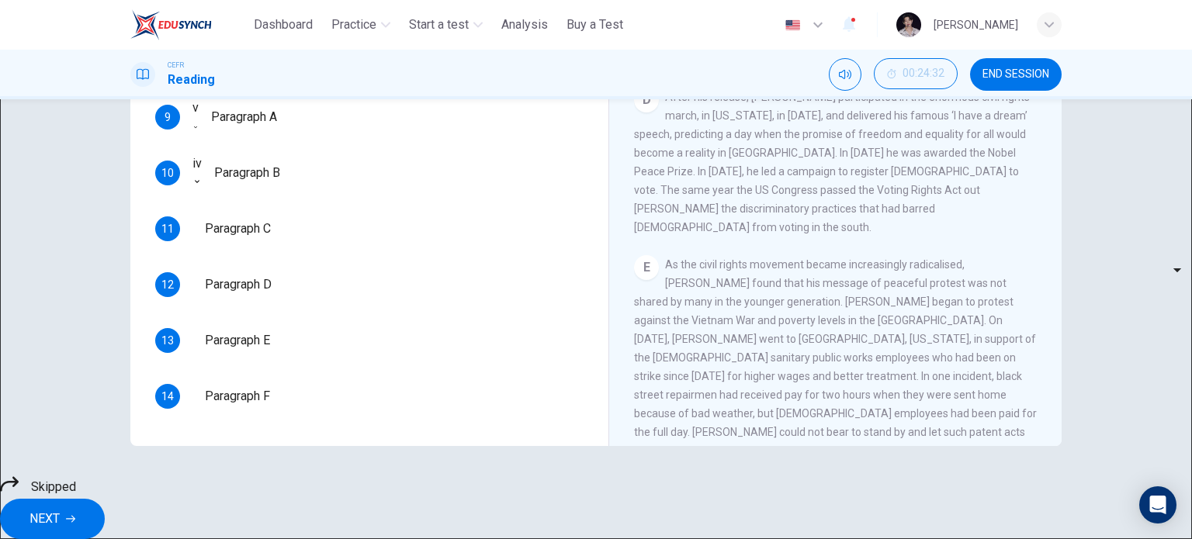
click at [202, 173] on div "iv" at bounding box center [196, 163] width 9 height 19
click at [199, 117] on div "v" at bounding box center [195, 108] width 6 height 19
click at [192, 229] on div "​" at bounding box center [192, 219] width 0 height 19
click at [60, 508] on span "NEXT" at bounding box center [44, 519] width 30 height 22
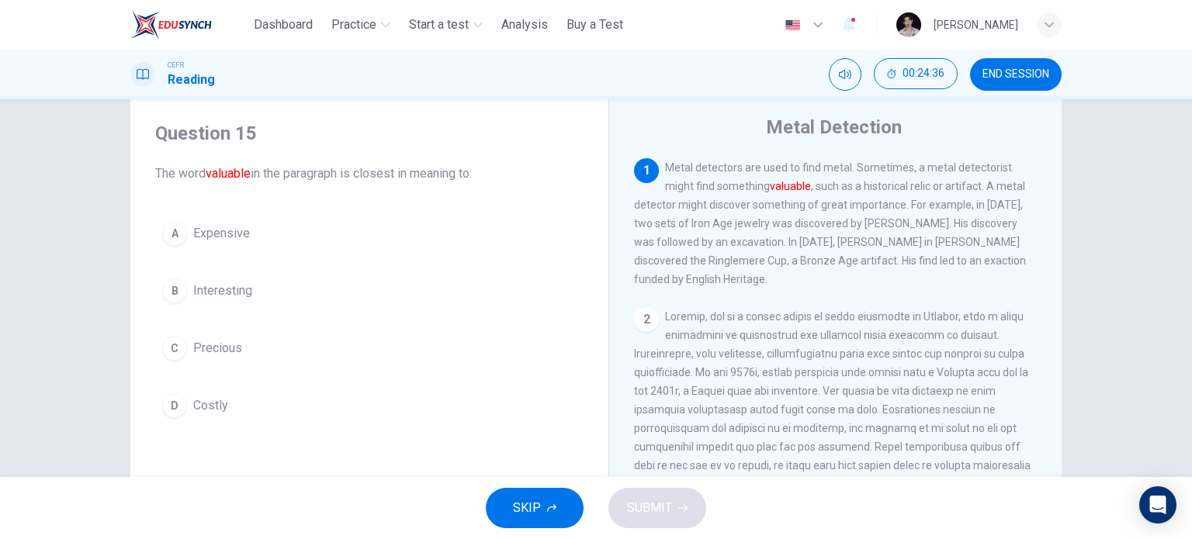
scroll to position [42, 0]
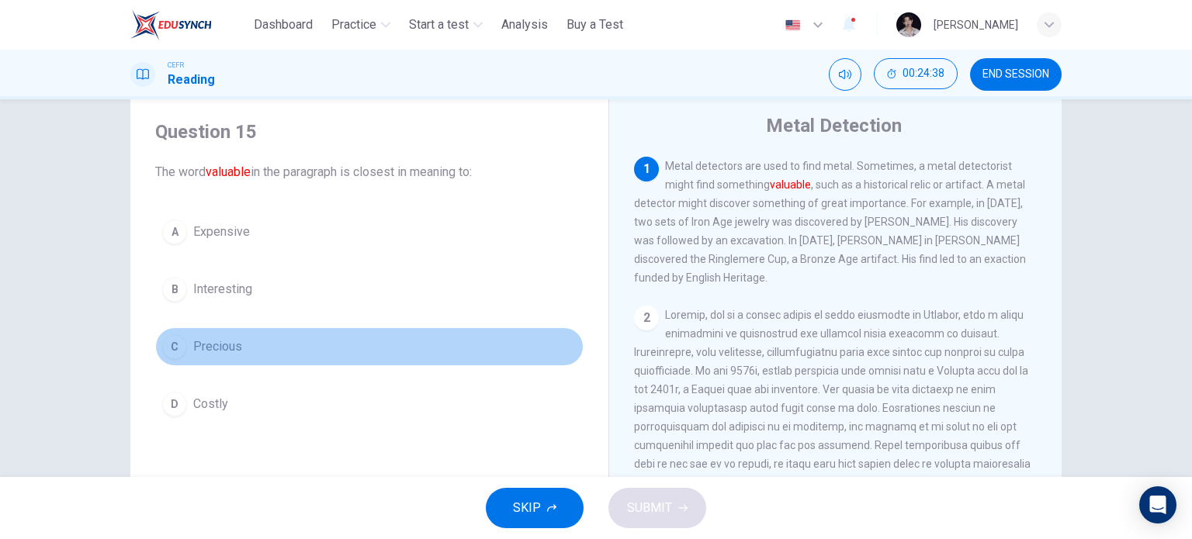
click at [183, 335] on button "C Precious" at bounding box center [369, 346] width 428 height 39
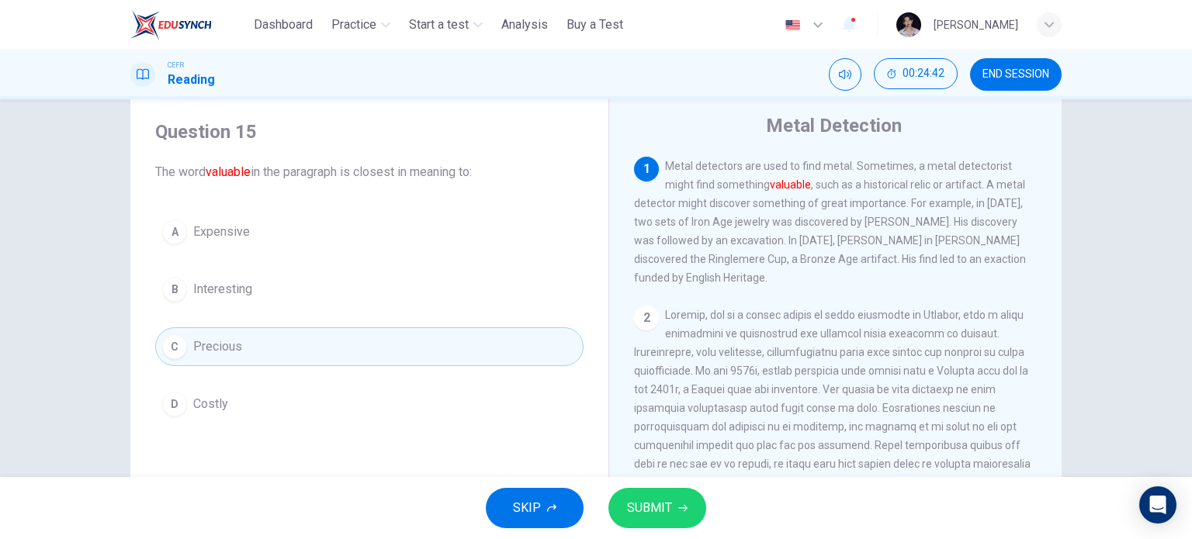
click at [668, 478] on div "SKIP SUBMIT" at bounding box center [596, 508] width 1192 height 62
click at [654, 496] on button "SUBMIT" at bounding box center [657, 508] width 98 height 40
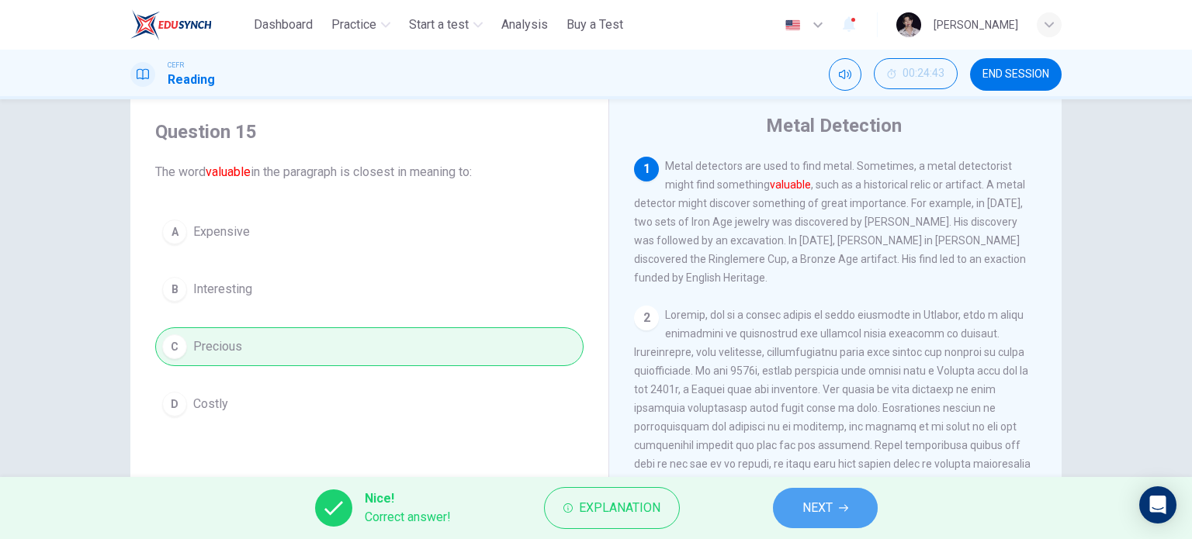
click at [824, 511] on span "NEXT" at bounding box center [817, 508] width 30 height 22
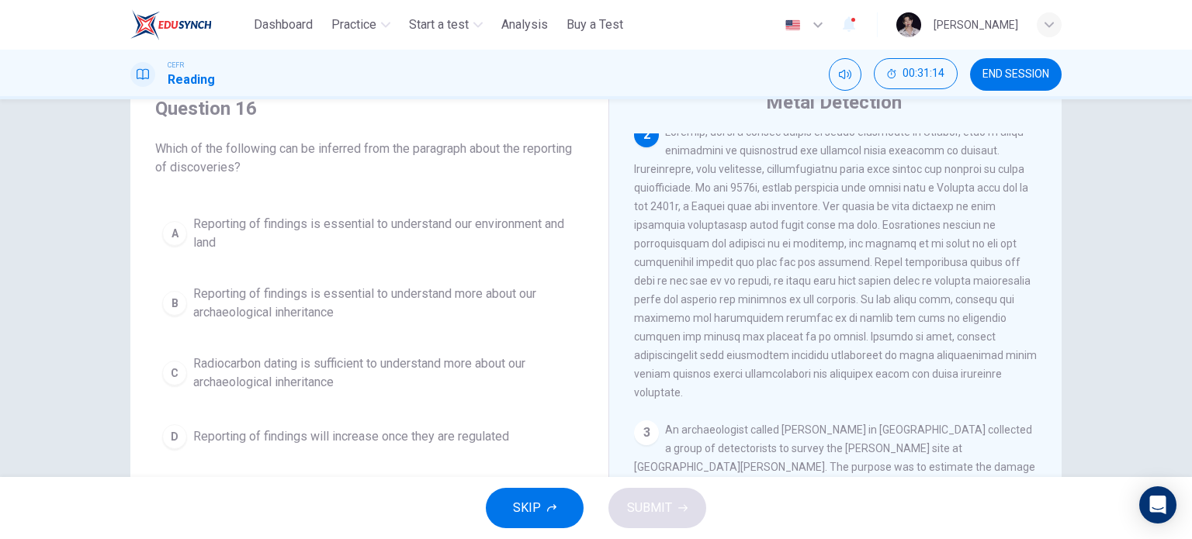
scroll to position [65, 0]
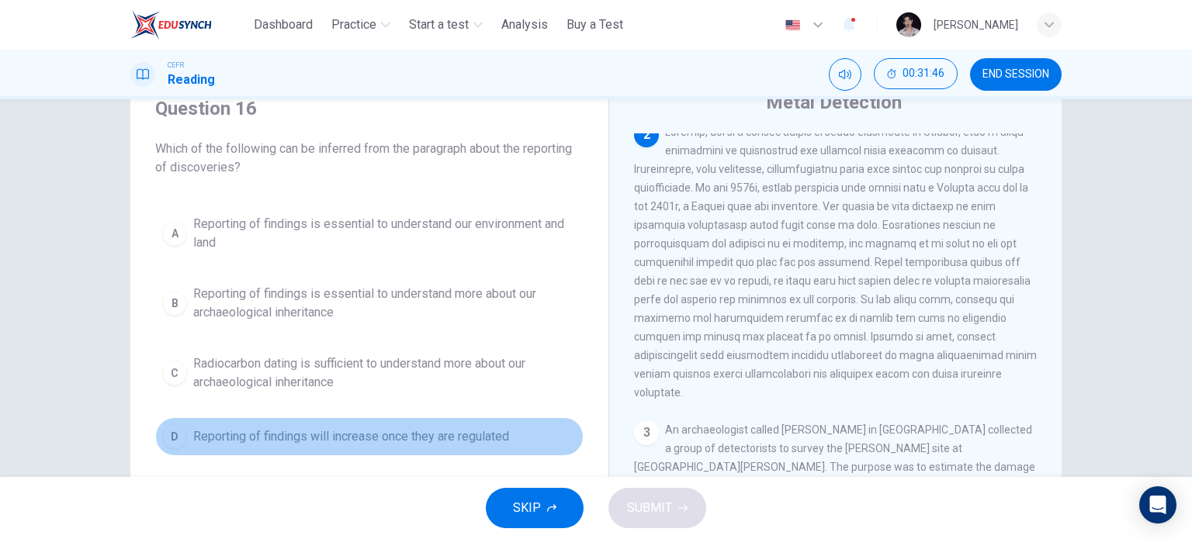
click at [301, 439] on span "Reporting of findings will increase once they are regulated" at bounding box center [351, 437] width 316 height 19
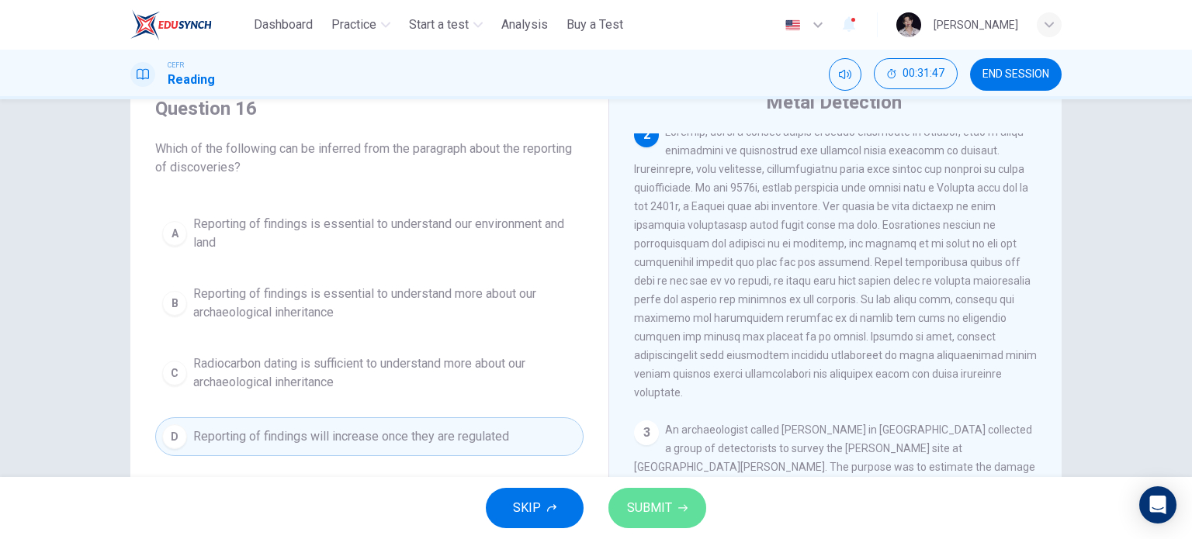
click at [669, 499] on span "SUBMIT" at bounding box center [649, 508] width 45 height 22
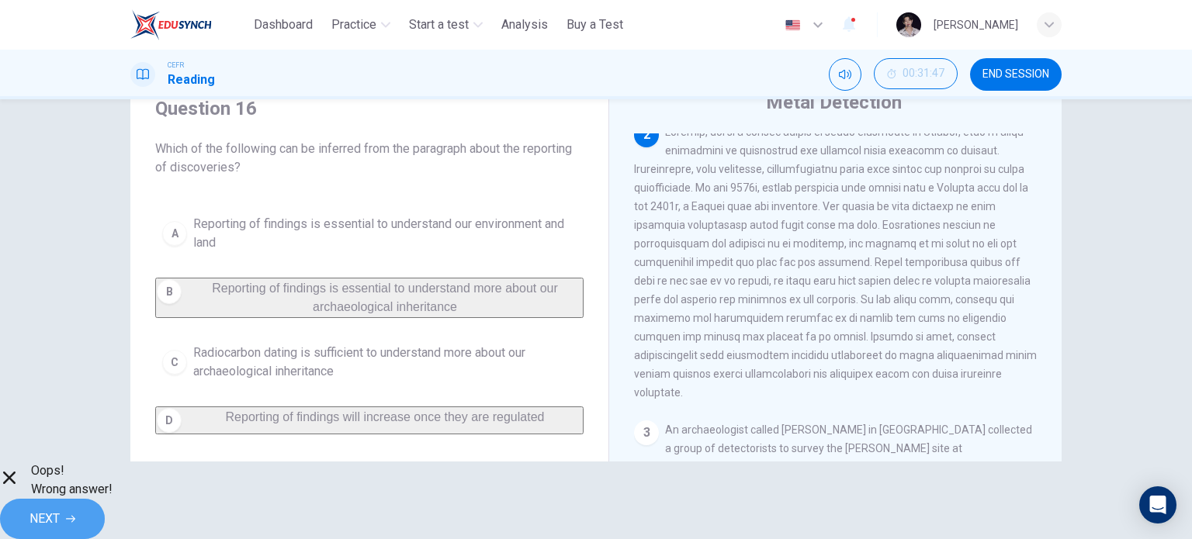
click at [60, 508] on span "NEXT" at bounding box center [44, 519] width 30 height 22
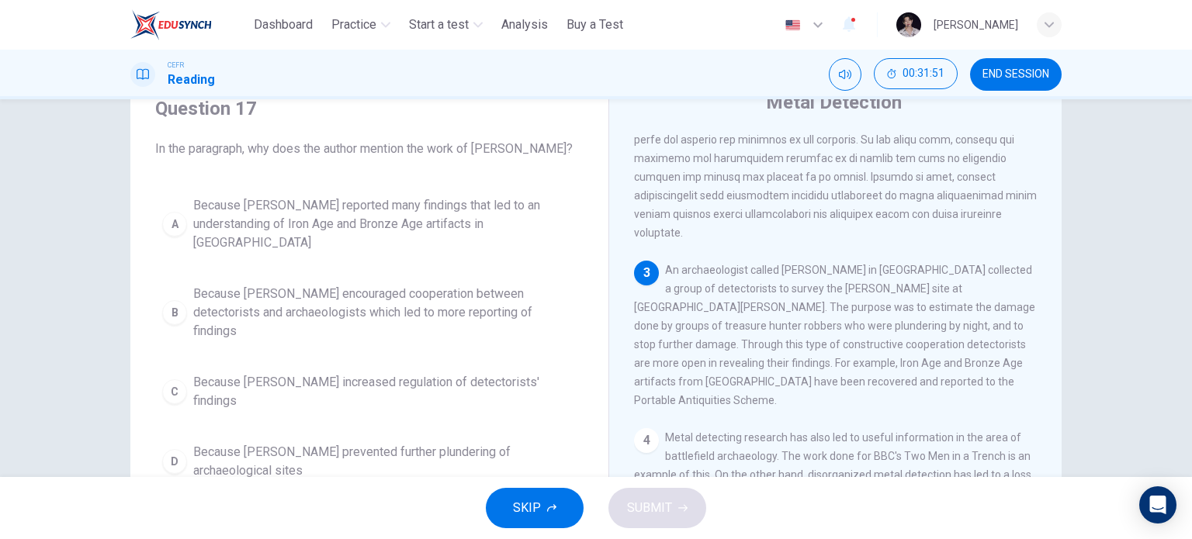
scroll to position [323, 0]
click at [1010, 77] on span "END SESSION" at bounding box center [1015, 74] width 67 height 12
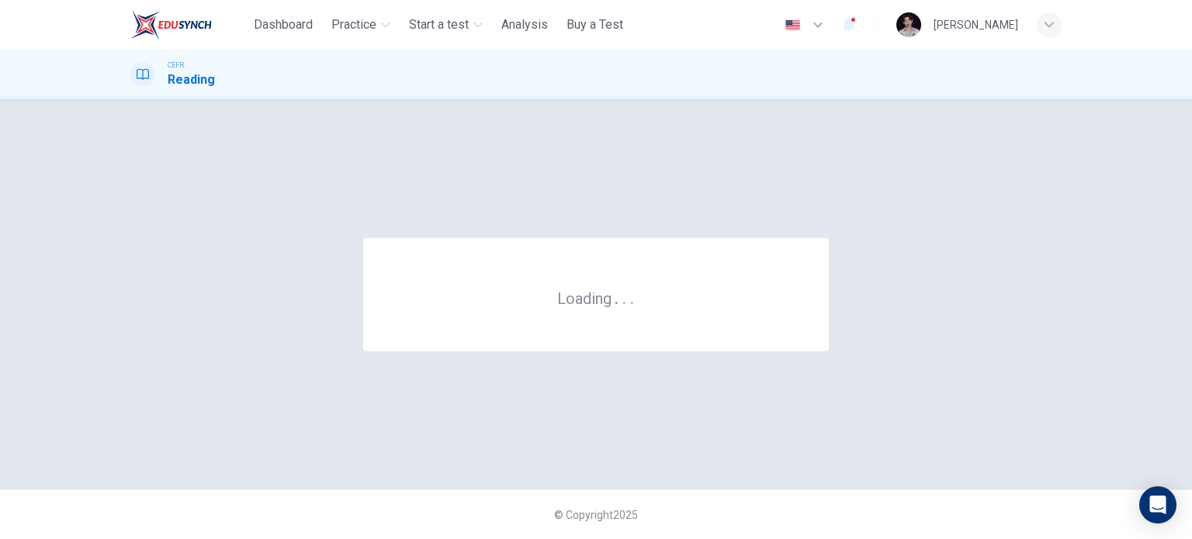
scroll to position [0, 0]
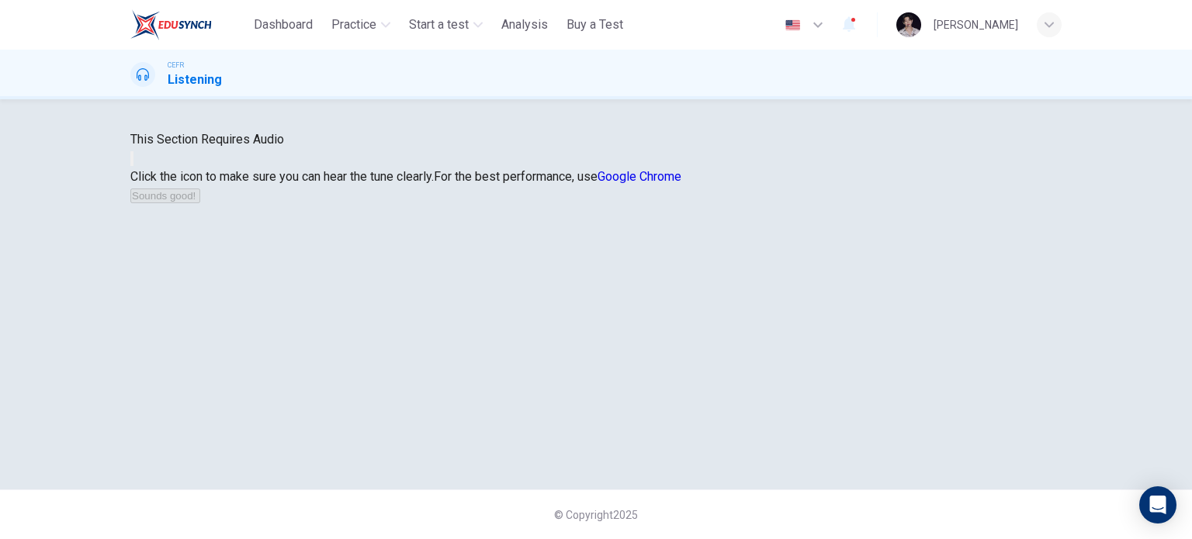
click at [133, 166] on button "button" at bounding box center [131, 158] width 3 height 15
click at [202, 199] on icon "button" at bounding box center [202, 199] width 0 height 0
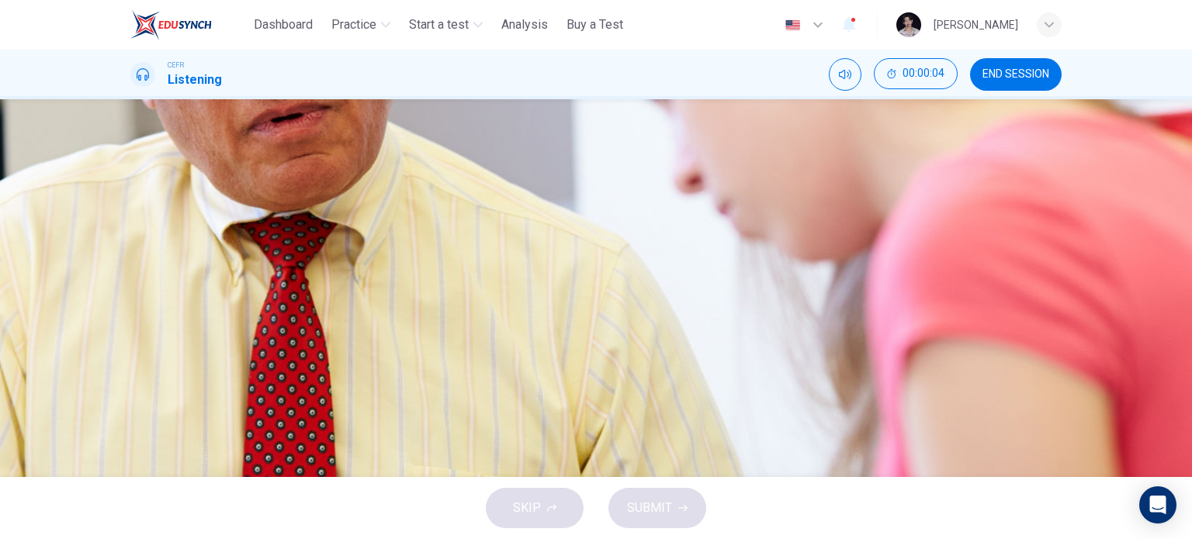
scroll to position [36, 0]
click at [148, 380] on icon "button" at bounding box center [141, 389] width 16 height 19
type input "*"
click at [130, 369] on button "button" at bounding box center [131, 376] width 3 height 15
drag, startPoint x: 186, startPoint y: 239, endPoint x: 130, endPoint y: 241, distance: 55.9
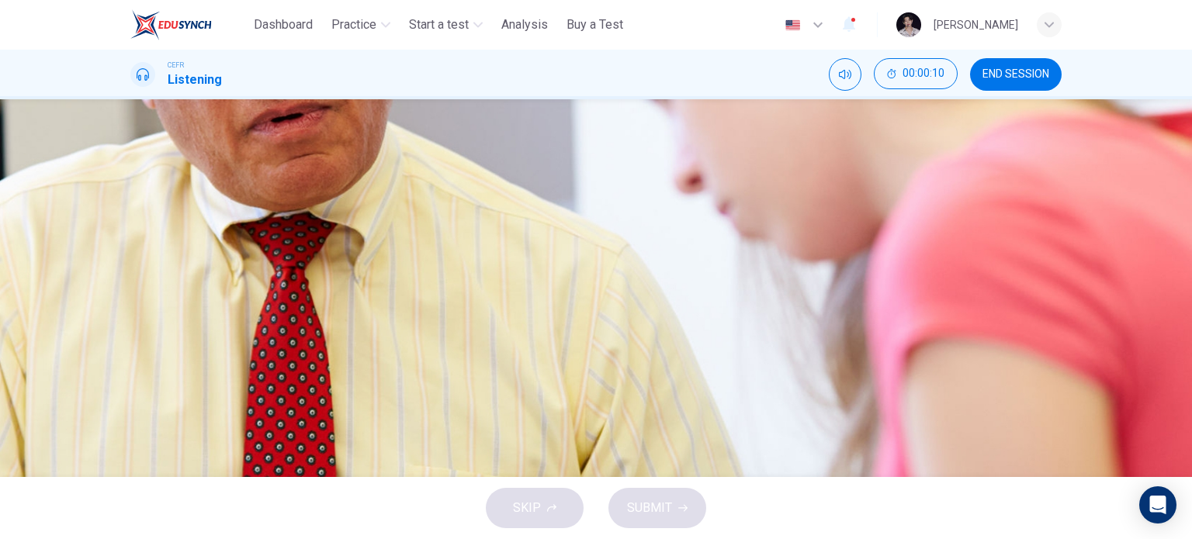
click at [130, 367] on div "02m 41s" at bounding box center [595, 406] width 931 height 79
click at [132, 380] on icon "button" at bounding box center [132, 380] width 0 height 0
click at [130, 369] on button "button" at bounding box center [131, 376] width 3 height 15
drag, startPoint x: 185, startPoint y: 237, endPoint x: 75, endPoint y: 236, distance: 110.2
click at [75, 236] on div "Question 1 Why does the student go to see the professor? A To get a recommendat…" at bounding box center [596, 288] width 1192 height 378
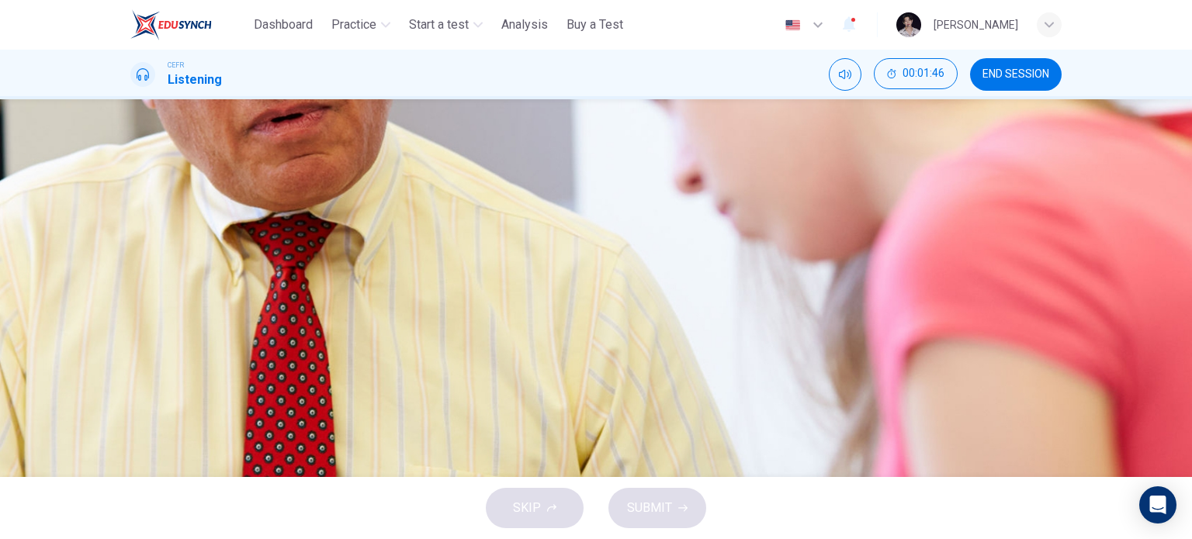
click at [132, 380] on icon "button" at bounding box center [132, 380] width 0 height 0
click at [130, 387] on span at bounding box center [130, 387] width 0 height 0
type input "*"
click at [162, 341] on div "D" at bounding box center [149, 329] width 25 height 25
click at [667, 512] on span "SUBMIT" at bounding box center [649, 508] width 45 height 22
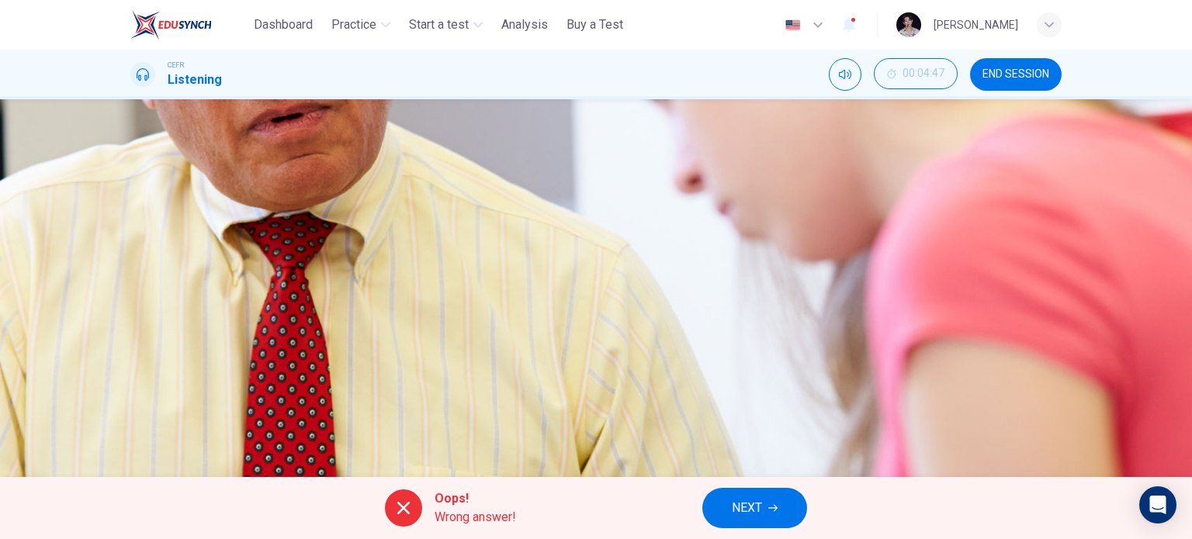
scroll to position [85, 0]
click at [752, 502] on span "NEXT" at bounding box center [747, 508] width 30 height 22
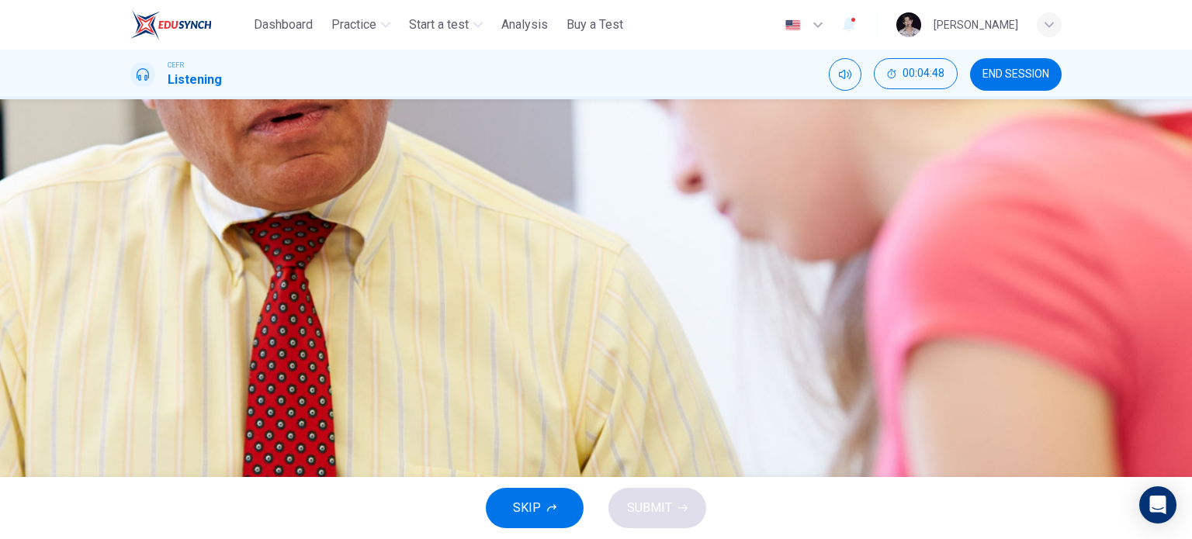
scroll to position [59, 0]
click at [364, 338] on span "She has already taken many of them" at bounding box center [266, 329] width 196 height 19
click at [723, 310] on button "D She has already taken many of them" at bounding box center [595, 329] width 931 height 39
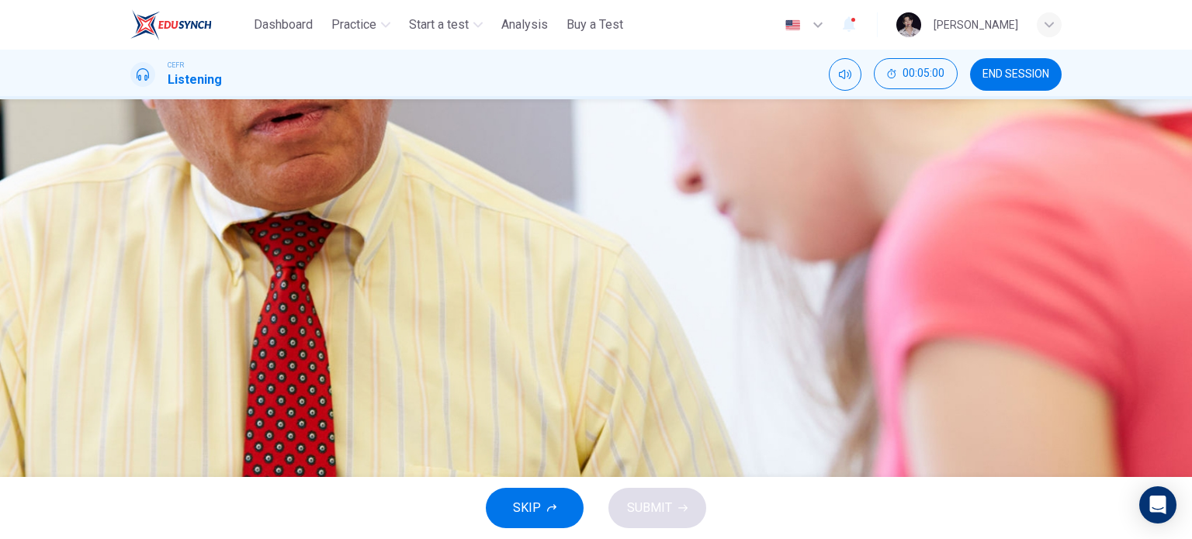
scroll to position [0, 0]
click at [655, 505] on div "SKIP SUBMIT" at bounding box center [596, 508] width 1192 height 62
click at [407, 281] on span "If she takes them, they will bring up her GPA" at bounding box center [287, 290] width 239 height 19
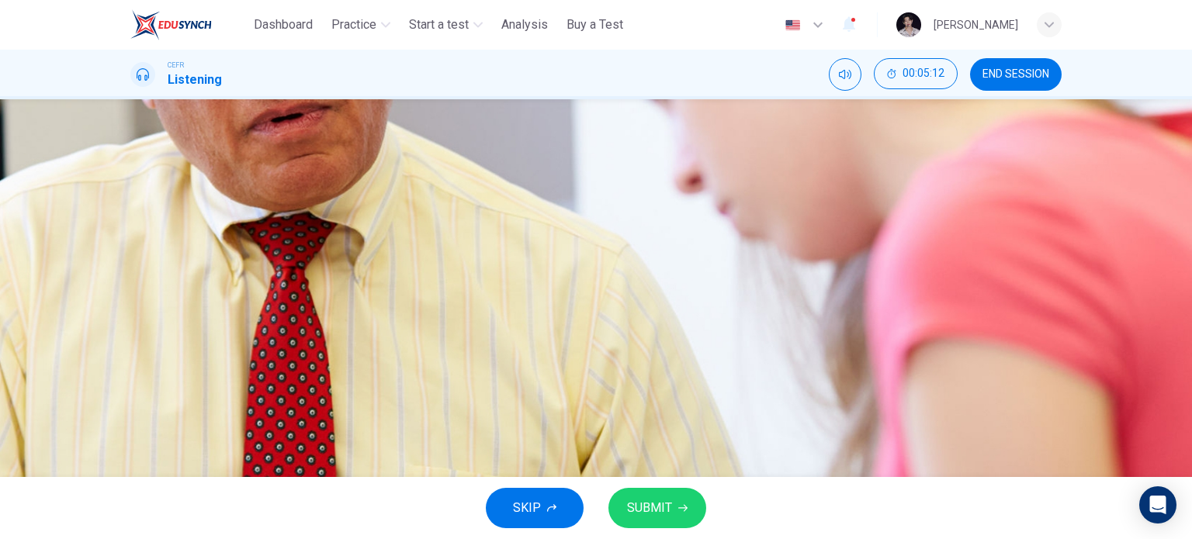
click at [495, 203] on span "The student thinks they are more difficult than other subjects" at bounding box center [331, 212] width 327 height 19
click at [407, 300] on span "If she takes them, they will bring up her GPA" at bounding box center [287, 290] width 239 height 19
click at [364, 338] on span "She has already taken many of them" at bounding box center [266, 329] width 196 height 19
click at [655, 495] on button "SUBMIT" at bounding box center [657, 508] width 98 height 40
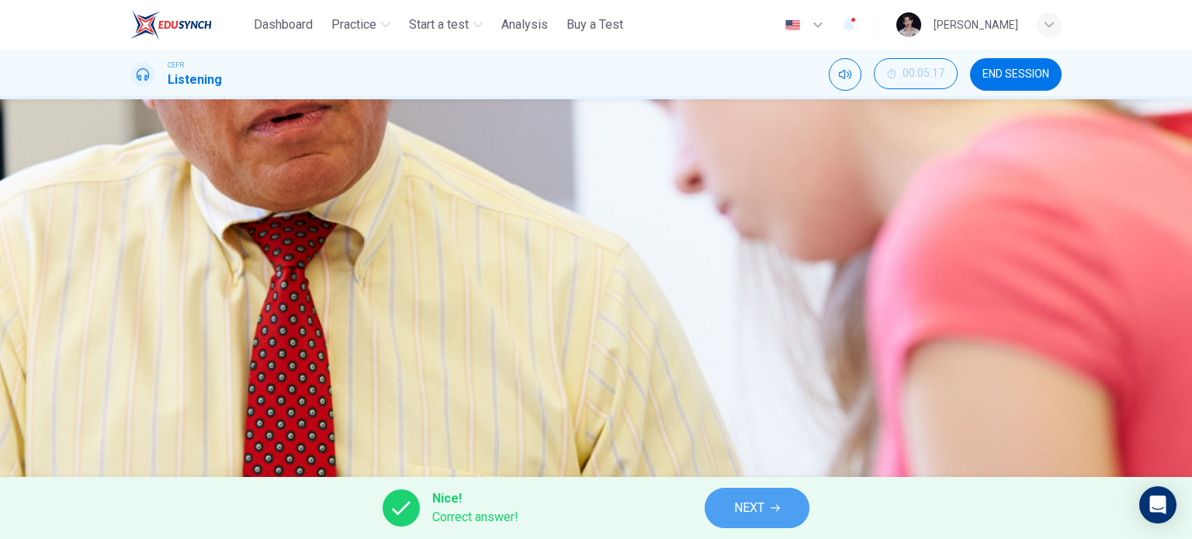
click at [751, 508] on span "NEXT" at bounding box center [749, 508] width 30 height 22
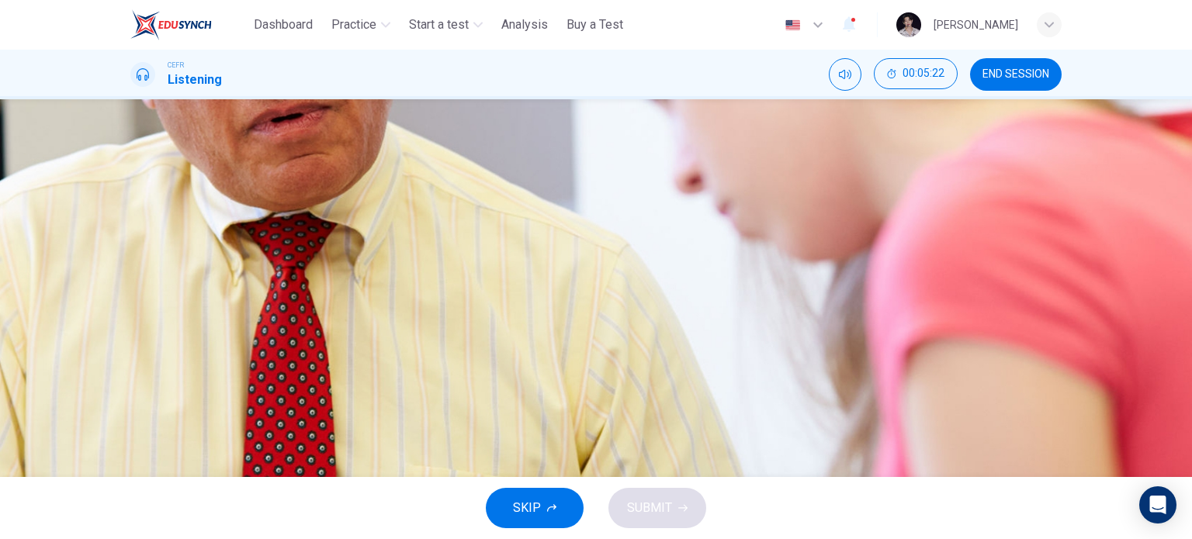
click at [458, 251] on span "That medical schools prefer science major applicants" at bounding box center [312, 251] width 289 height 19
click at [664, 514] on span "SUBMIT" at bounding box center [649, 508] width 45 height 22
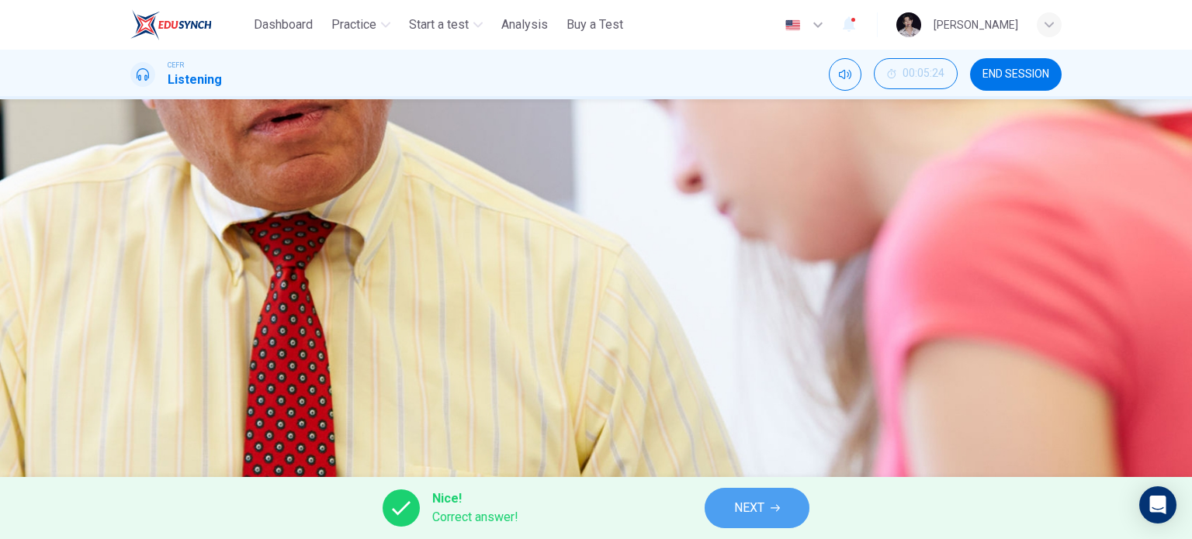
click at [769, 498] on button "NEXT" at bounding box center [757, 508] width 105 height 40
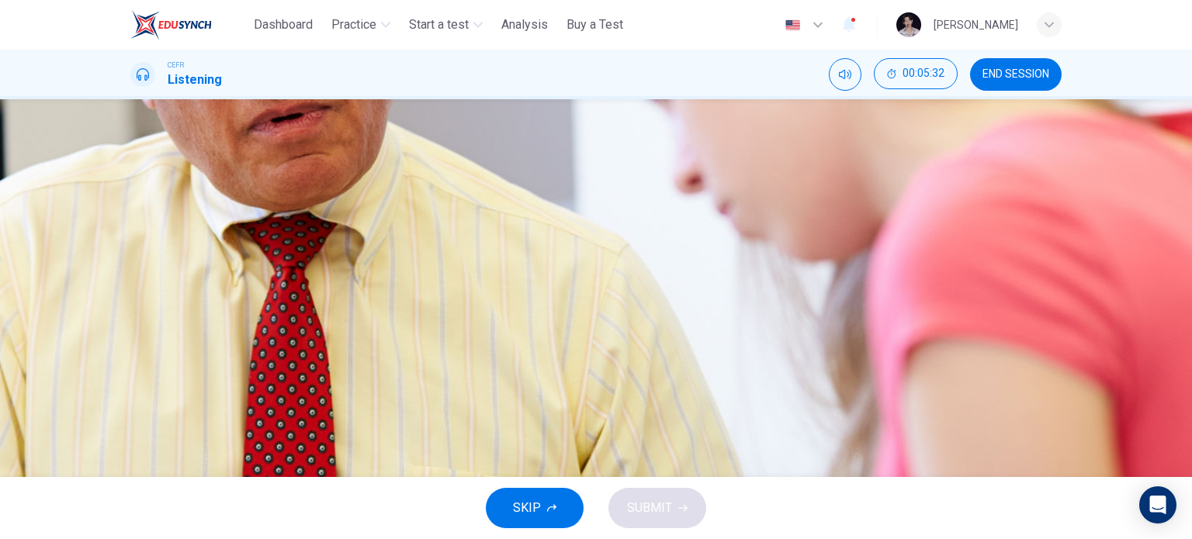
click at [658, 193] on button "A A student’s GPA" at bounding box center [595, 212] width 931 height 39
click at [715, 254] on button "B The entrance exam score" at bounding box center [595, 251] width 931 height 39
click at [667, 504] on span "SUBMIT" at bounding box center [649, 508] width 45 height 22
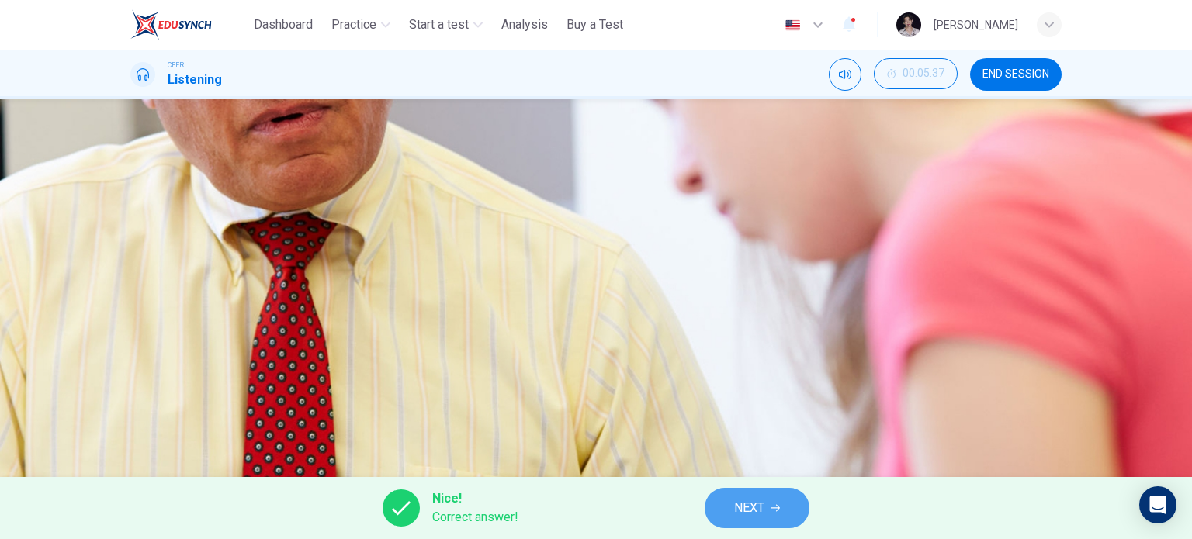
click at [752, 517] on span "NEXT" at bounding box center [749, 508] width 30 height 22
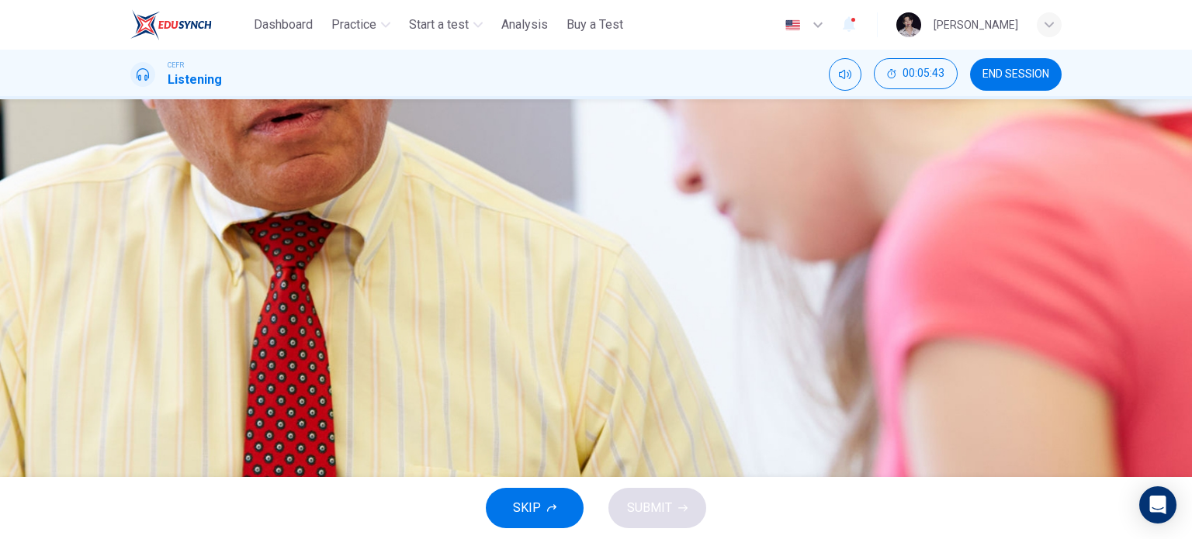
click at [512, 253] on span "It told her how many courses she needs if she switches majors" at bounding box center [340, 251] width 344 height 19
click at [683, 516] on button "SUBMIT" at bounding box center [657, 508] width 98 height 40
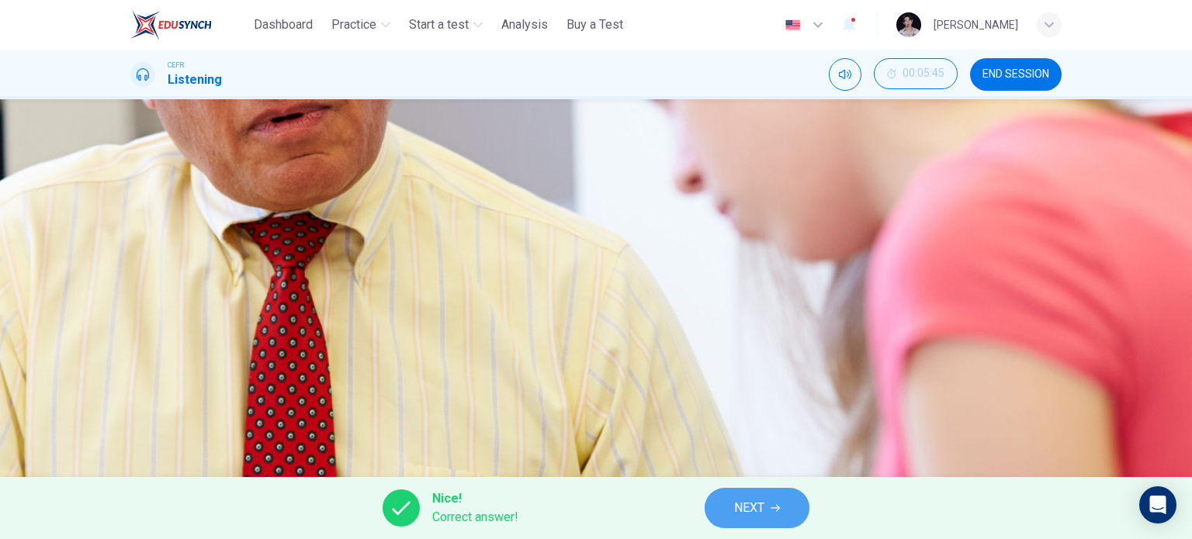
click at [739, 508] on span "NEXT" at bounding box center [749, 508] width 30 height 22
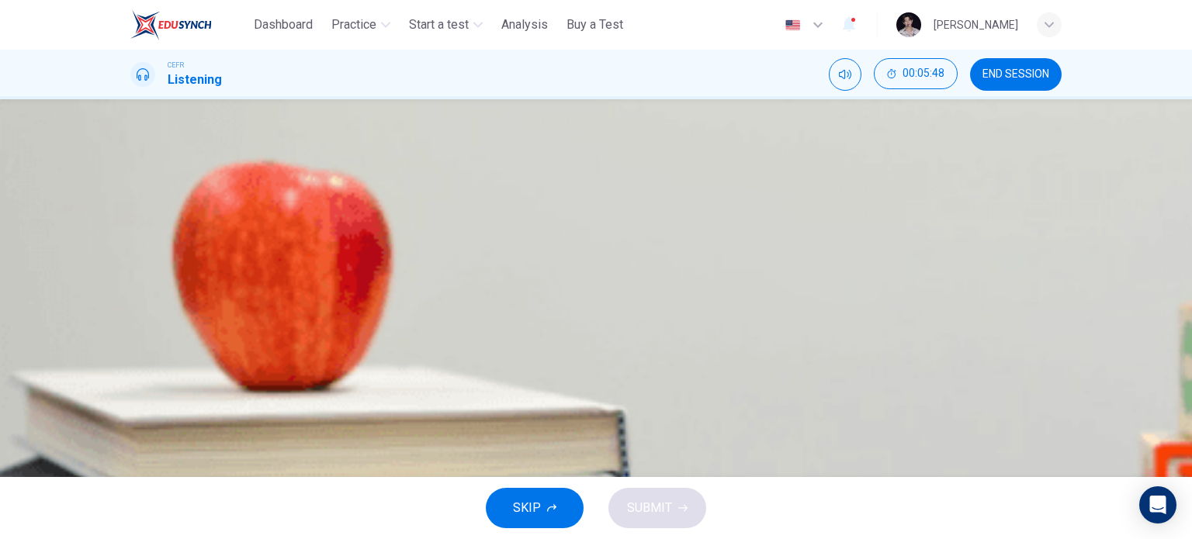
scroll to position [58, 0]
click at [133, 369] on button "button" at bounding box center [131, 376] width 3 height 15
type input "*"
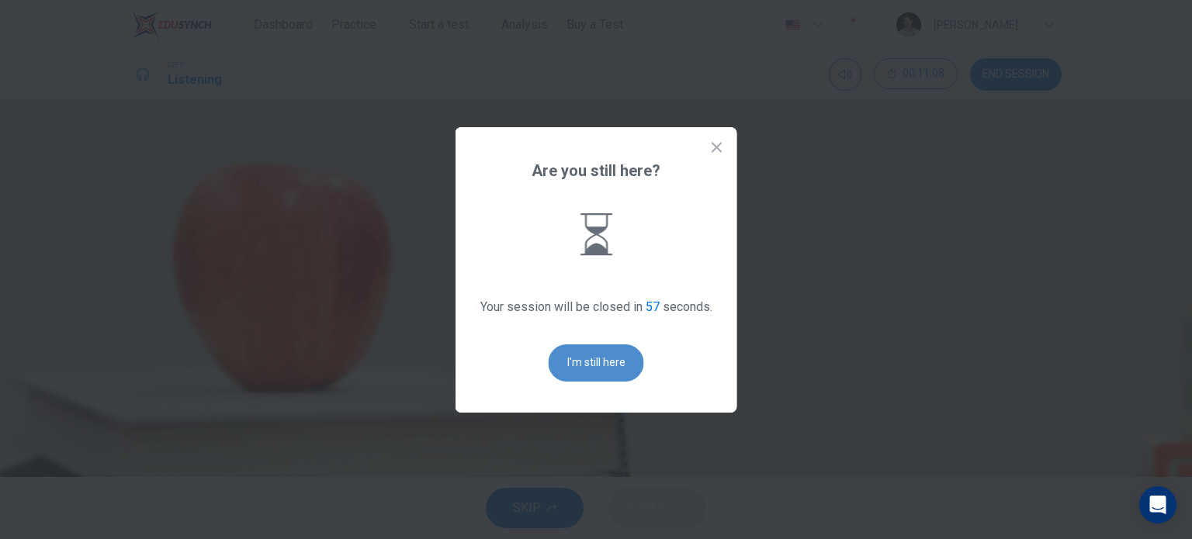
click at [569, 362] on button "I'm still here" at bounding box center [596, 363] width 95 height 37
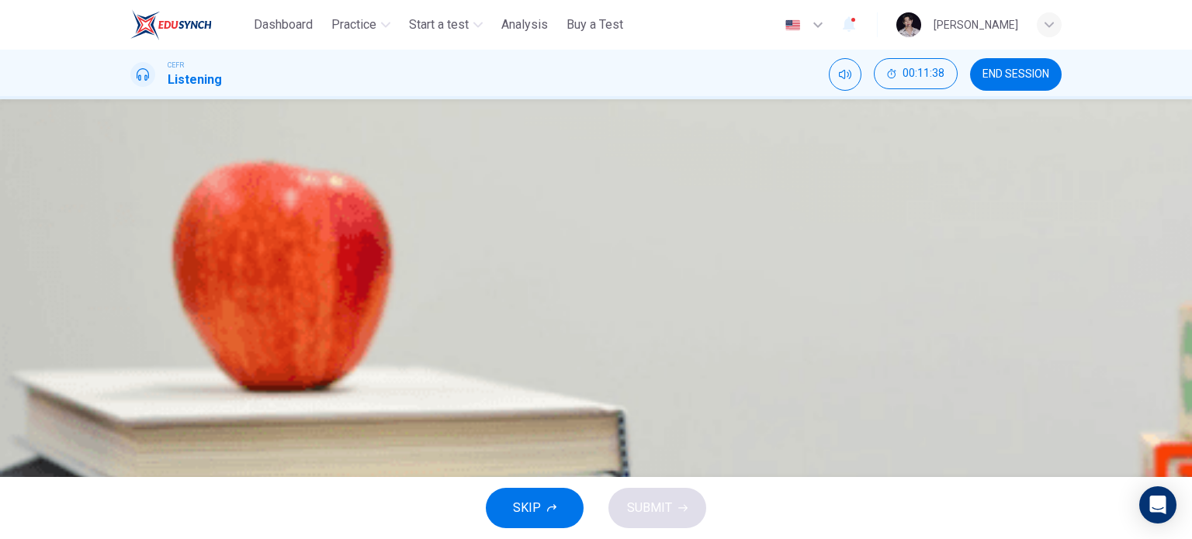
type input "*"
click at [372, 300] on span "Materials cost less than they used to." at bounding box center [270, 290] width 204 height 19
click at [668, 496] on button "SUBMIT" at bounding box center [657, 508] width 98 height 40
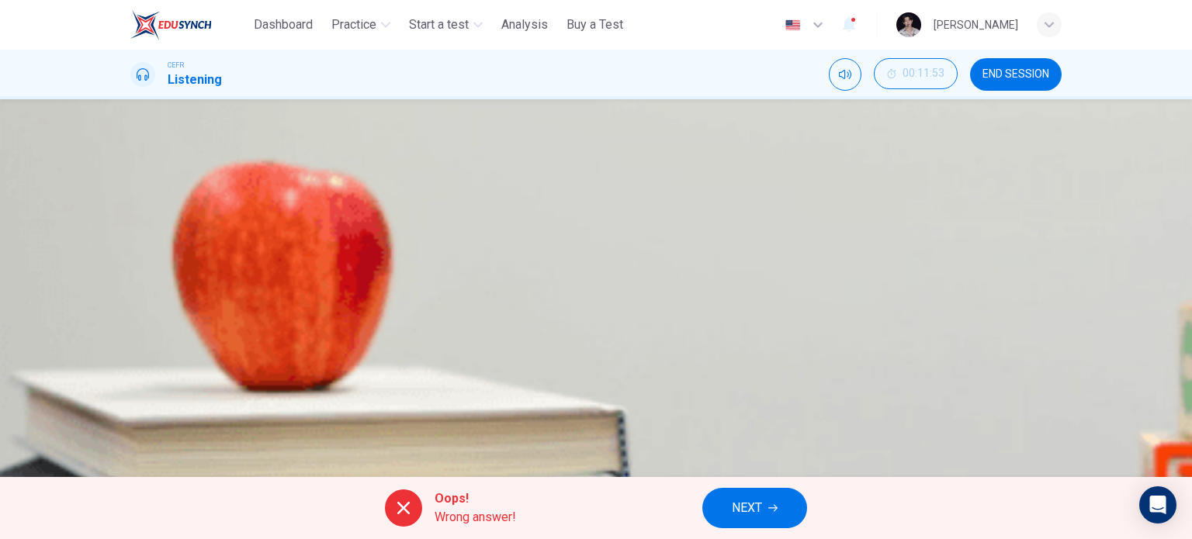
click at [729, 504] on button "NEXT" at bounding box center [754, 508] width 105 height 40
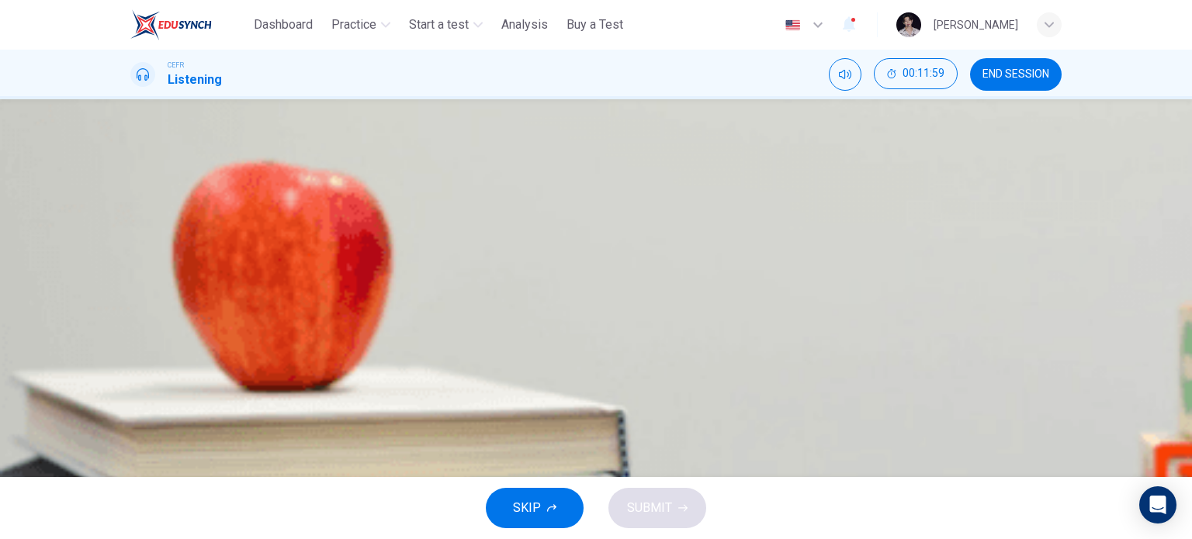
click at [362, 300] on span "A large amount of paint was wasted" at bounding box center [265, 290] width 194 height 19
click at [672, 510] on button "SUBMIT" at bounding box center [657, 508] width 98 height 40
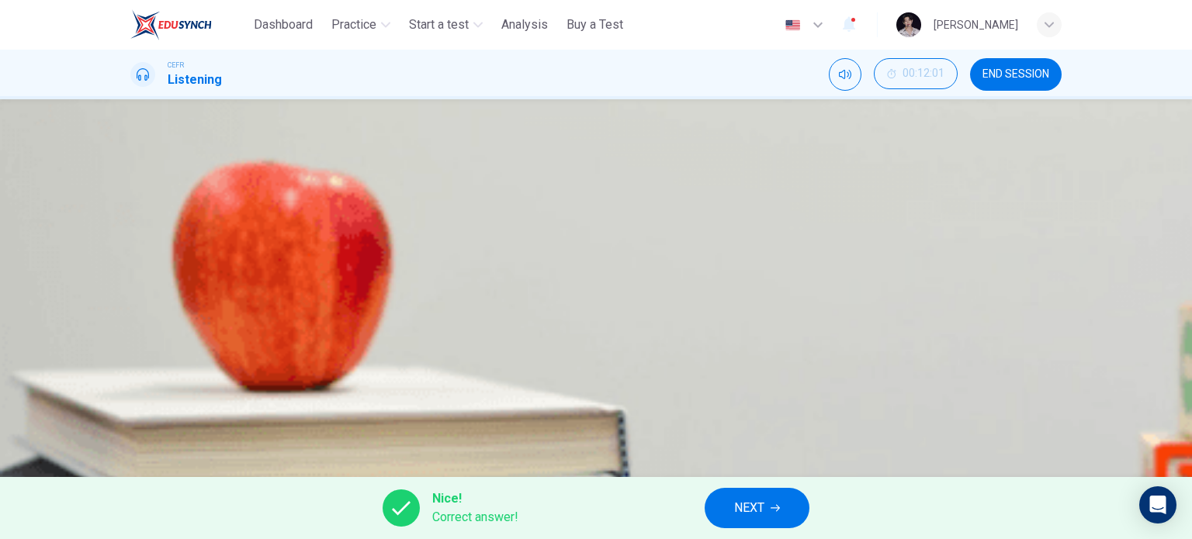
click at [788, 505] on button "NEXT" at bounding box center [757, 508] width 105 height 40
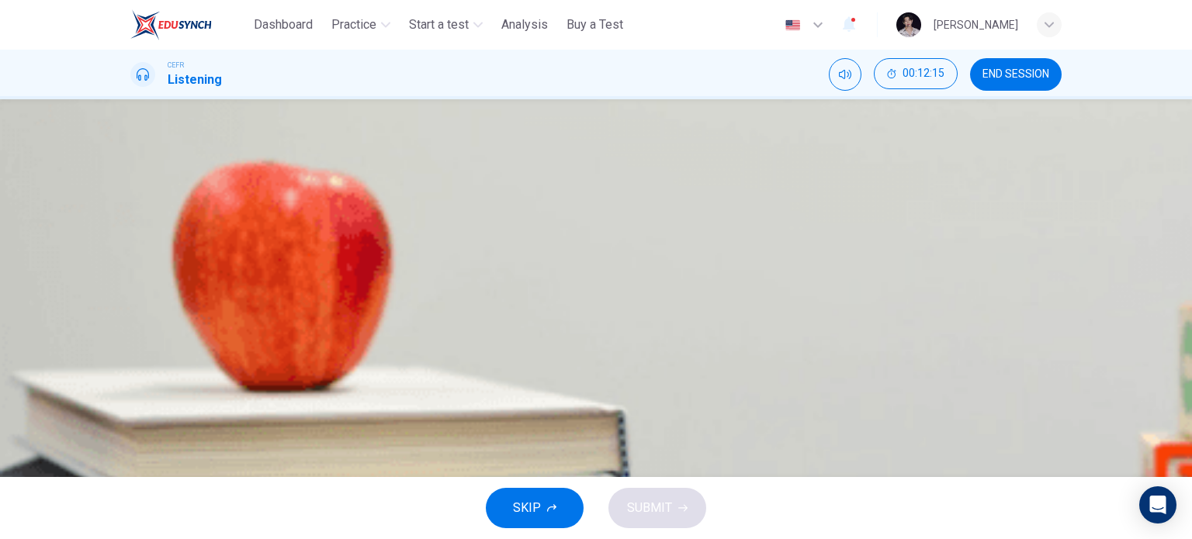
click at [498, 338] on span "An automatic calculator can be downloaded from the Internet." at bounding box center [333, 329] width 330 height 19
click at [686, 511] on icon "button" at bounding box center [682, 508] width 9 height 9
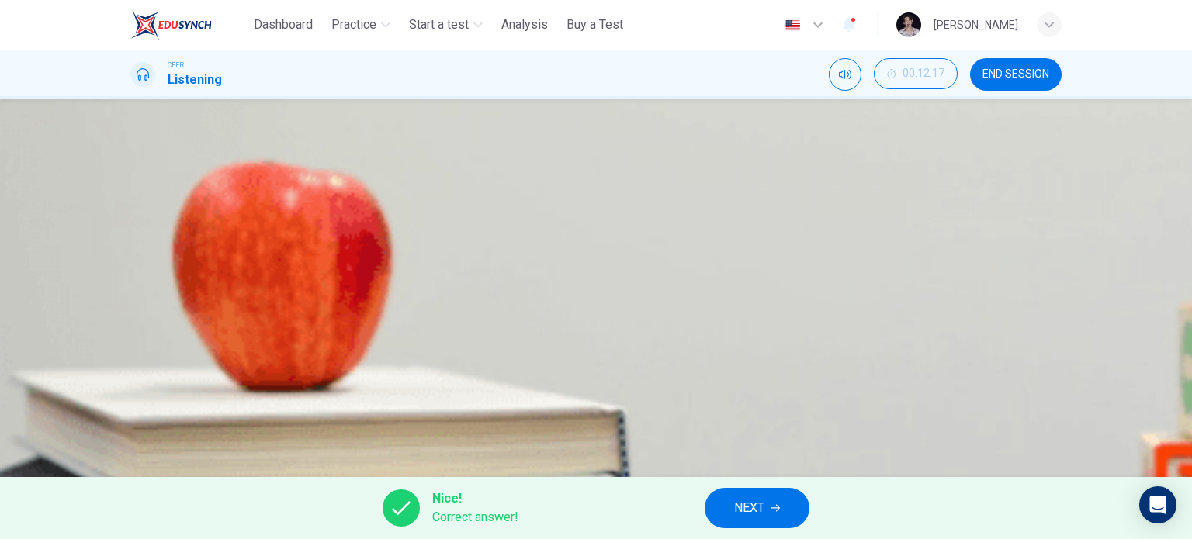
click at [774, 505] on icon "button" at bounding box center [774, 508] width 9 height 9
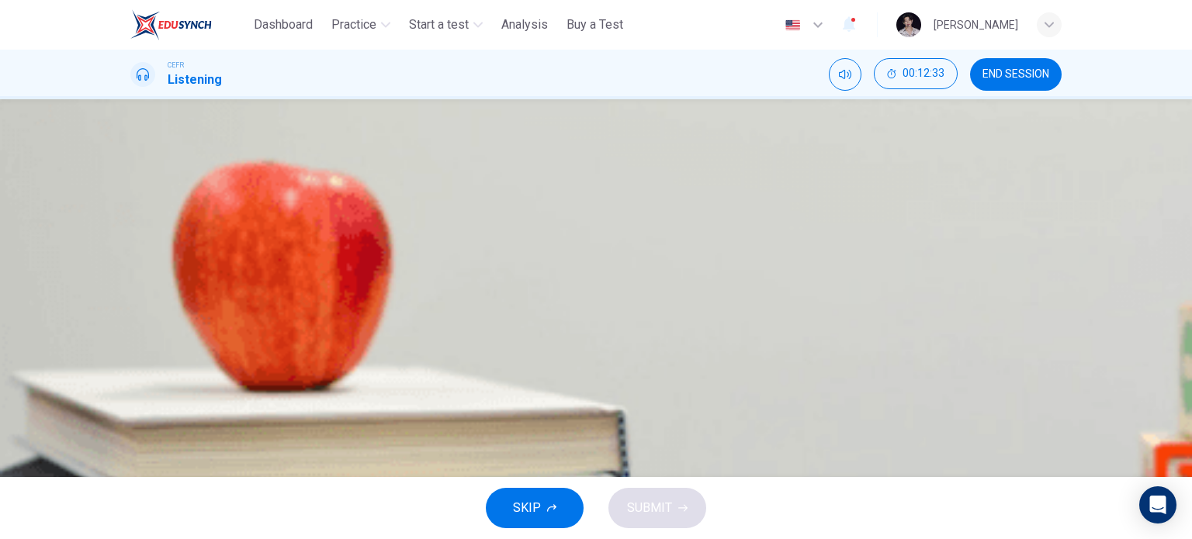
click at [462, 338] on span "It sells unused paint and donates the money to charity." at bounding box center [315, 329] width 294 height 19
click at [656, 511] on span "SUBMIT" at bounding box center [649, 508] width 45 height 22
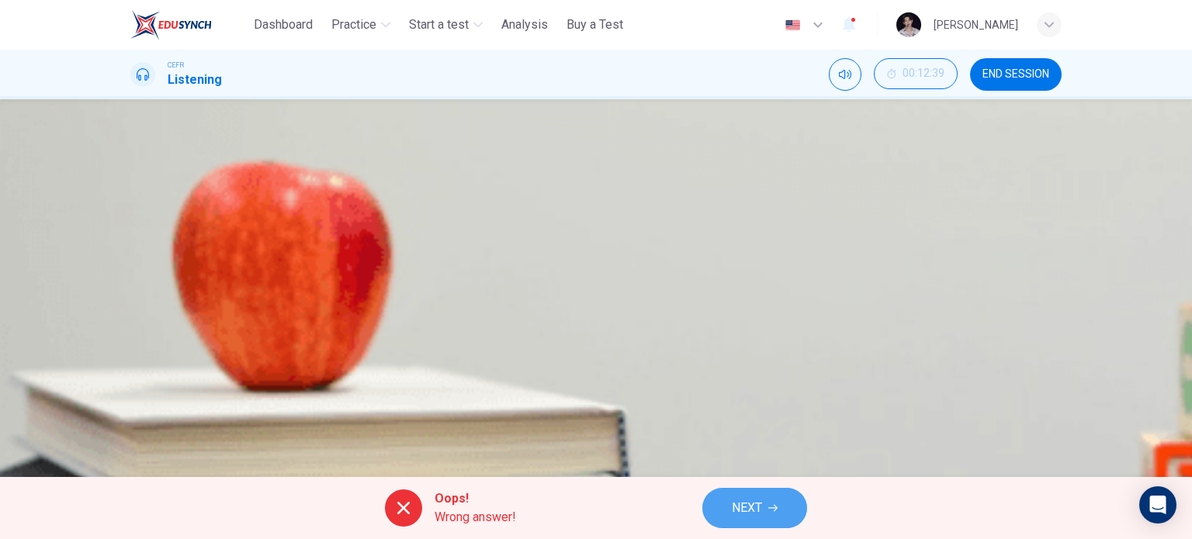
click at [747, 494] on button "NEXT" at bounding box center [754, 508] width 105 height 40
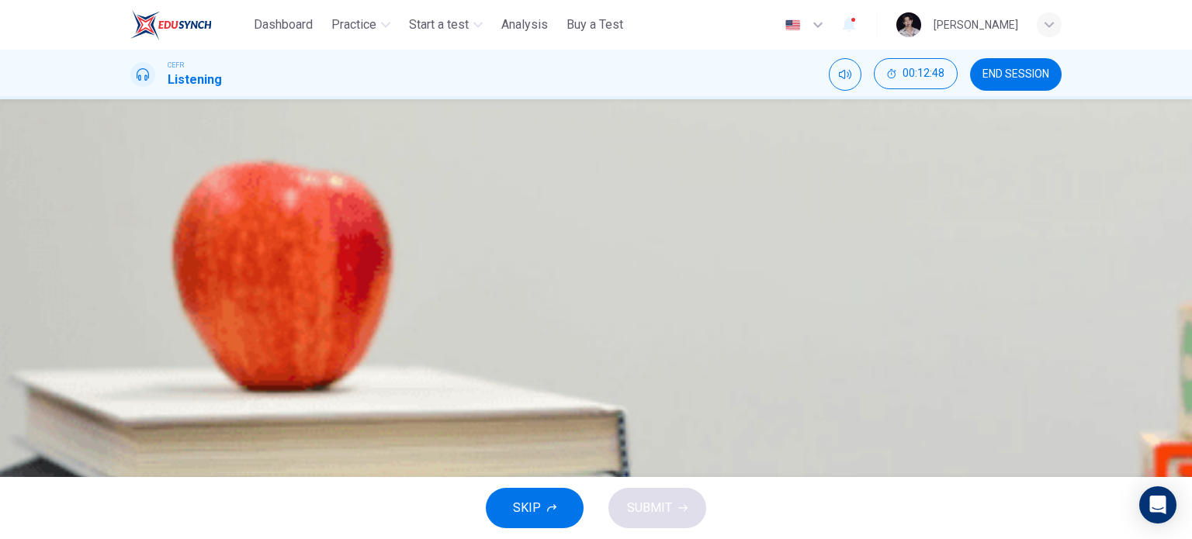
click at [660, 358] on button "D Use water-based paint." at bounding box center [595, 338] width 931 height 39
click at [708, 280] on button "B Test the colour before buying a lot." at bounding box center [595, 260] width 931 height 39
click at [681, 504] on icon "button" at bounding box center [682, 508] width 9 height 9
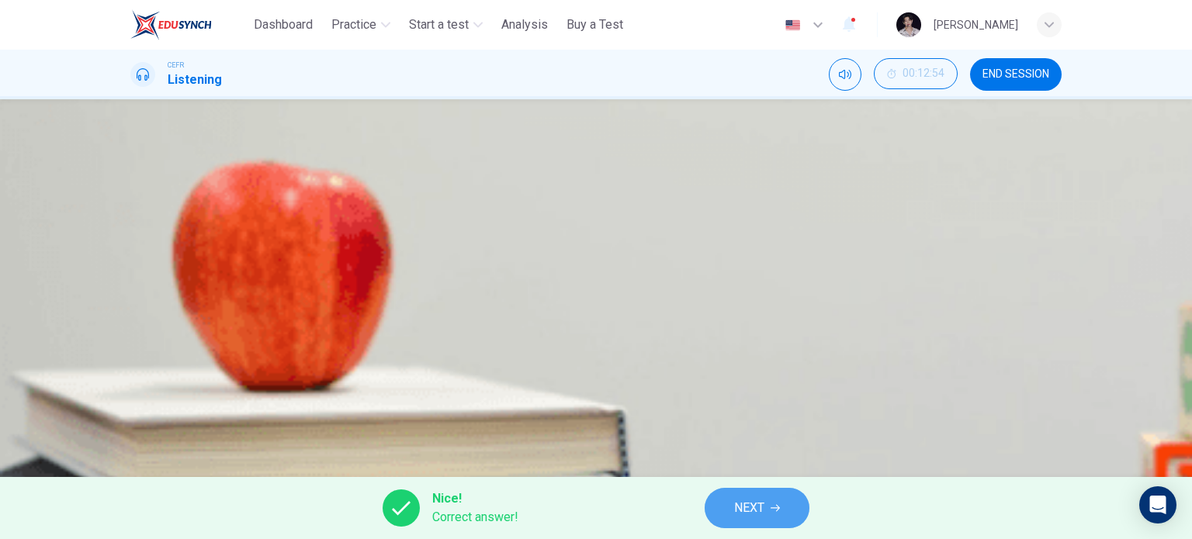
click at [741, 507] on span "NEXT" at bounding box center [749, 508] width 30 height 22
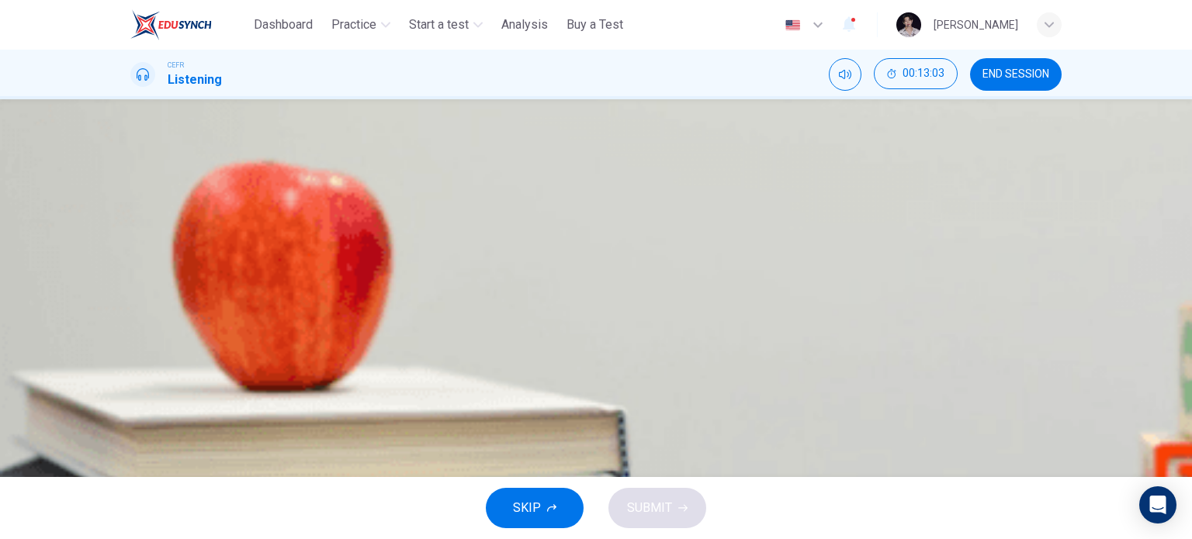
click at [447, 309] on span "Use decorators’ soap to remove grease from walls." at bounding box center [307, 299] width 279 height 19
click at [311, 231] on span "Replace any loose plaster." at bounding box center [239, 222] width 143 height 19
click at [646, 505] on span "SUBMIT" at bounding box center [649, 508] width 45 height 22
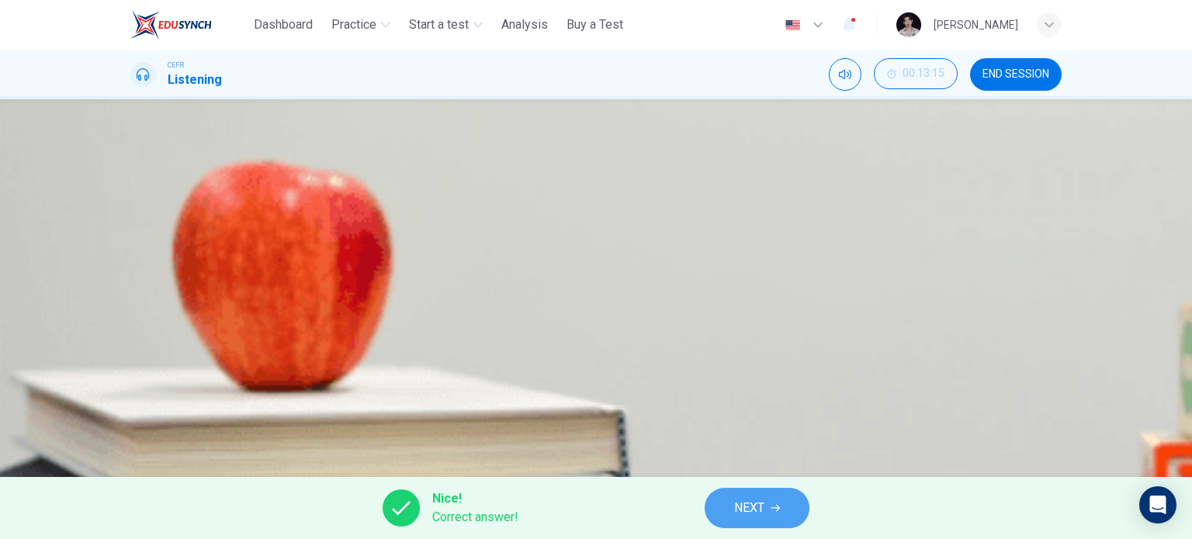
click at [736, 509] on span "NEXT" at bounding box center [749, 508] width 30 height 22
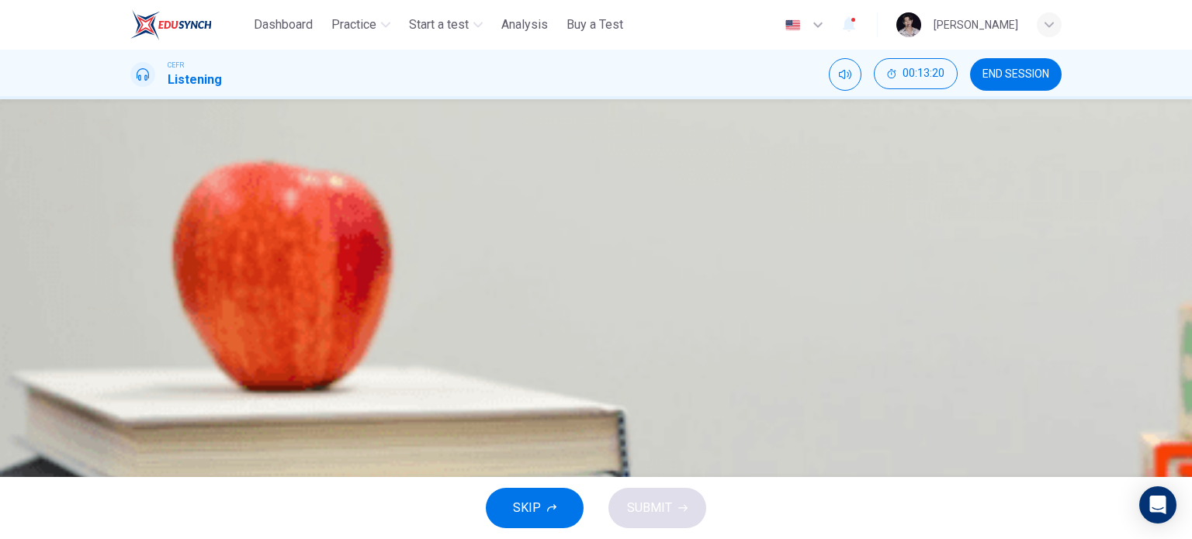
scroll to position [126, 0]
click at [309, 338] on span "Open doors and windows." at bounding box center [238, 329] width 140 height 19
click at [320, 222] on span "Wash brushes in cold water." at bounding box center [243, 212] width 151 height 19
click at [659, 511] on span "SUBMIT" at bounding box center [649, 508] width 45 height 22
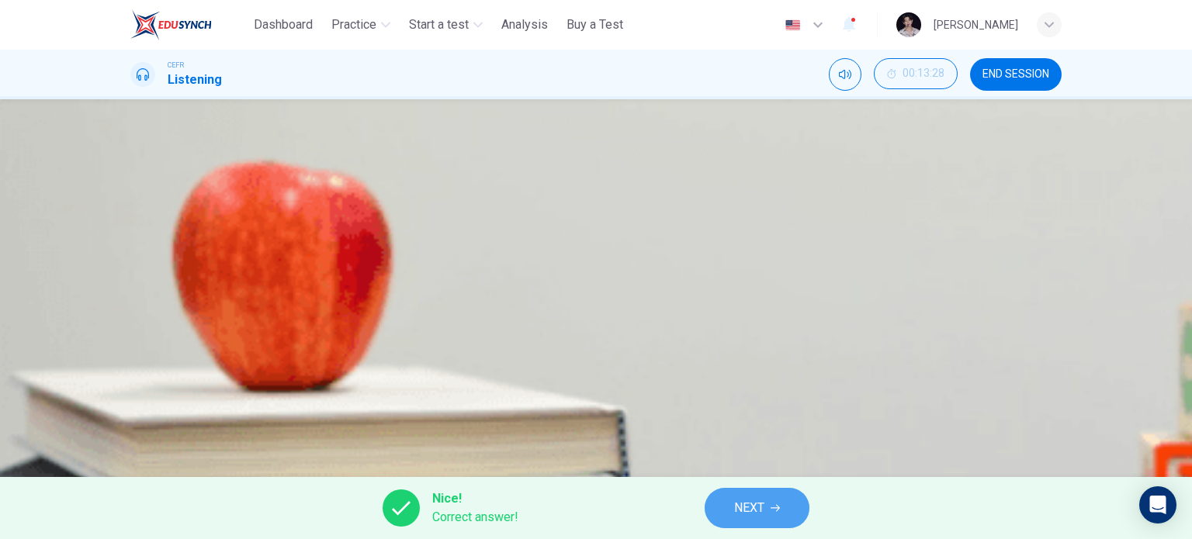
click at [746, 505] on span "NEXT" at bounding box center [749, 508] width 30 height 22
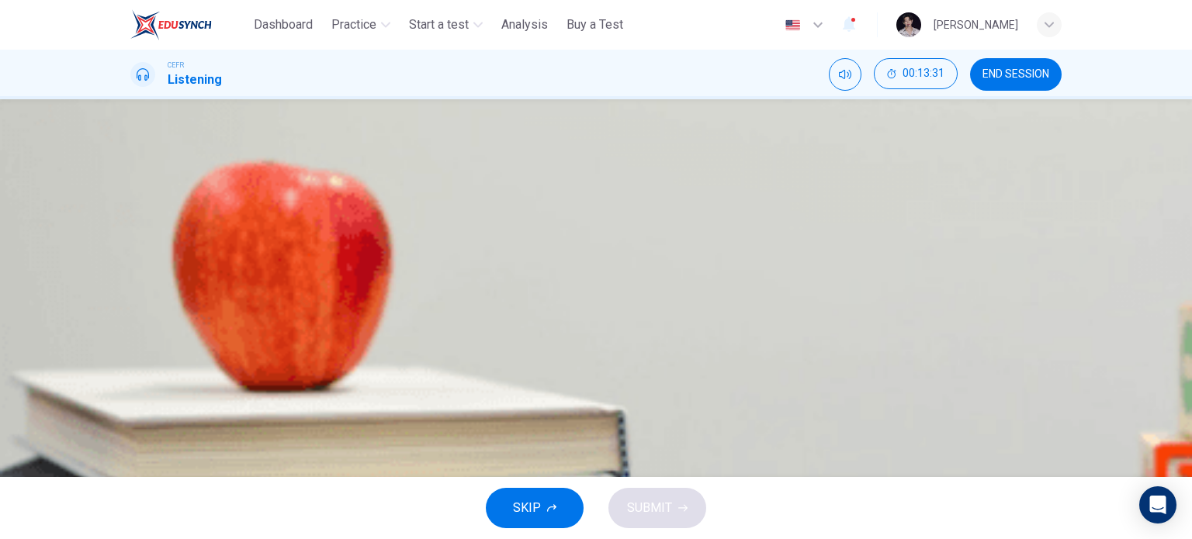
scroll to position [0, 0]
click at [1010, 77] on span "END SESSION" at bounding box center [1015, 74] width 67 height 12
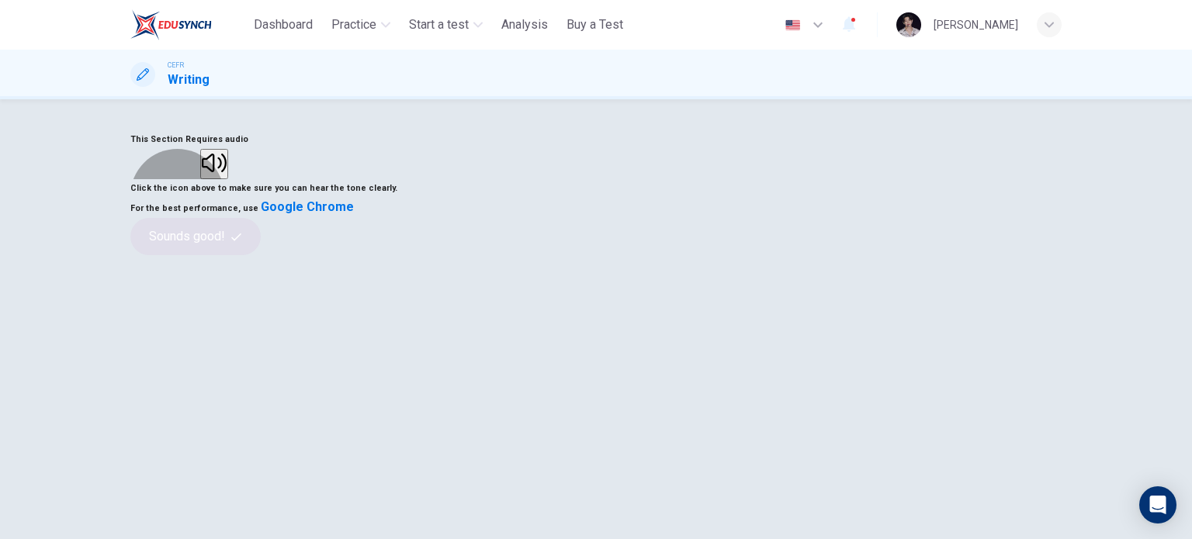
click at [228, 179] on button "button" at bounding box center [214, 164] width 28 height 30
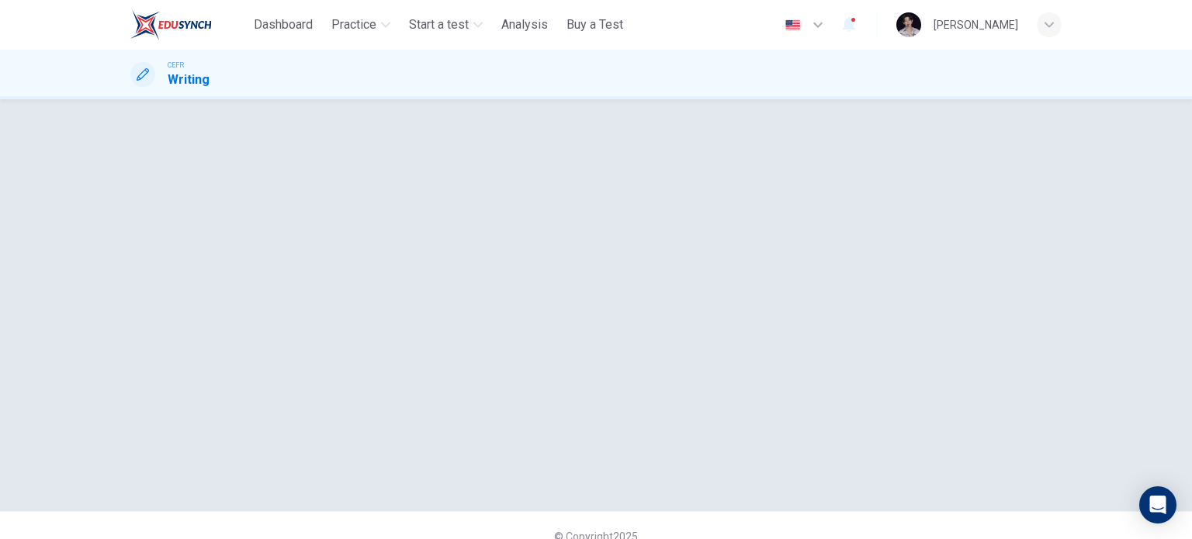
scroll to position [205, 0]
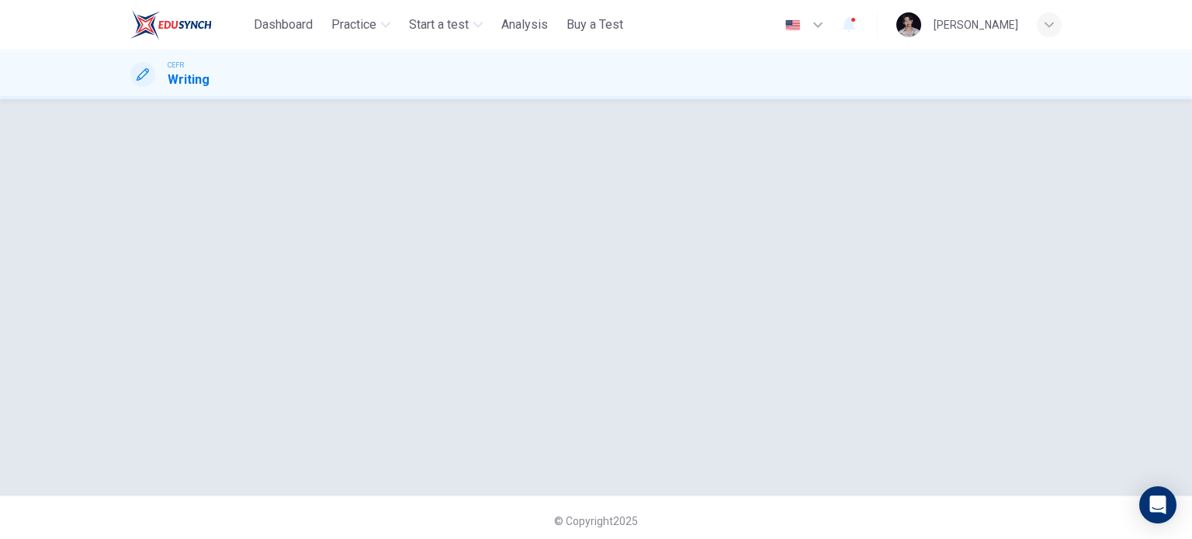
click at [261, 50] on button "Sounds good!" at bounding box center [195, 31] width 130 height 37
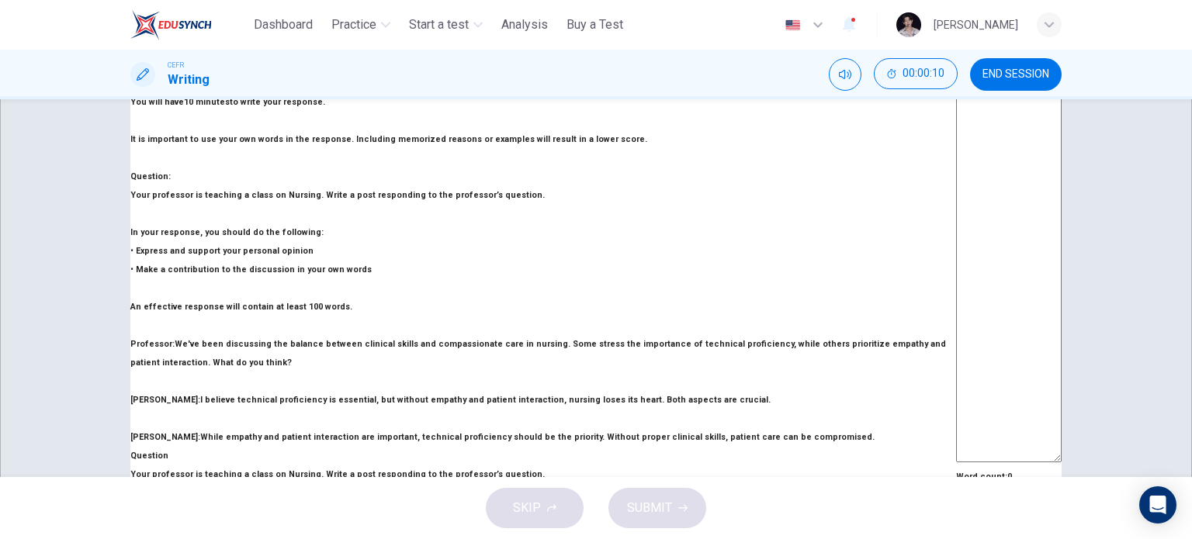
scroll to position [267, 0]
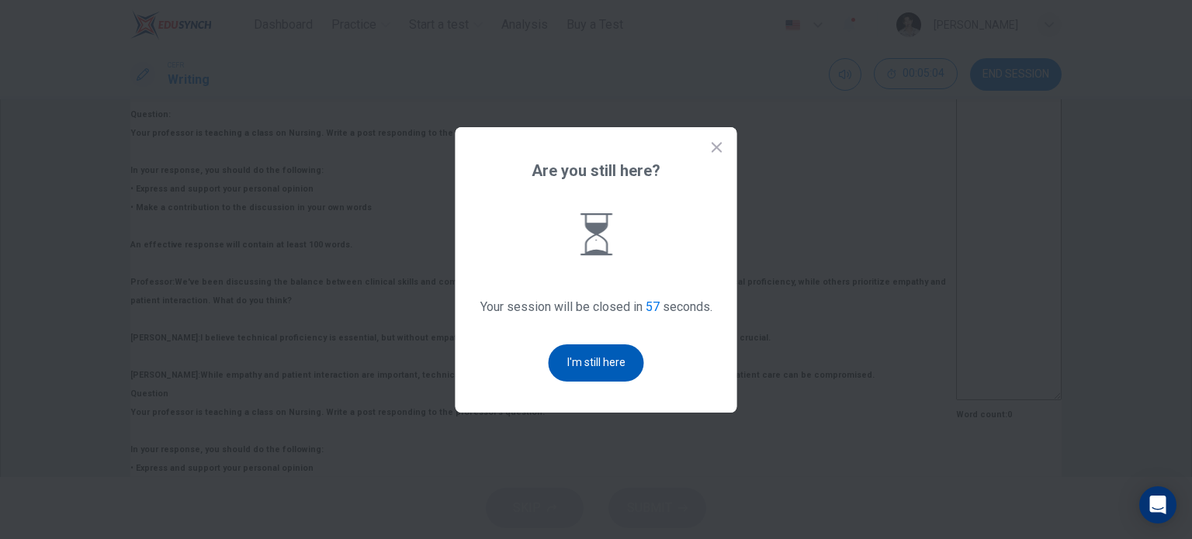
click at [595, 355] on button "I'm still here" at bounding box center [596, 363] width 95 height 37
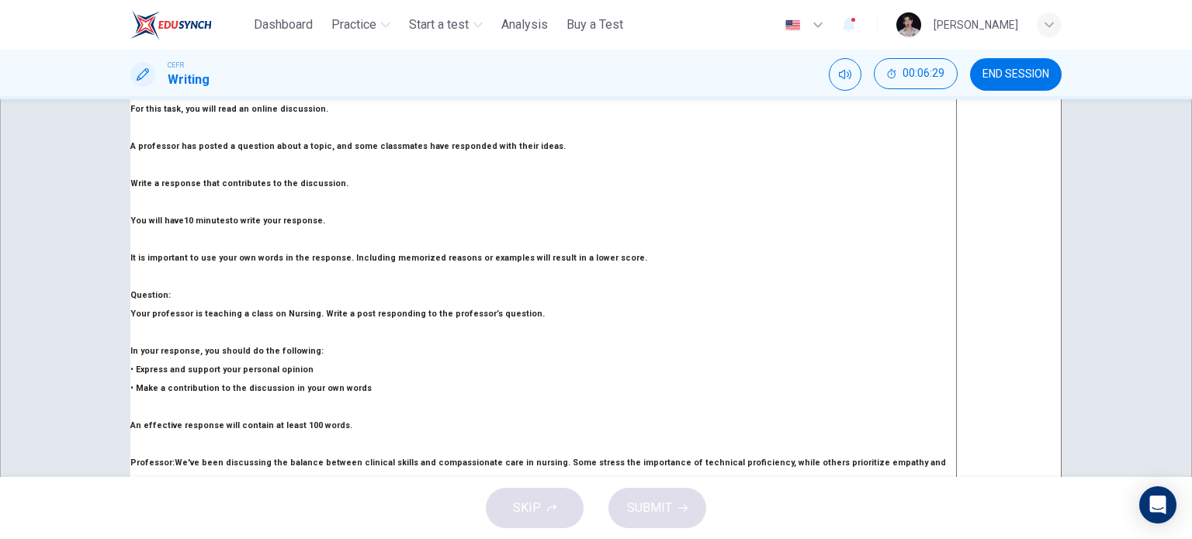
scroll to position [90, 0]
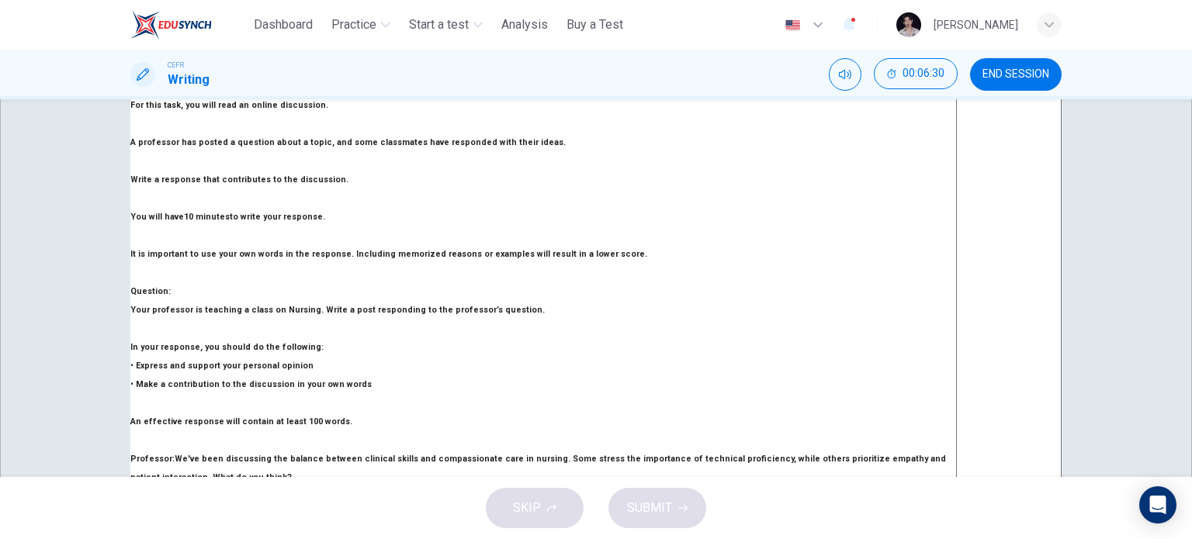
click at [956, 304] on textarea at bounding box center [1009, 318] width 106 height 518
type textarea "*"
type textarea "**"
type textarea "*"
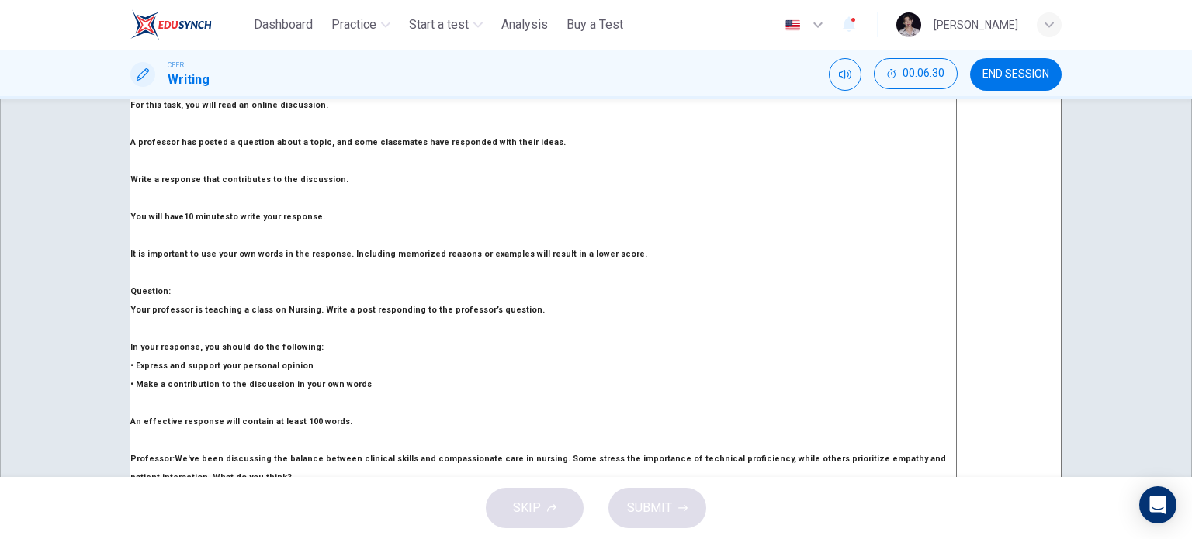
type textarea "***"
type textarea "*"
type textarea "*****"
type textarea "*"
type textarea "******"
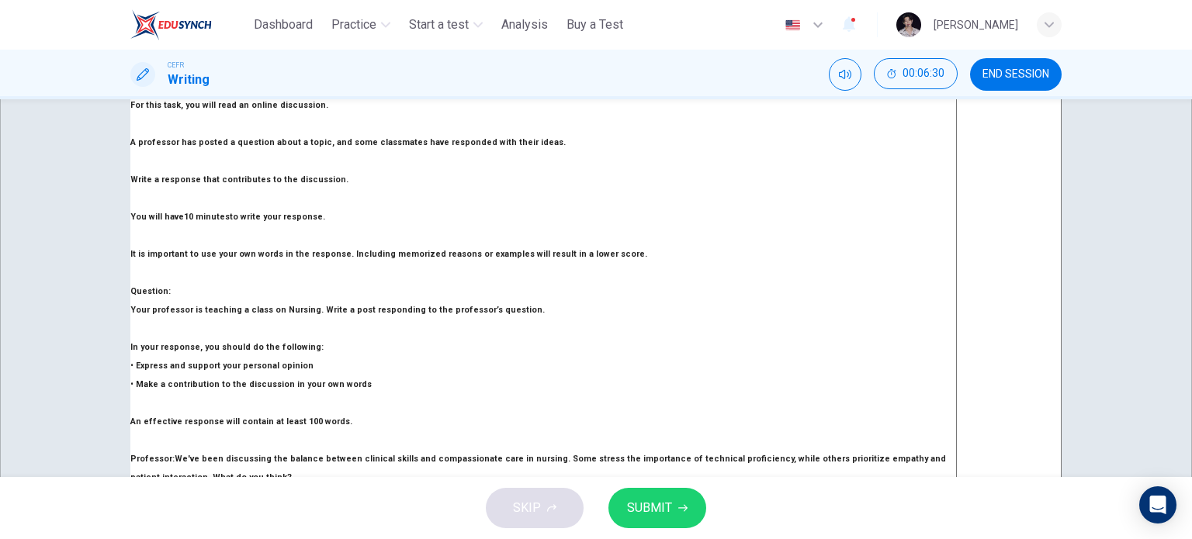
type textarea "*"
type textarea "*******"
type textarea "*"
type textarea "********"
type textarea "*"
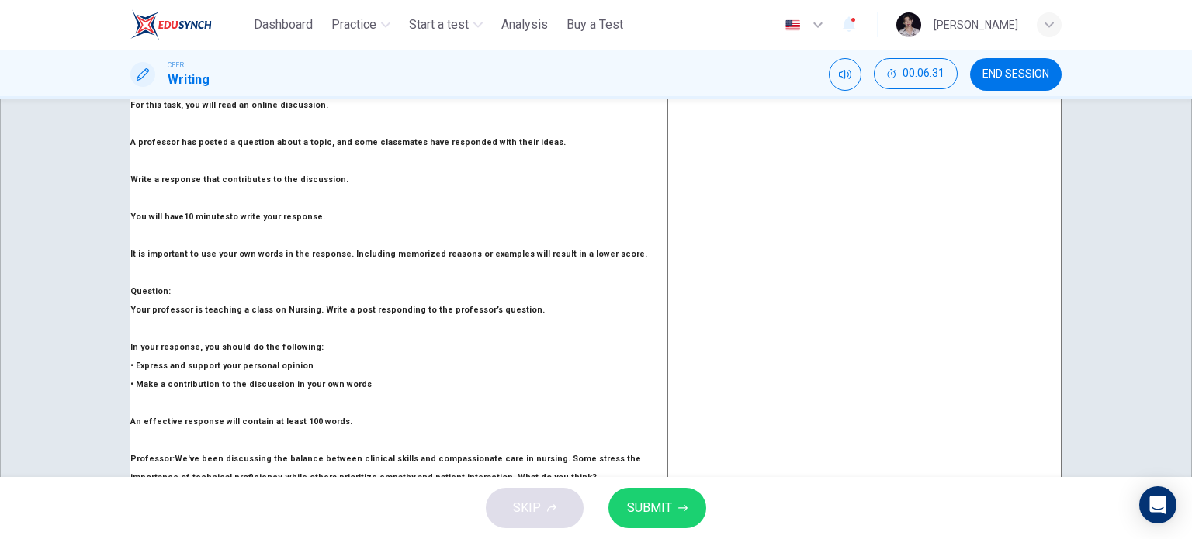
type textarea "*********"
type textarea "*"
type textarea "**********"
type textarea "*"
type textarea "**********"
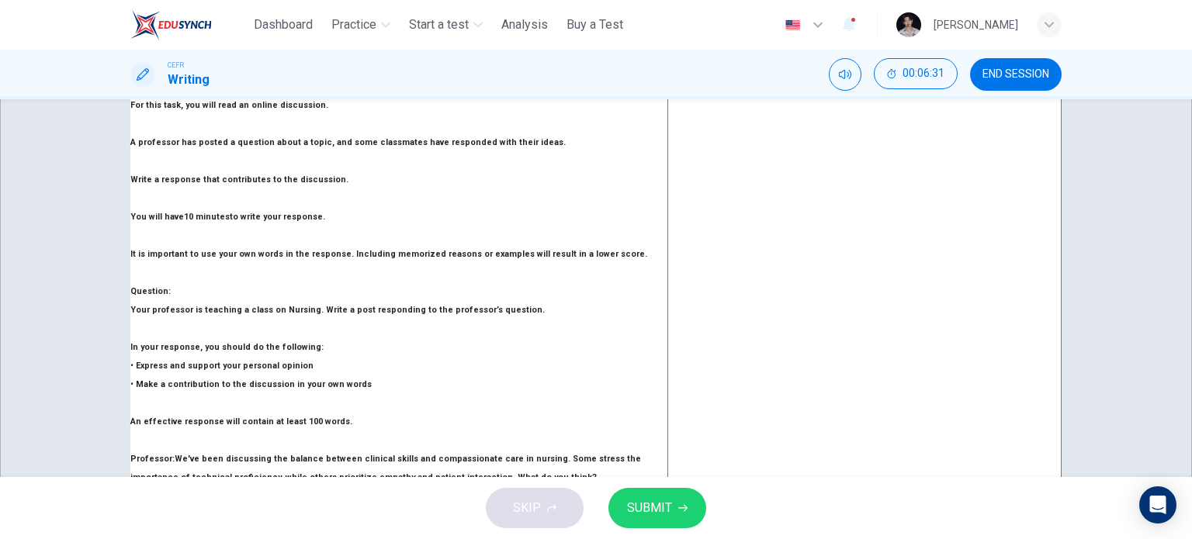
type textarea "*"
type textarea "**********"
type textarea "*"
type textarea "**********"
type textarea "*"
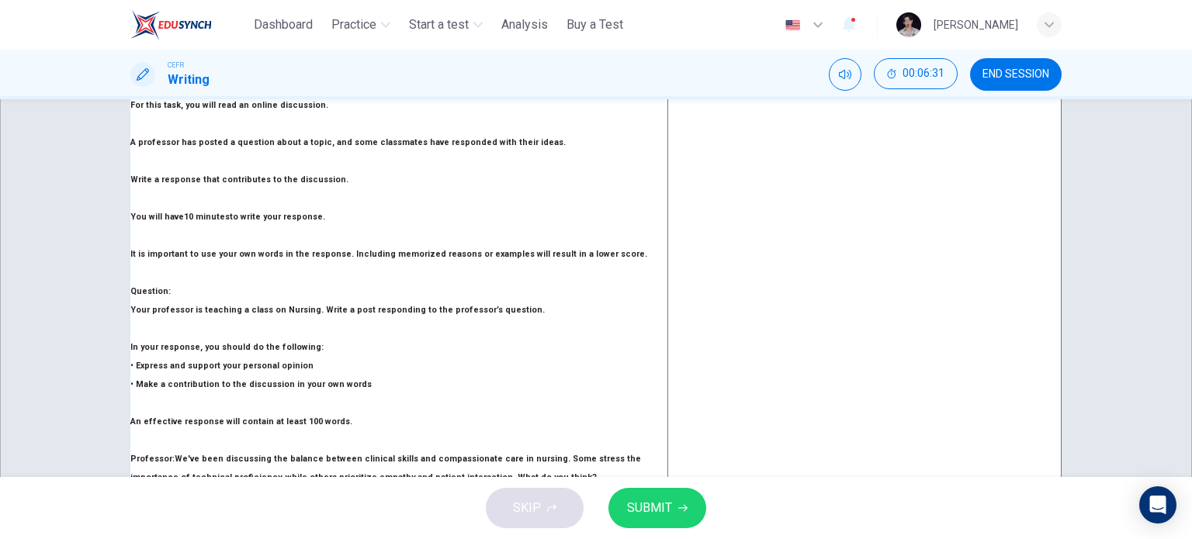
type textarea "**********"
type textarea "*"
type textarea "**********"
type textarea "*"
type textarea "**********"
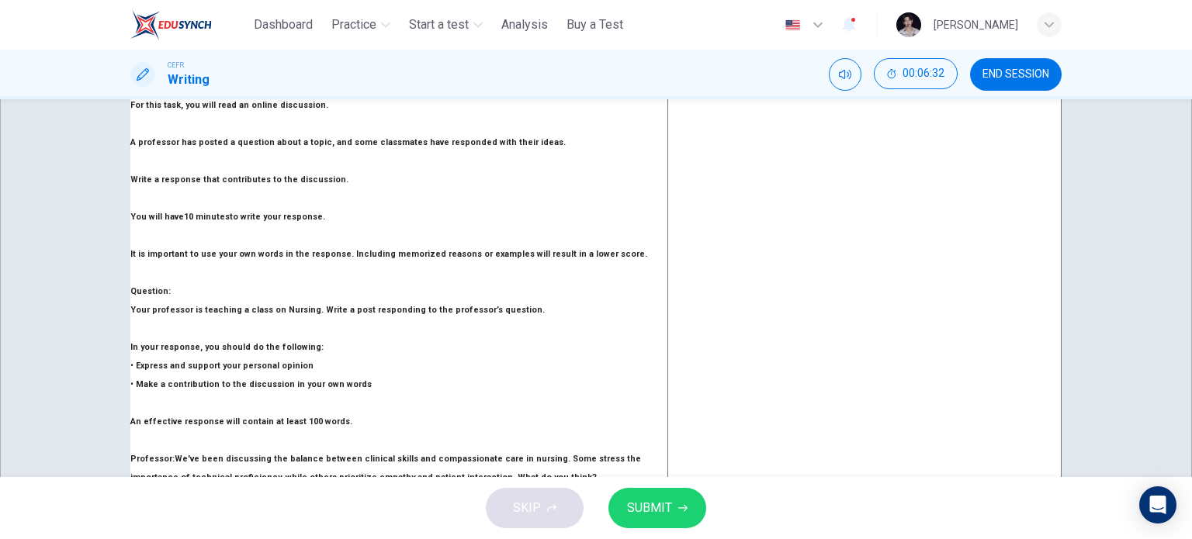
type textarea "*"
type textarea "**********"
type textarea "*"
type textarea "**********"
type textarea "*"
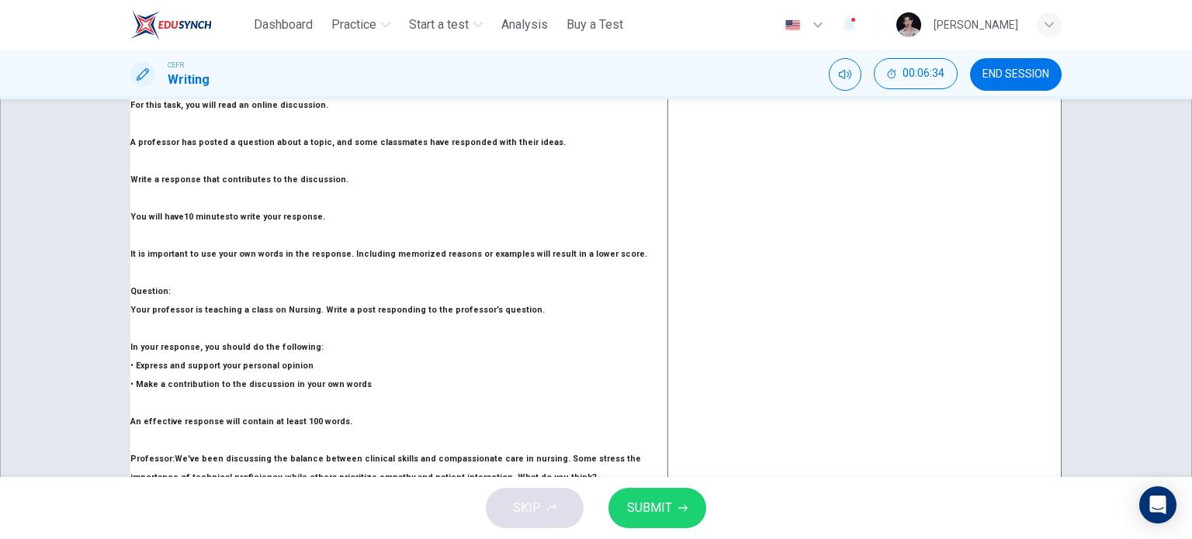
type textarea "**********"
click at [661, 497] on span "SUBMIT" at bounding box center [649, 508] width 45 height 22
type textarea "*"
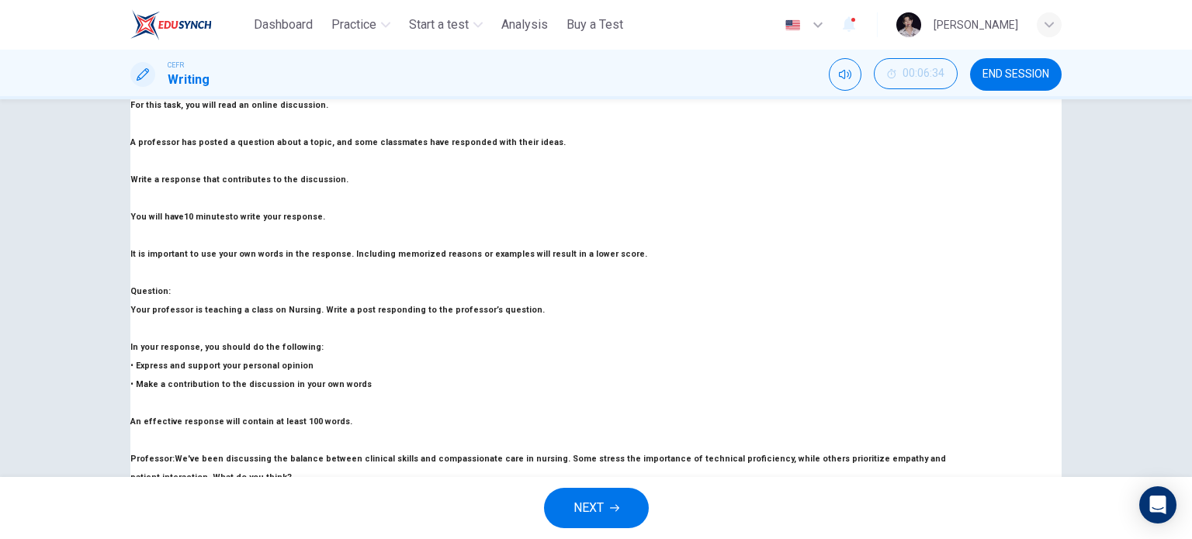
scroll to position [0, 0]
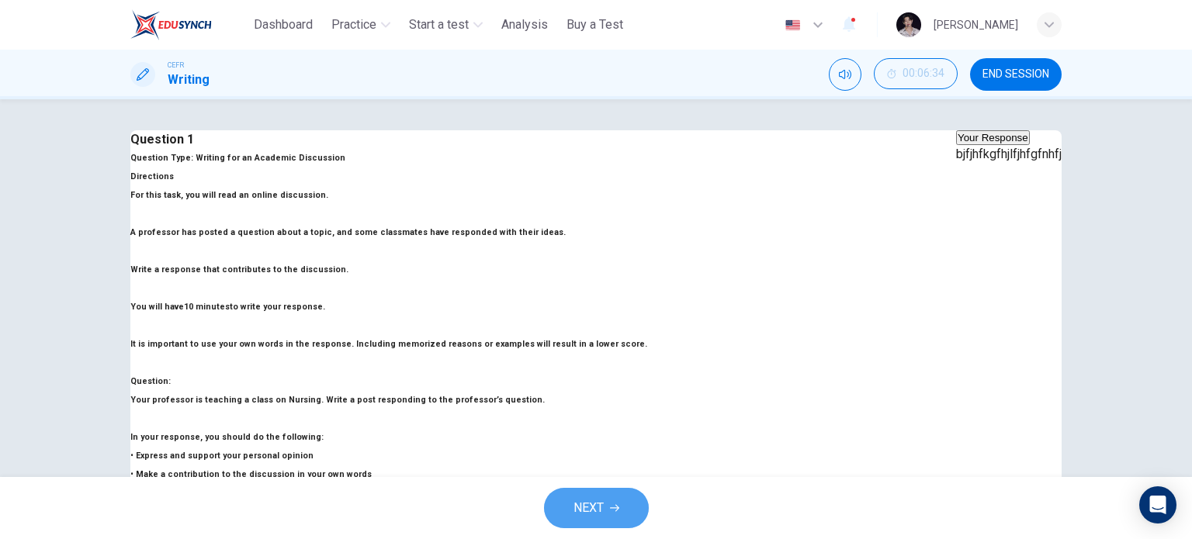
click at [622, 502] on button "NEXT" at bounding box center [596, 508] width 105 height 40
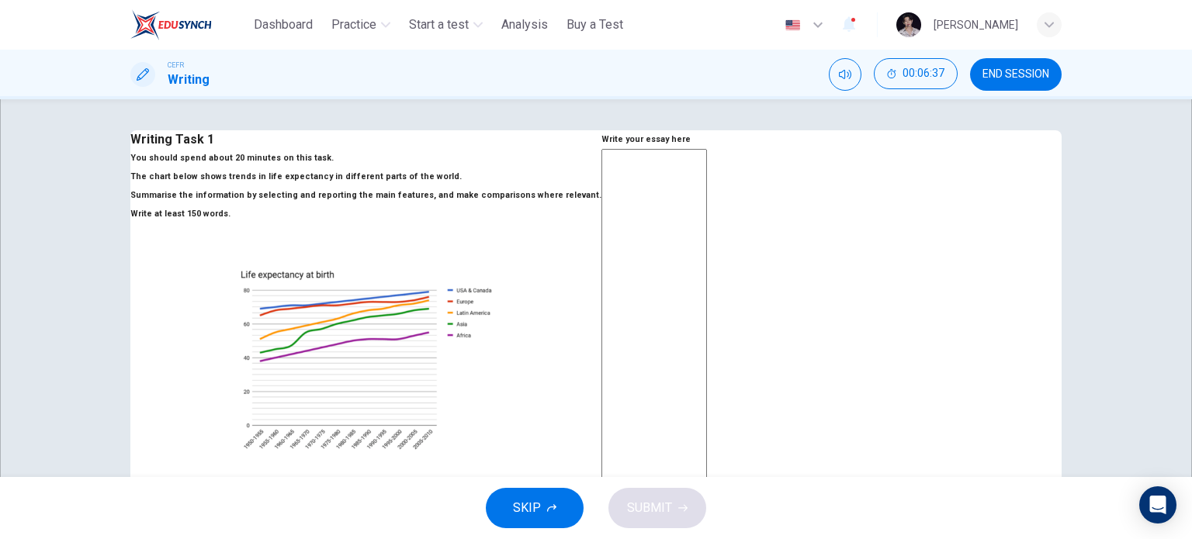
click at [701, 319] on textarea at bounding box center [654, 378] width 106 height 459
type textarea "*"
type textarea "**"
type textarea "*"
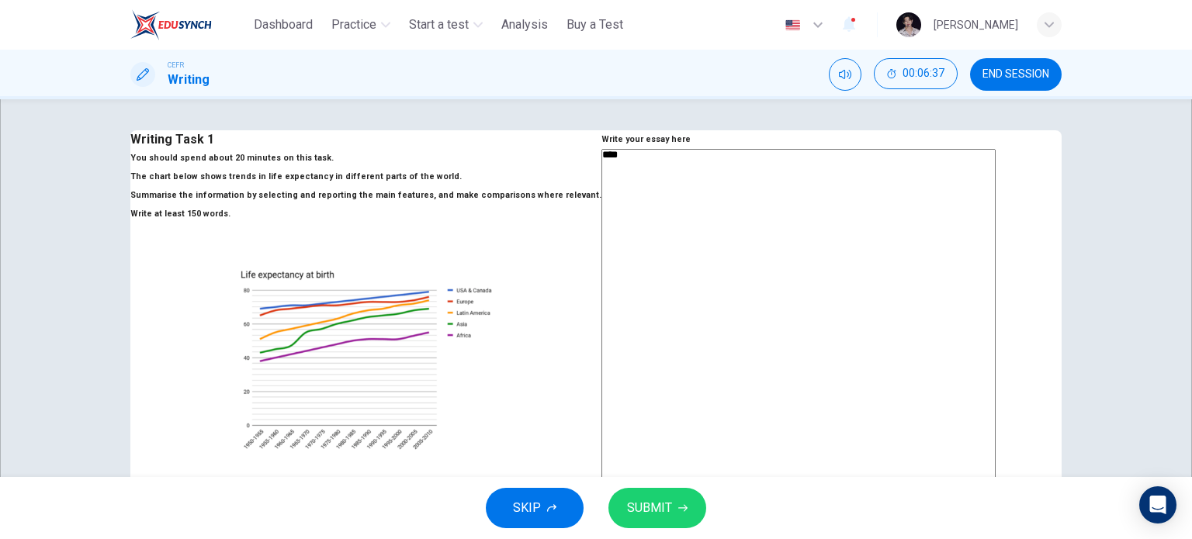
type textarea "*****"
type textarea "*"
type textarea "*******"
type textarea "*"
type textarea "********"
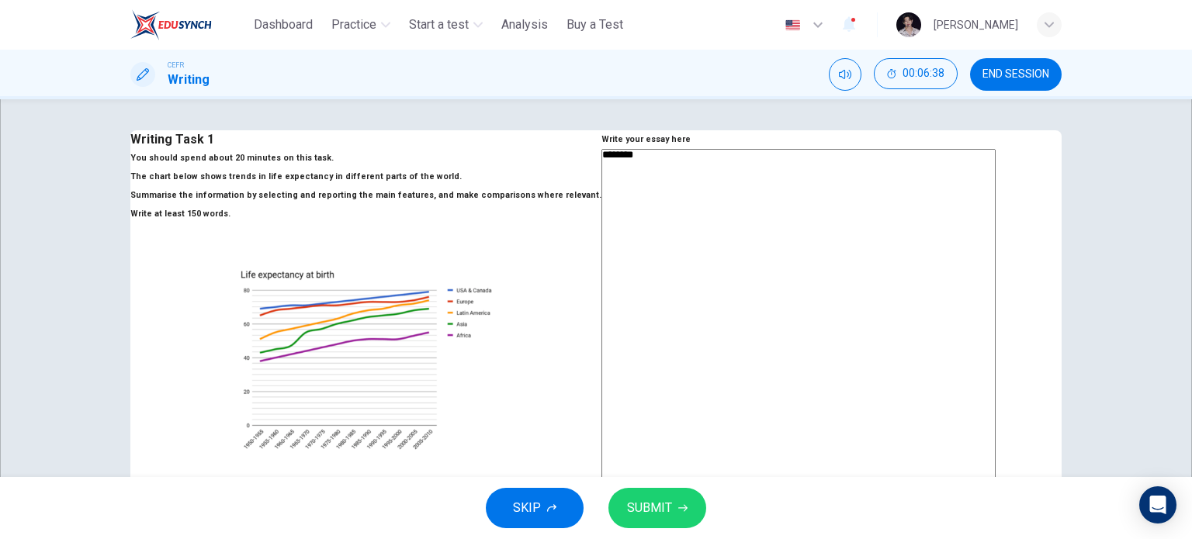
type textarea "*"
type textarea "********"
click at [669, 492] on button "SUBMIT" at bounding box center [657, 508] width 98 height 40
type textarea "*"
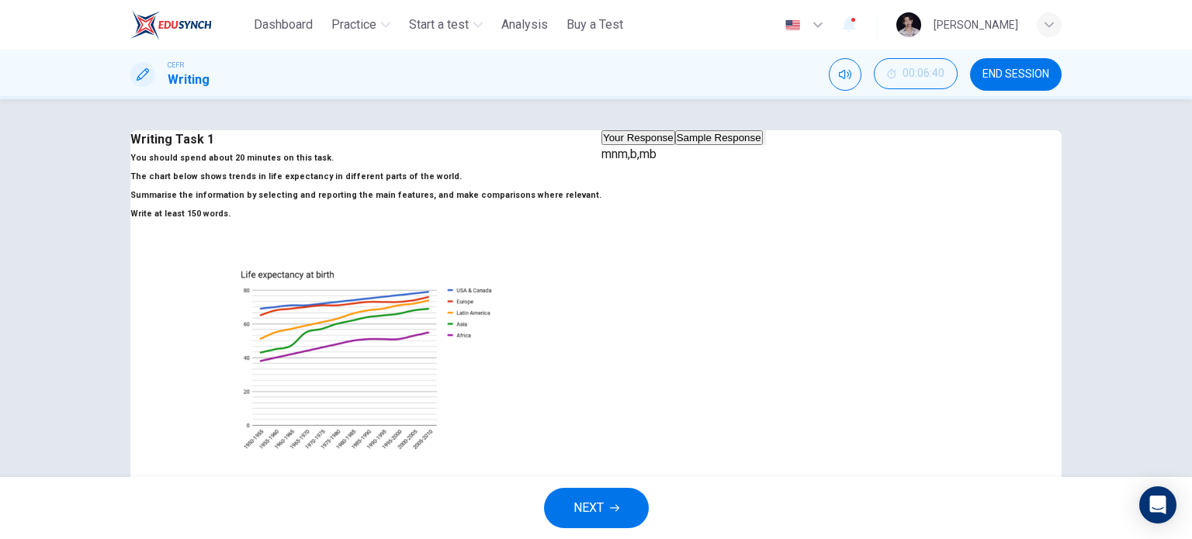
click at [763, 145] on button "Sample Response" at bounding box center [719, 137] width 88 height 15
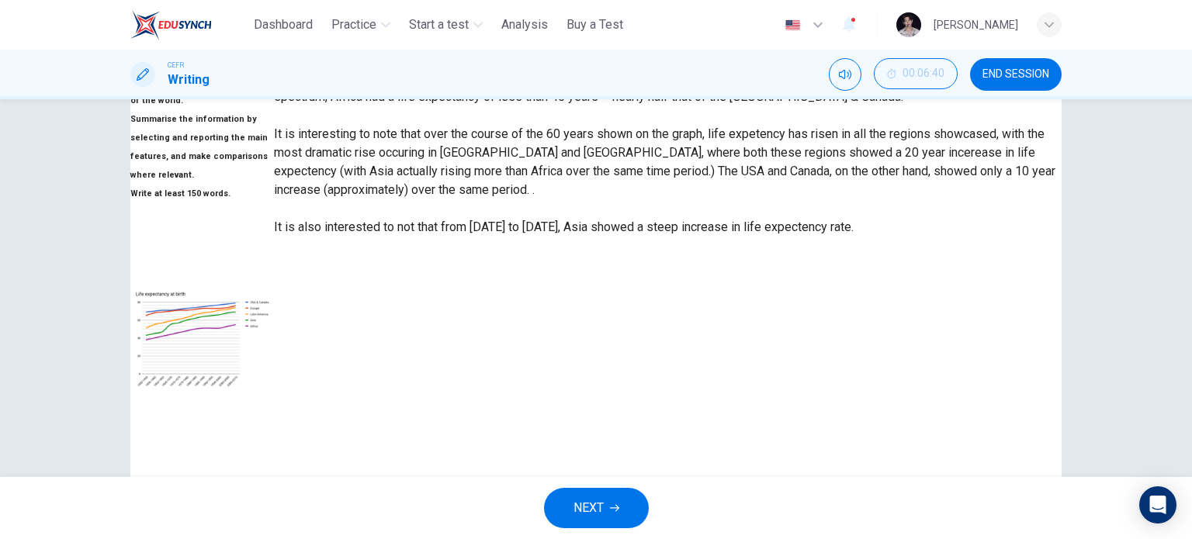
scroll to position [130, 0]
click at [620, 501] on button "NEXT" at bounding box center [596, 508] width 105 height 40
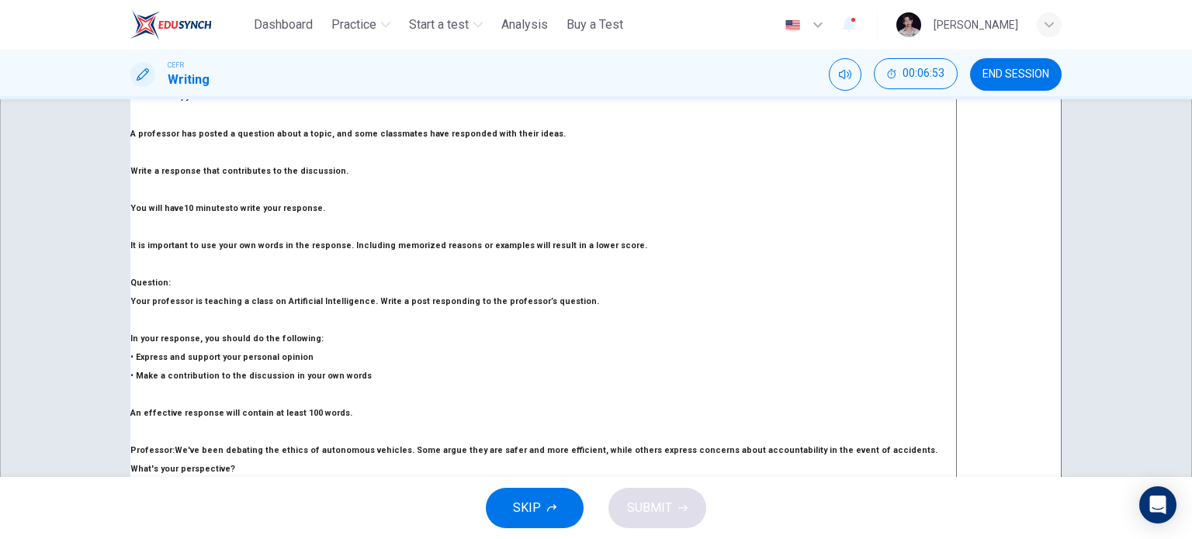
scroll to position [92, 0]
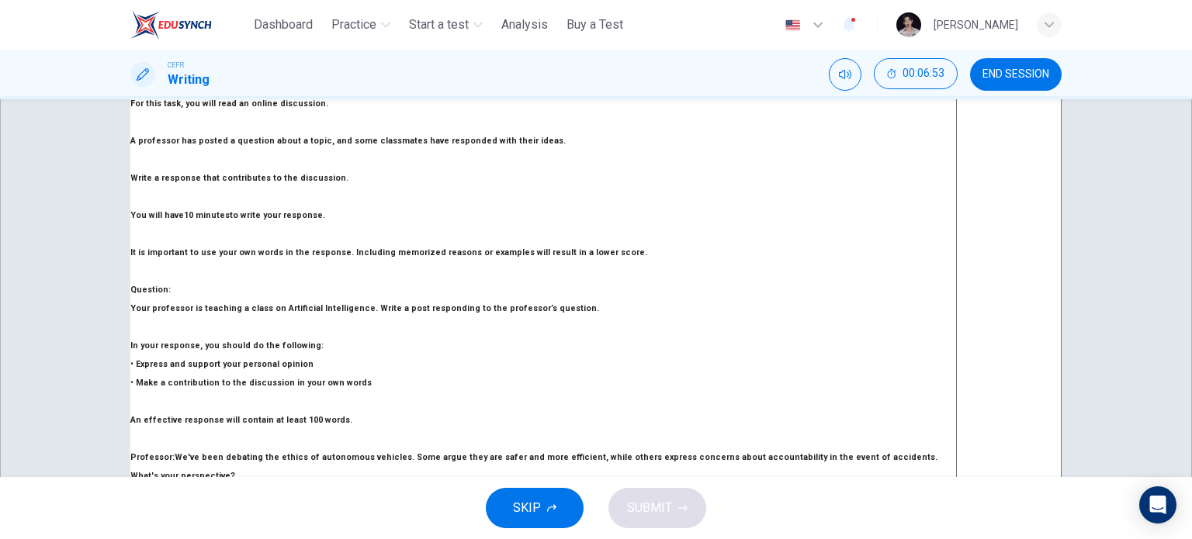
click at [956, 226] on textarea at bounding box center [1009, 316] width 106 height 518
type textarea "*"
type textarea "***"
type textarea "*"
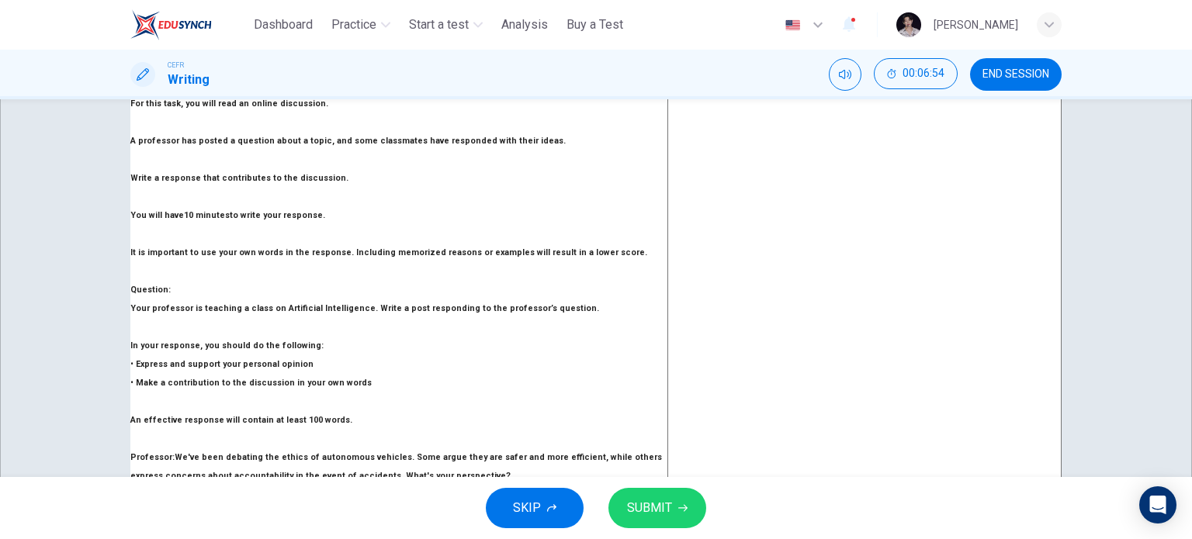
type textarea "****"
type textarea "*"
type textarea "*****"
type textarea "*"
type textarea "******"
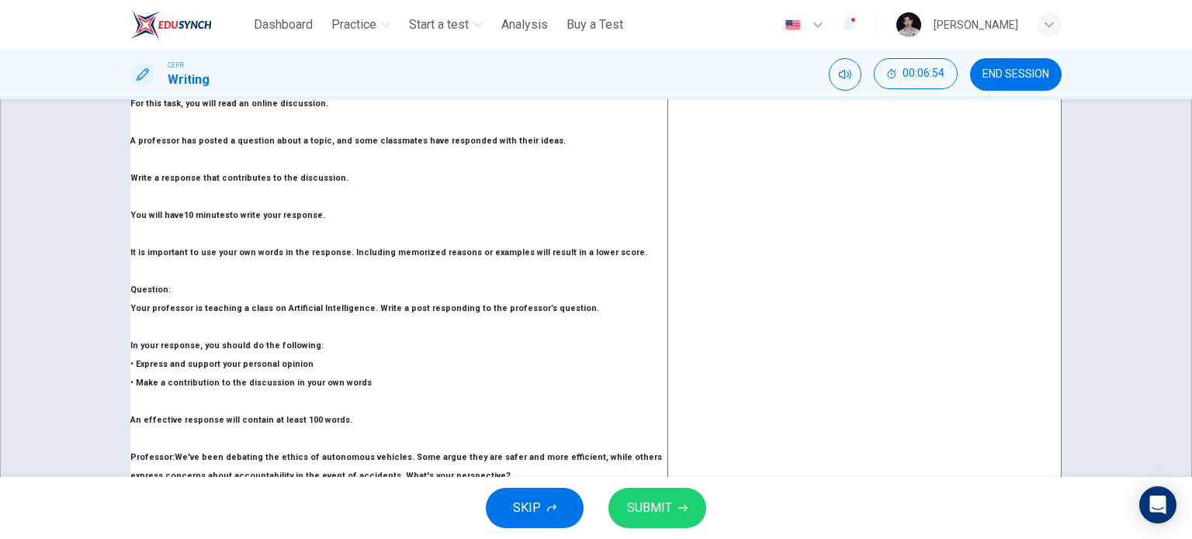
type textarea "*"
type textarea "********"
type textarea "*"
type textarea "*********"
type textarea "*"
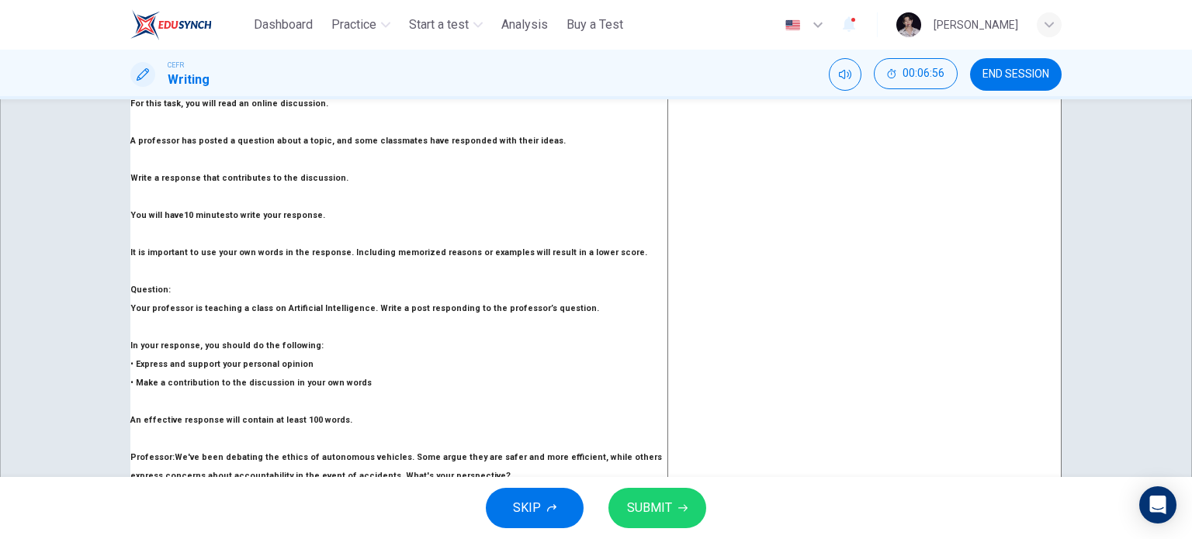
type textarea "*********"
click at [678, 511] on icon "button" at bounding box center [682, 508] width 9 height 9
type textarea "*"
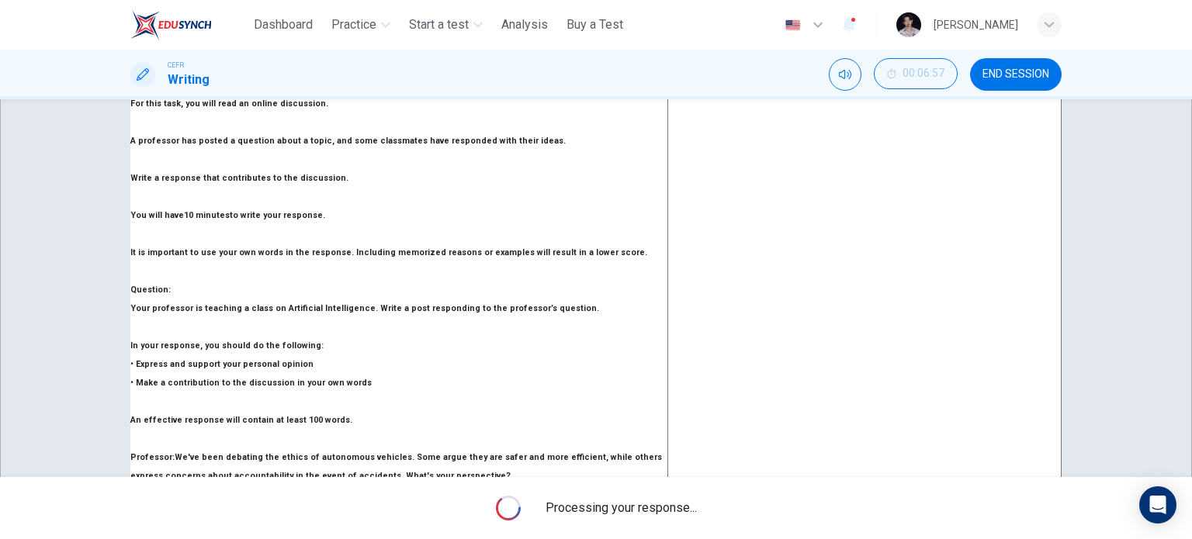
scroll to position [0, 0]
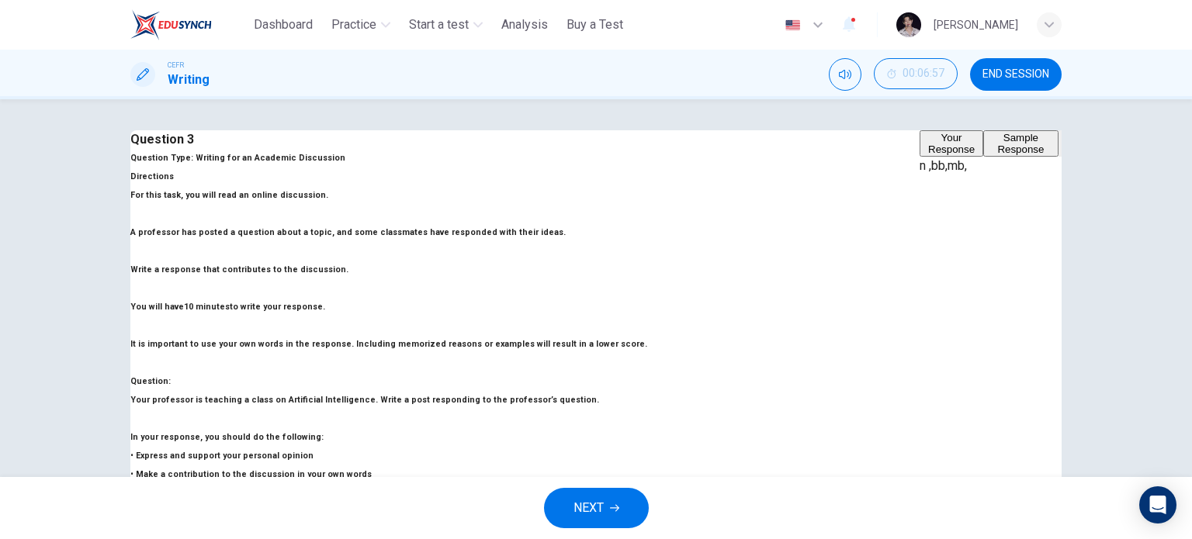
click at [983, 157] on button "Sample Response" at bounding box center [1020, 143] width 75 height 26
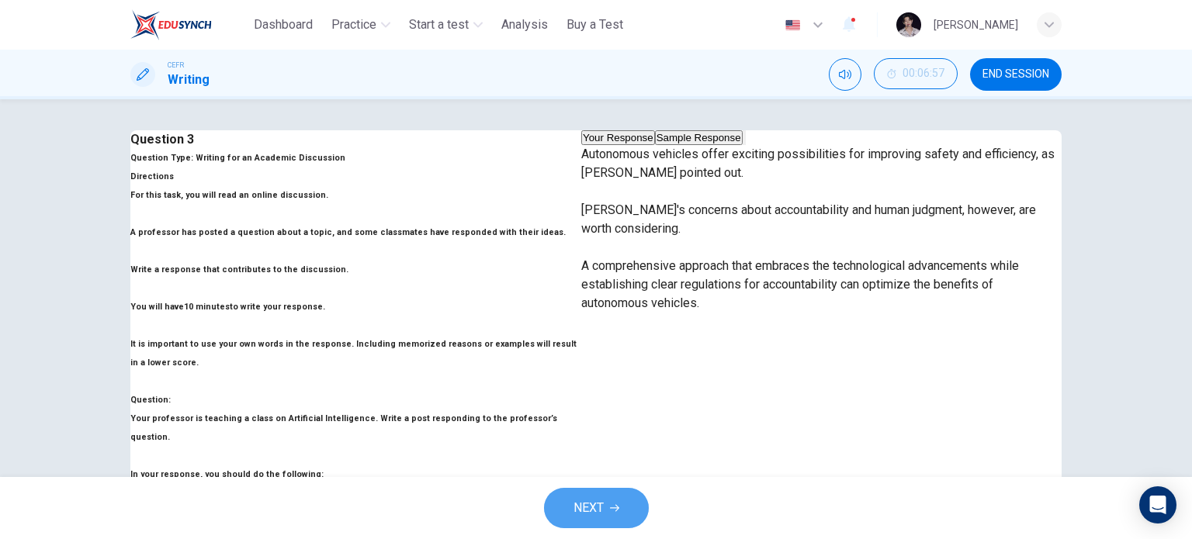
click at [611, 509] on icon "button" at bounding box center [614, 508] width 9 height 9
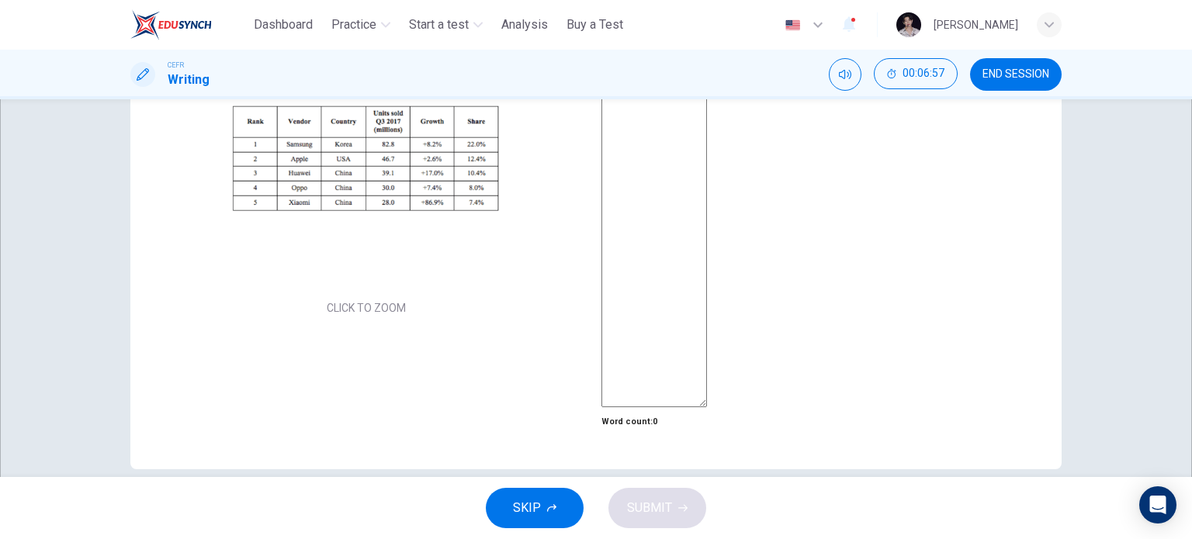
scroll to position [39, 0]
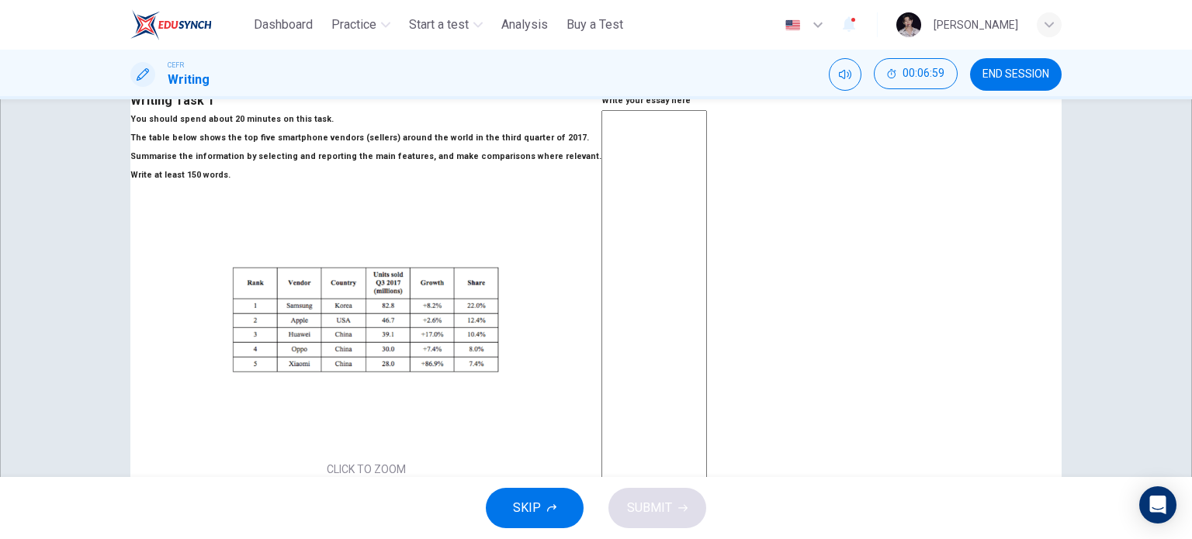
click at [660, 234] on textarea at bounding box center [654, 339] width 106 height 459
type textarea "**"
type textarea "*"
type textarea "***"
type textarea "*"
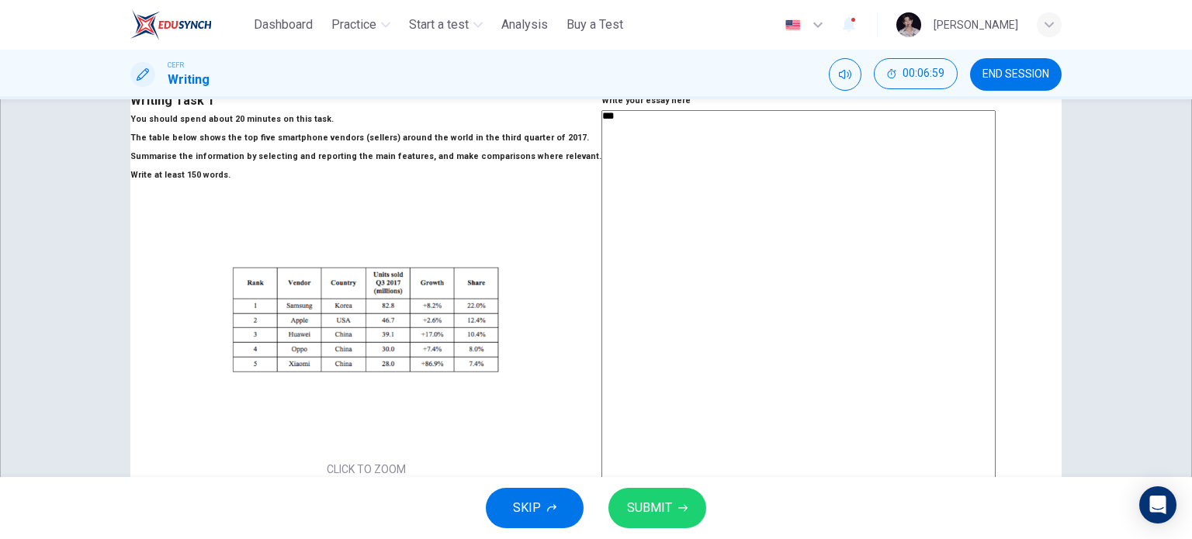
type textarea "****"
type textarea "*"
type textarea "*****"
type textarea "*"
type textarea "******"
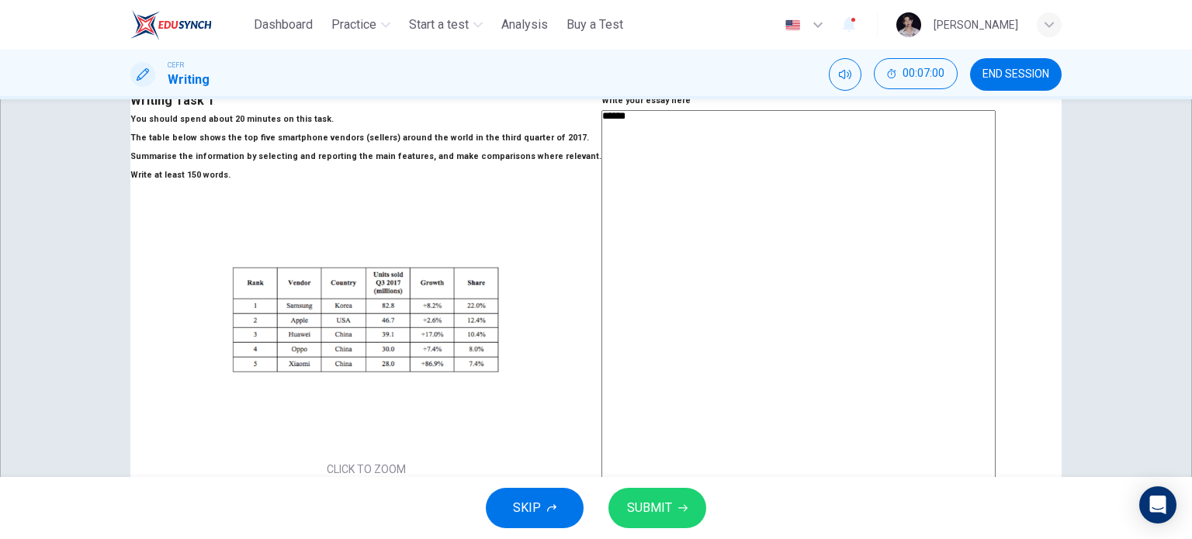
type textarea "*"
type textarea "*******"
type textarea "*"
type textarea "********"
type textarea "*"
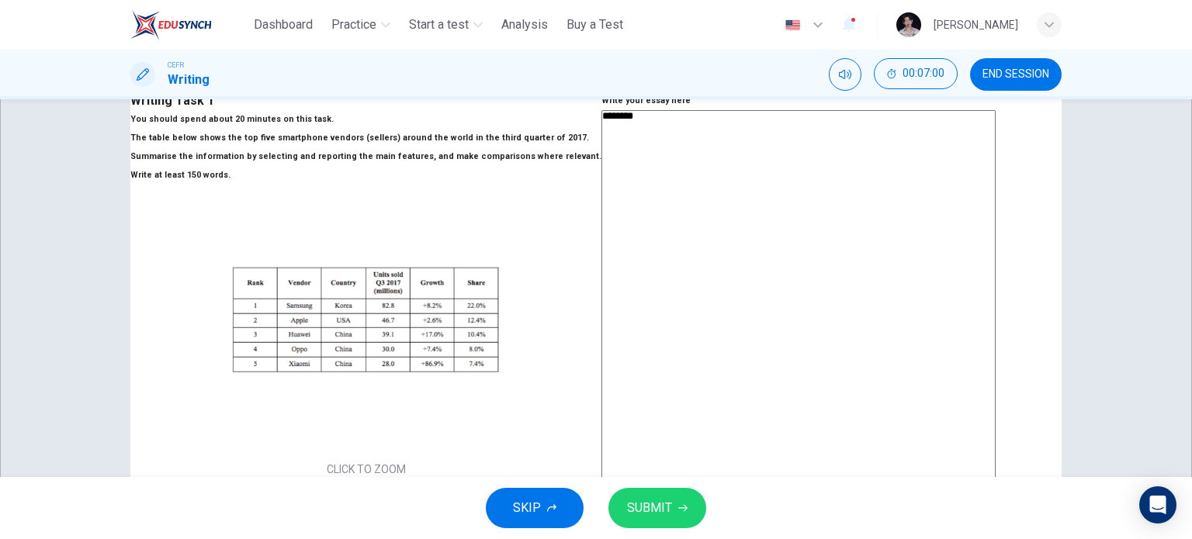
type textarea "*********"
type textarea "*"
type textarea "**********"
type textarea "*"
type textarea "**********"
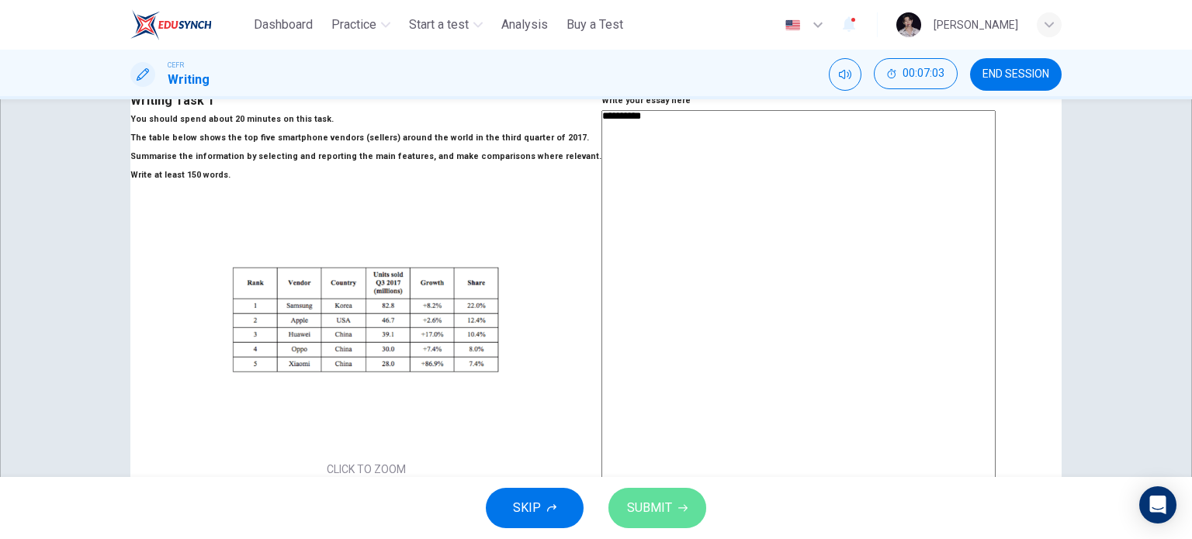
click at [657, 504] on span "SUBMIT" at bounding box center [649, 508] width 45 height 22
type textarea "*"
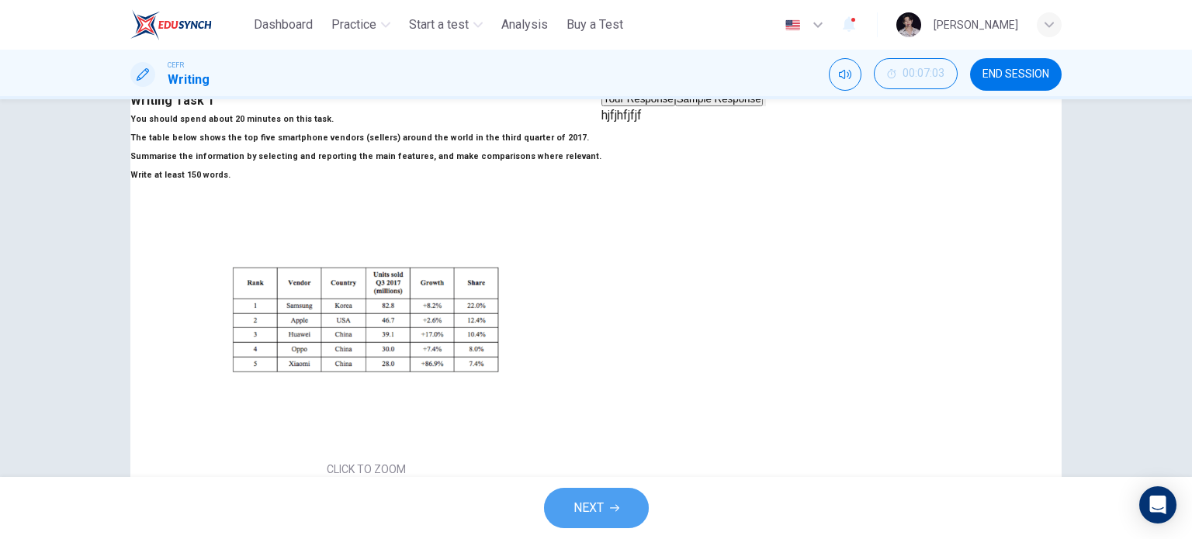
click at [621, 505] on button "NEXT" at bounding box center [596, 508] width 105 height 40
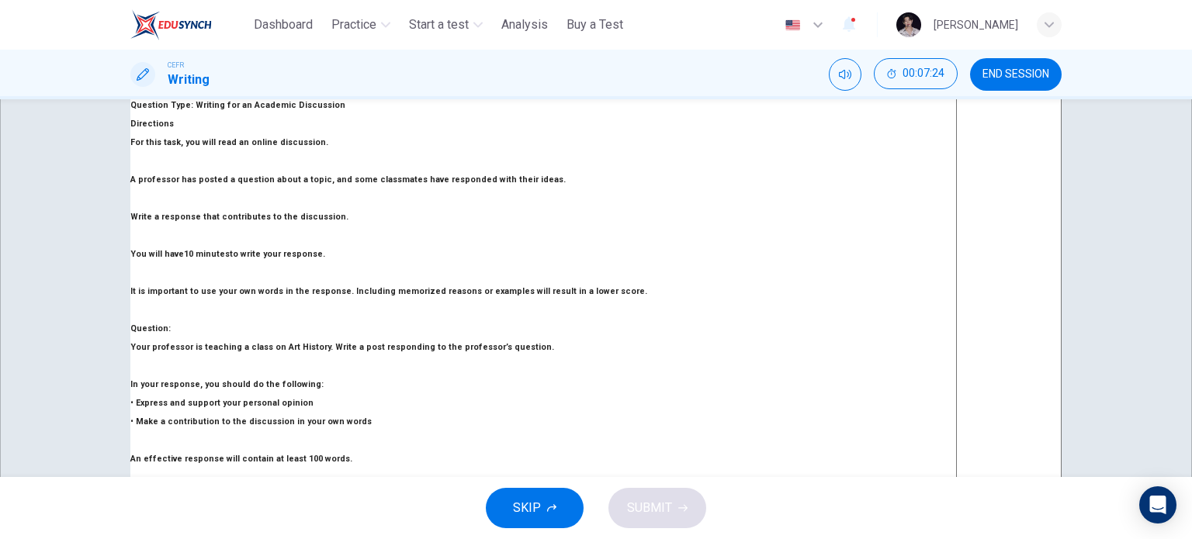
scroll to position [26, 0]
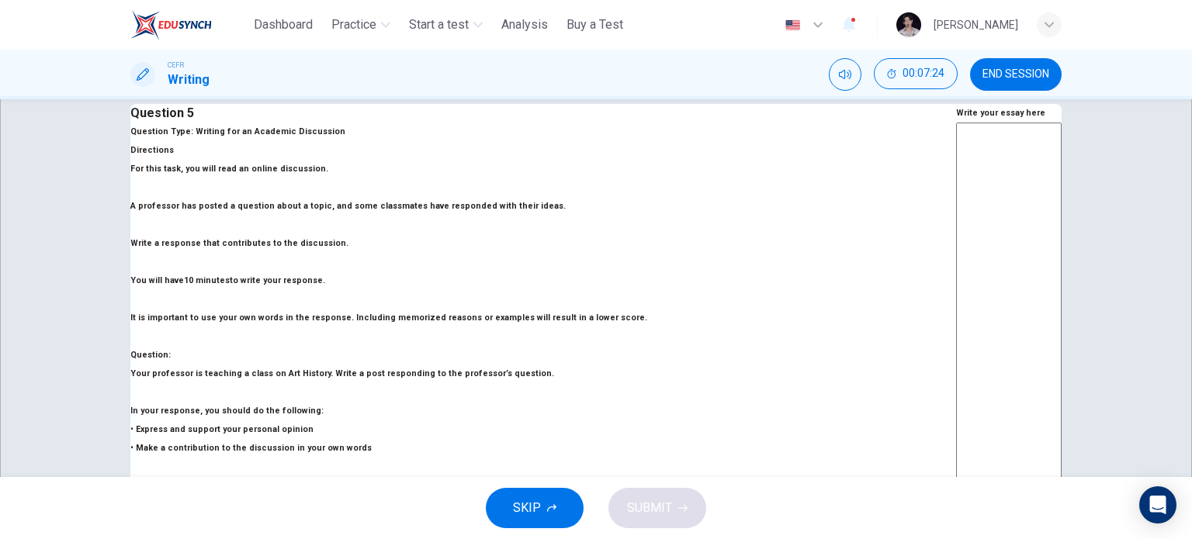
click at [956, 235] on textarea at bounding box center [1009, 382] width 106 height 518
type textarea "*"
type textarea "**"
type textarea "*"
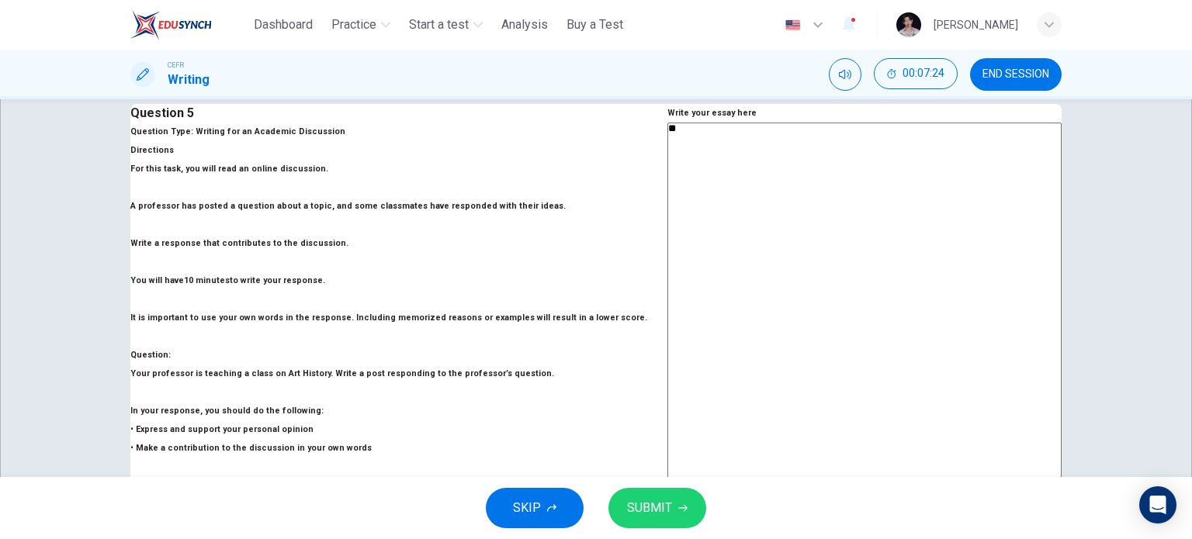
type textarea "***"
type textarea "*"
type textarea "****"
type textarea "*"
type textarea "*****"
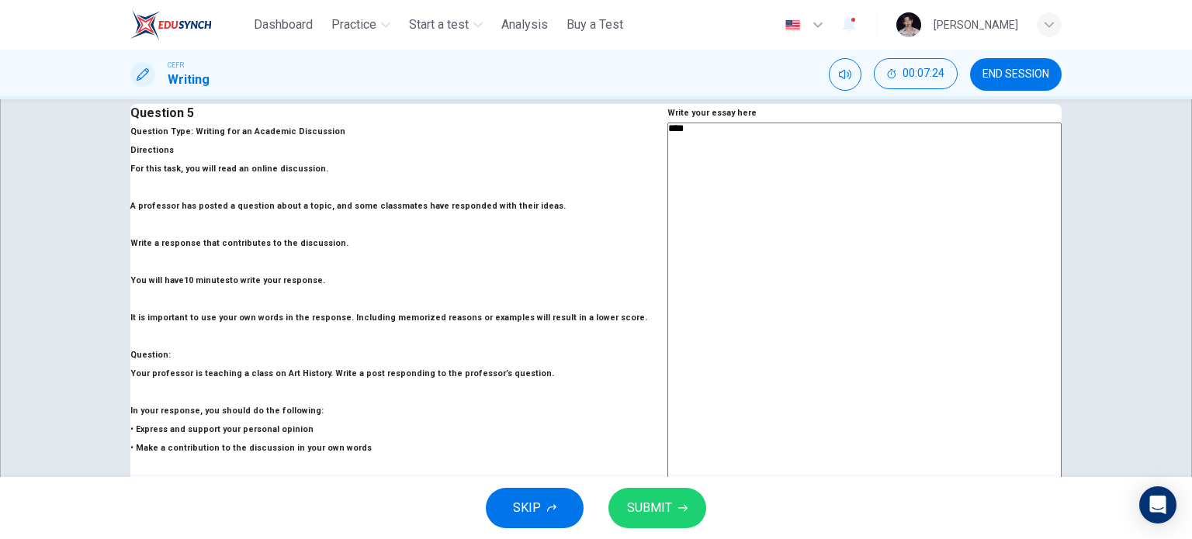
type textarea "*"
type textarea "*******"
type textarea "*"
type textarea "*********"
type textarea "*"
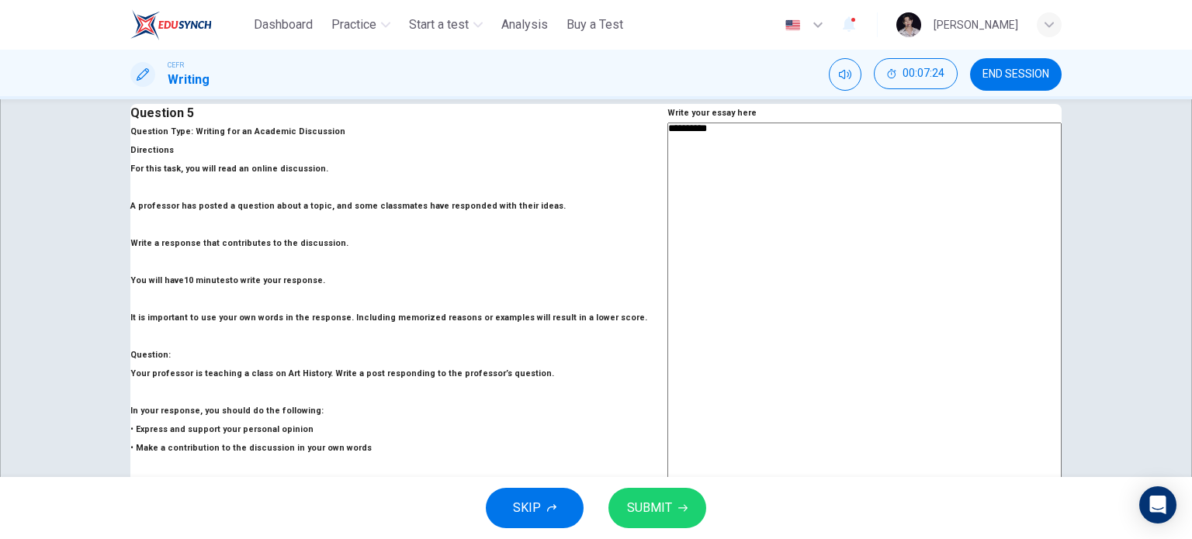
type textarea "**********"
type textarea "*"
type textarea "**********"
type textarea "*"
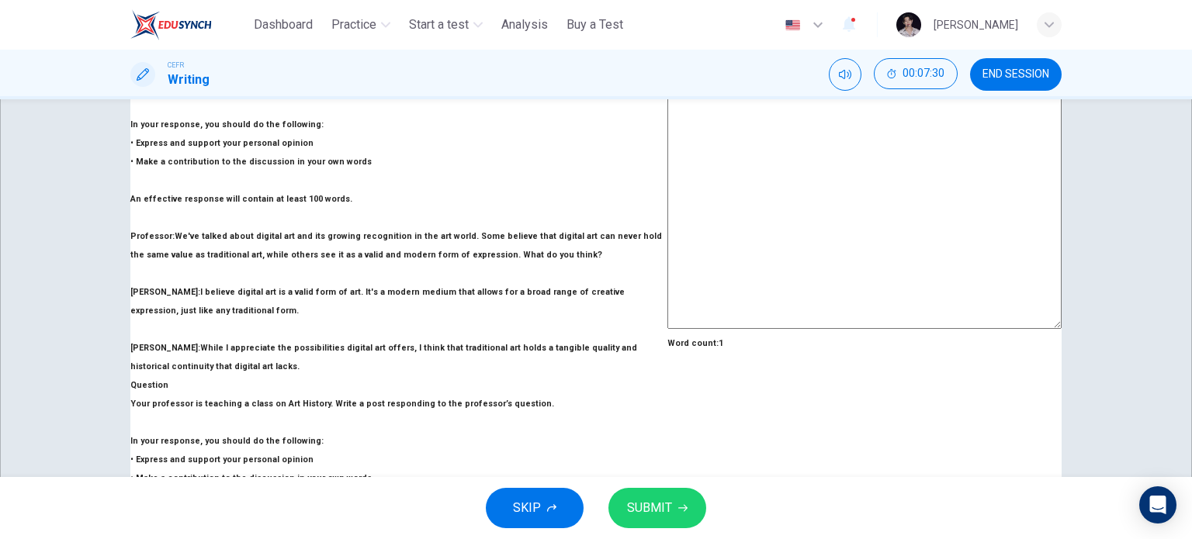
type textarea "**********"
click at [652, 512] on span "SUBMIT" at bounding box center [649, 508] width 45 height 22
type textarea "*"
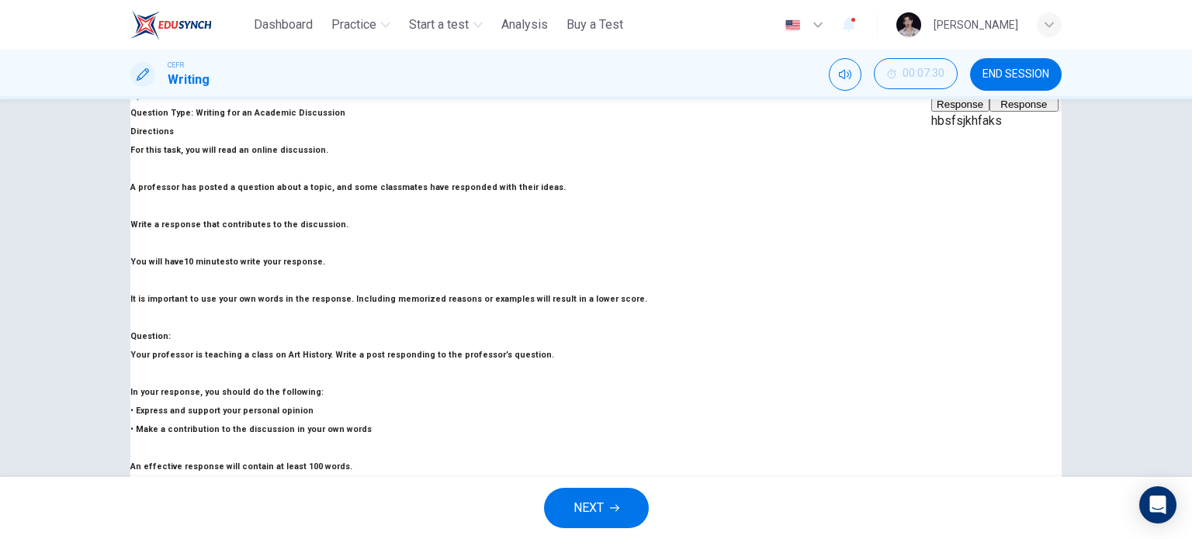
scroll to position [44, 0]
click at [989, 113] on button "Sample Response" at bounding box center [1023, 99] width 69 height 26
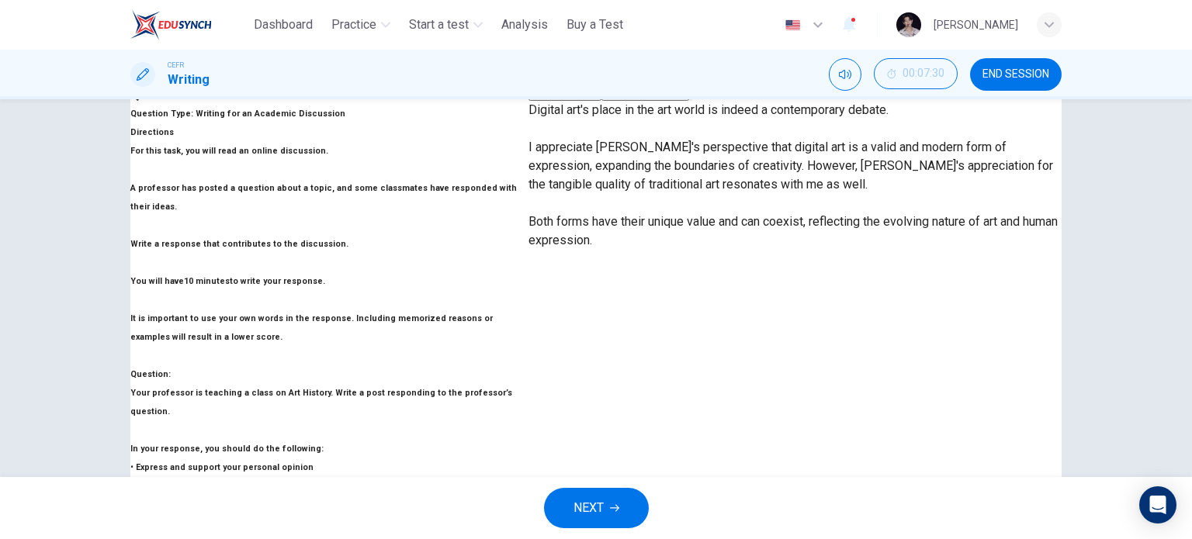
click at [1001, 81] on button "END SESSION" at bounding box center [1016, 74] width 92 height 33
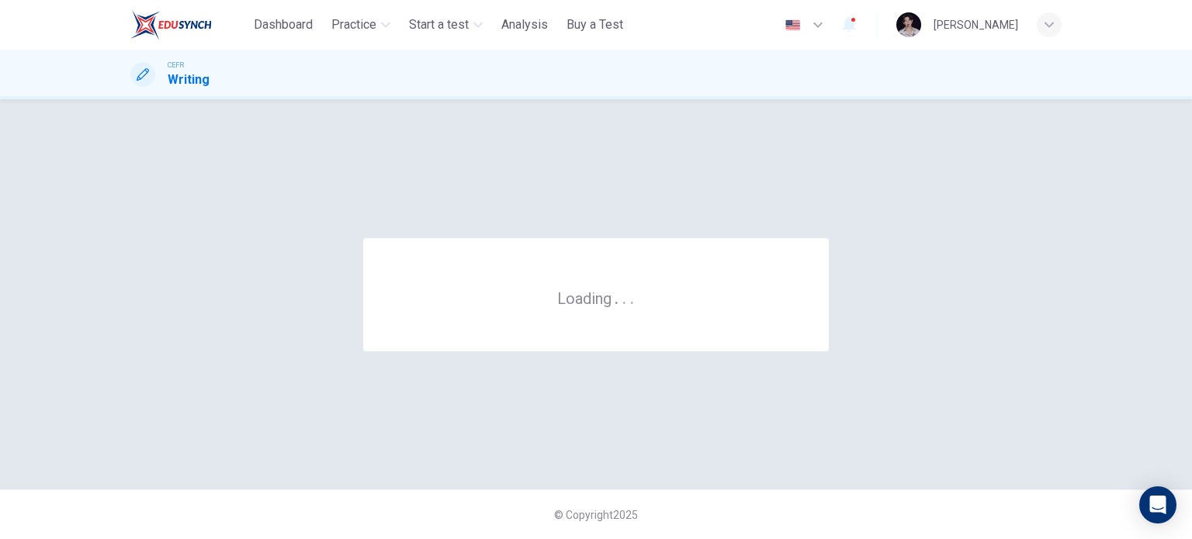
scroll to position [0, 0]
